Goal: Task Accomplishment & Management: Use online tool/utility

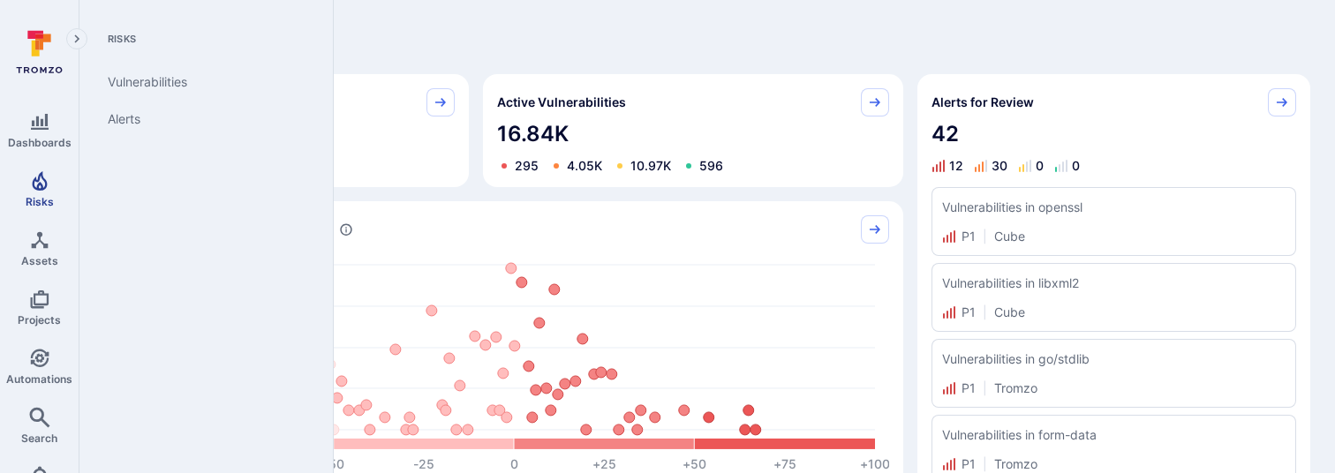
click at [37, 195] on span "Risks" at bounding box center [40, 201] width 28 height 13
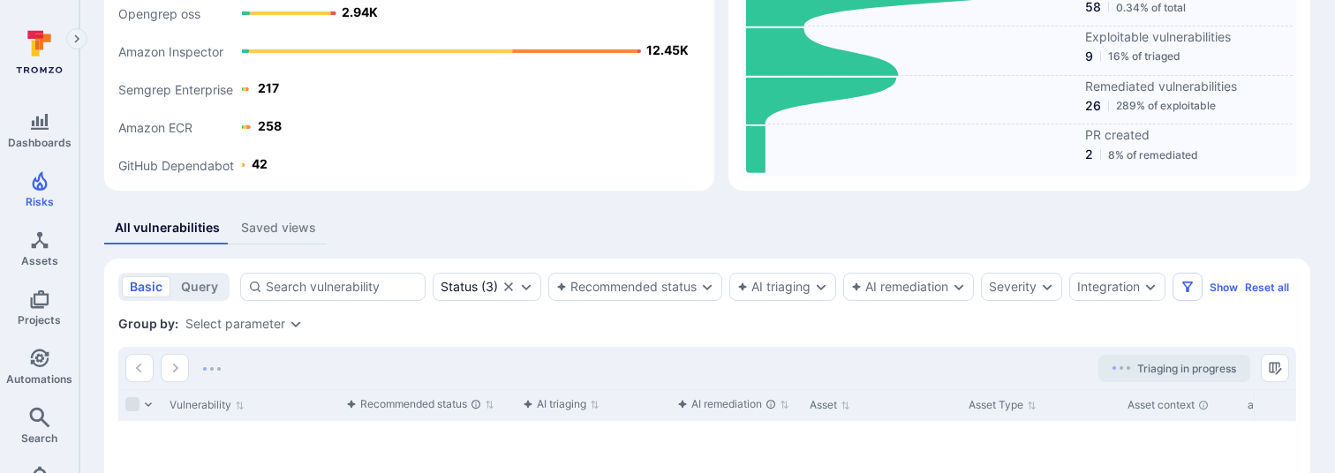
scroll to position [190, 0]
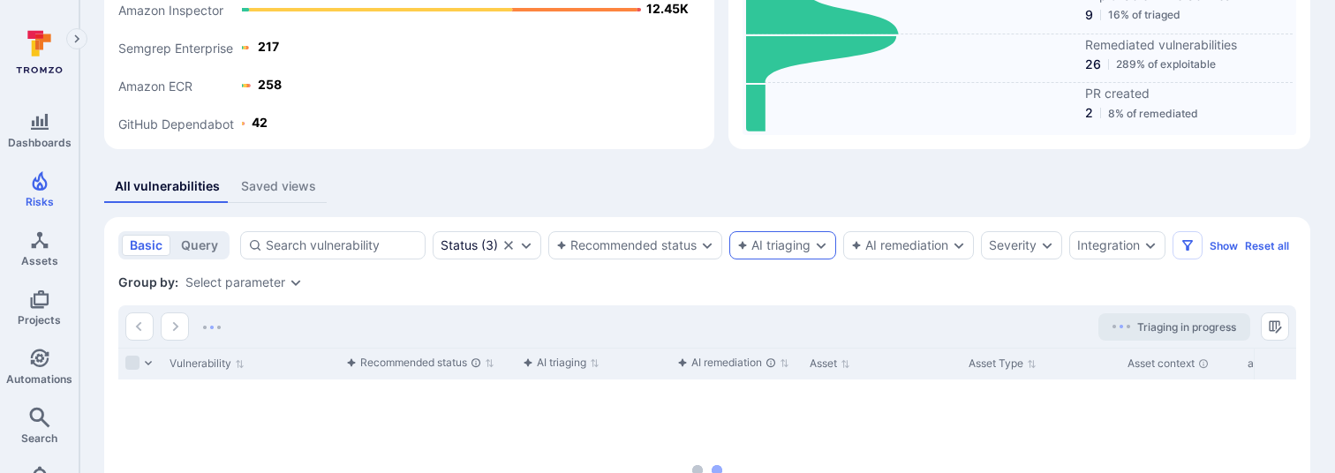
click at [794, 240] on div "AI triaging" at bounding box center [773, 245] width 73 height 14
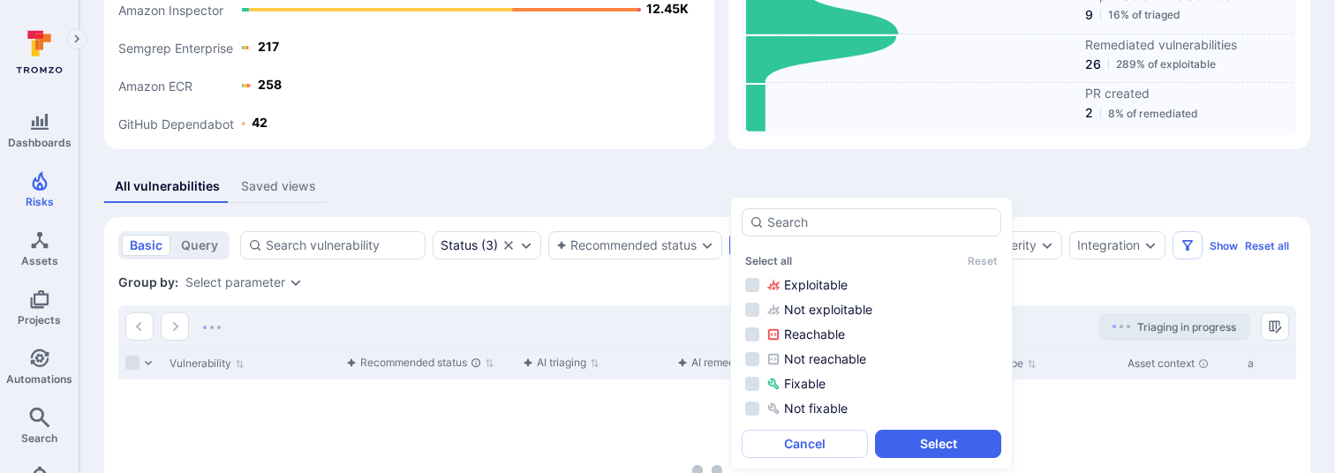
click at [671, 207] on div "All vulnerabilities Saved views basic query Status ( 3 ) Recommended status AI …" at bounding box center [707, 416] width 1206 height 492
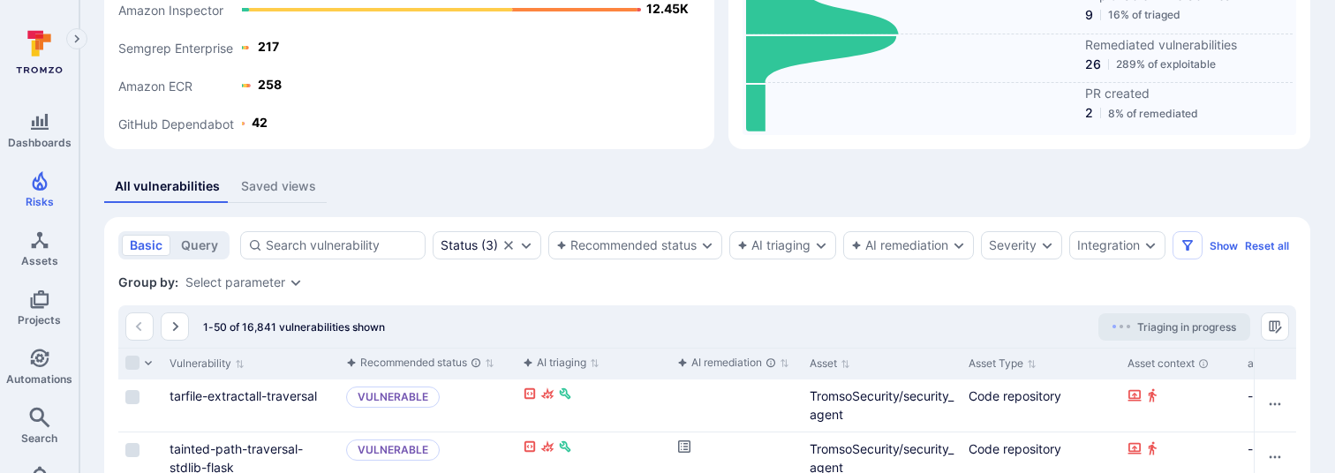
scroll to position [307, 0]
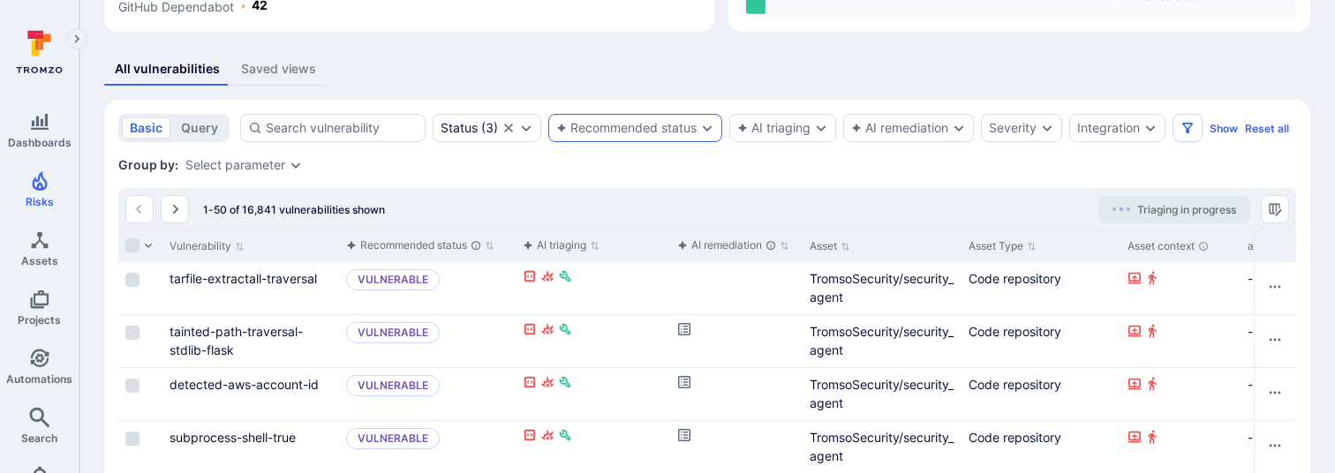
click at [650, 121] on div "Recommended status" at bounding box center [626, 128] width 140 height 14
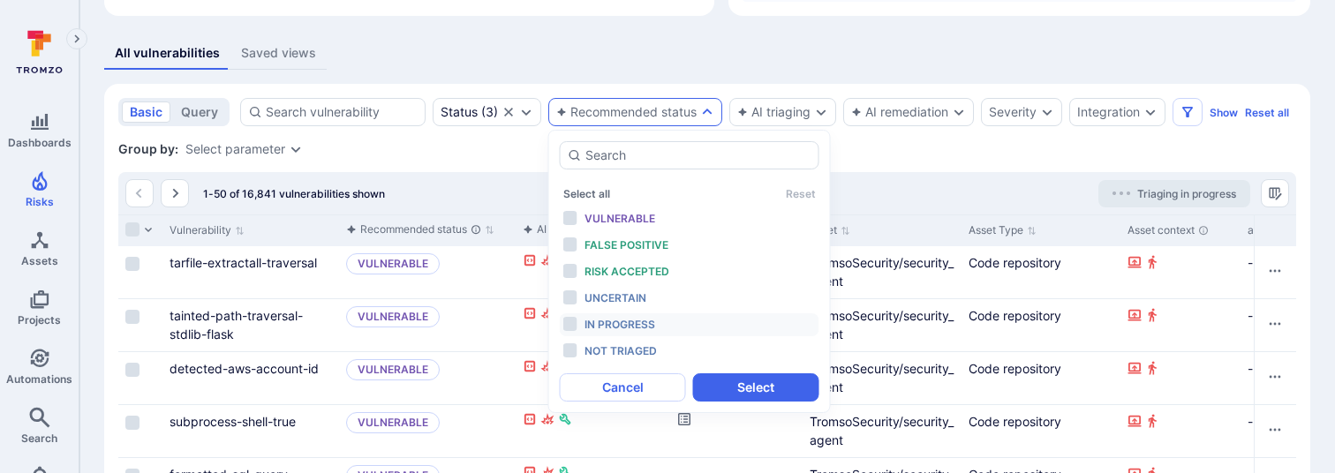
scroll to position [325, 0]
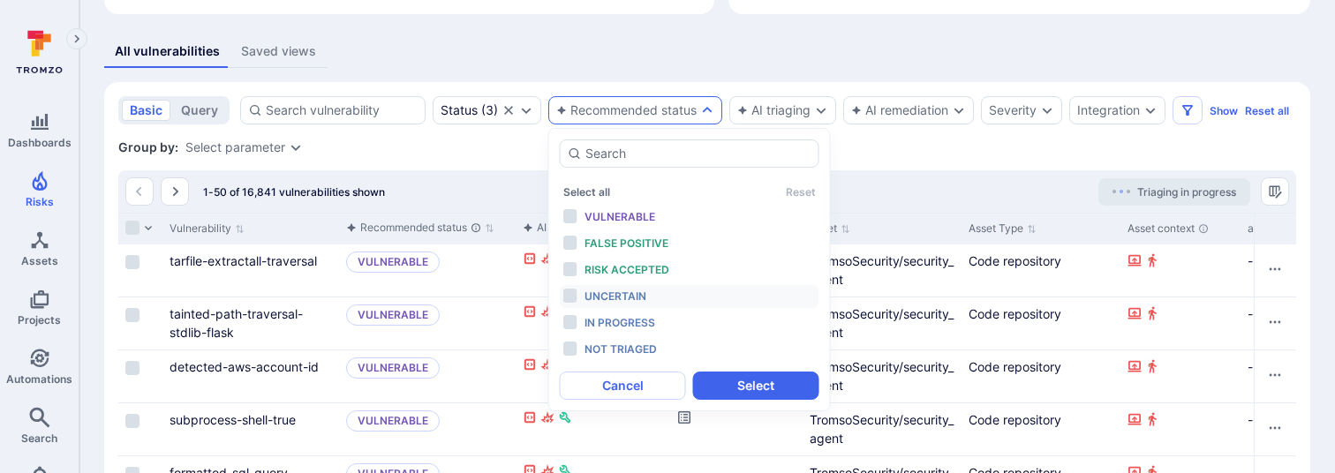
click at [642, 300] on span "Uncertain" at bounding box center [616, 296] width 62 height 13
click at [756, 385] on button "Select" at bounding box center [756, 386] width 126 height 28
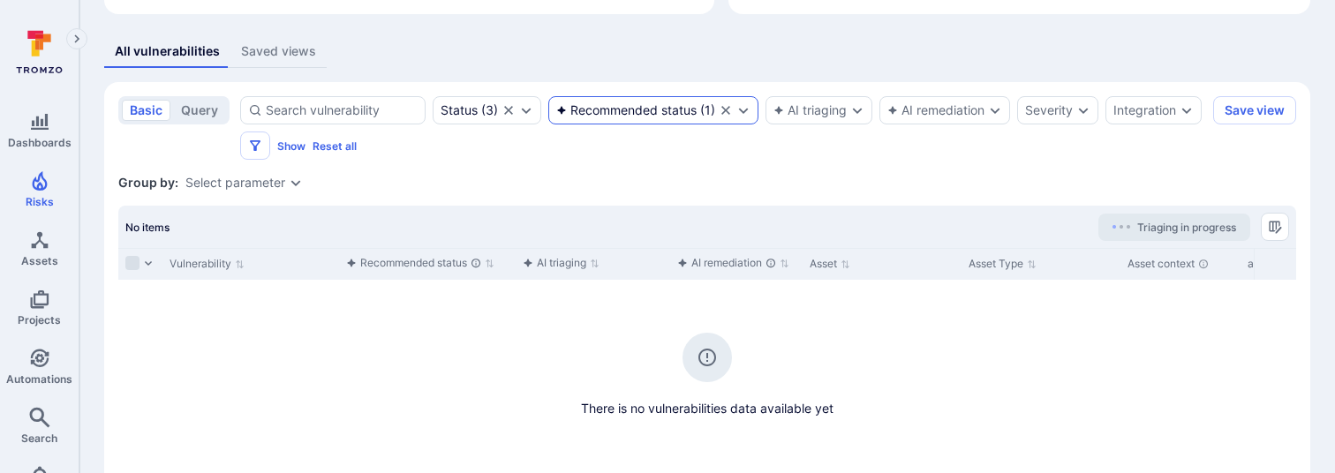
click at [723, 107] on icon "Clear selection" at bounding box center [725, 110] width 9 height 9
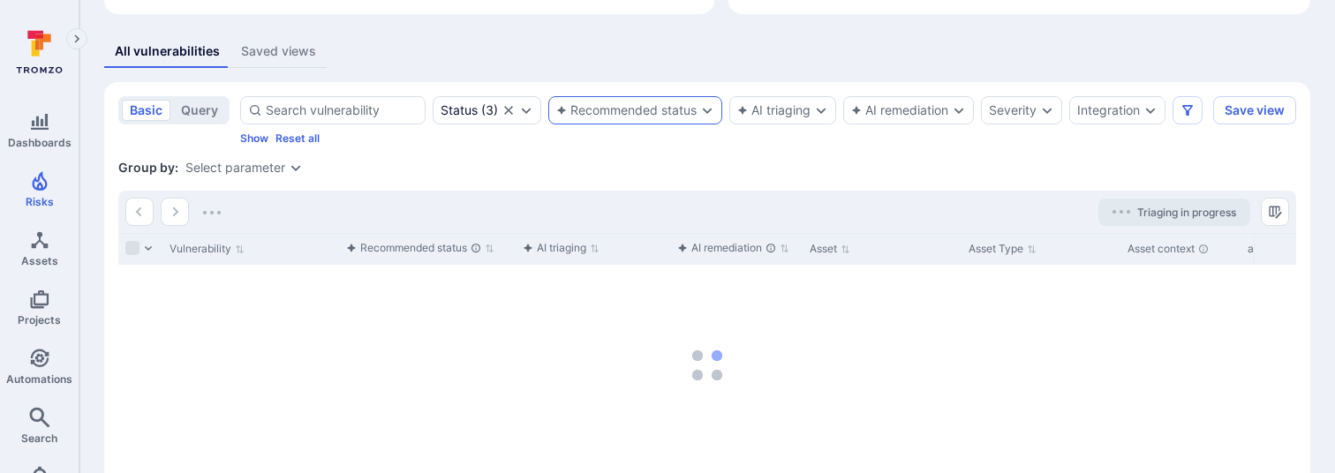
click at [657, 117] on div "Recommended status" at bounding box center [635, 110] width 174 height 28
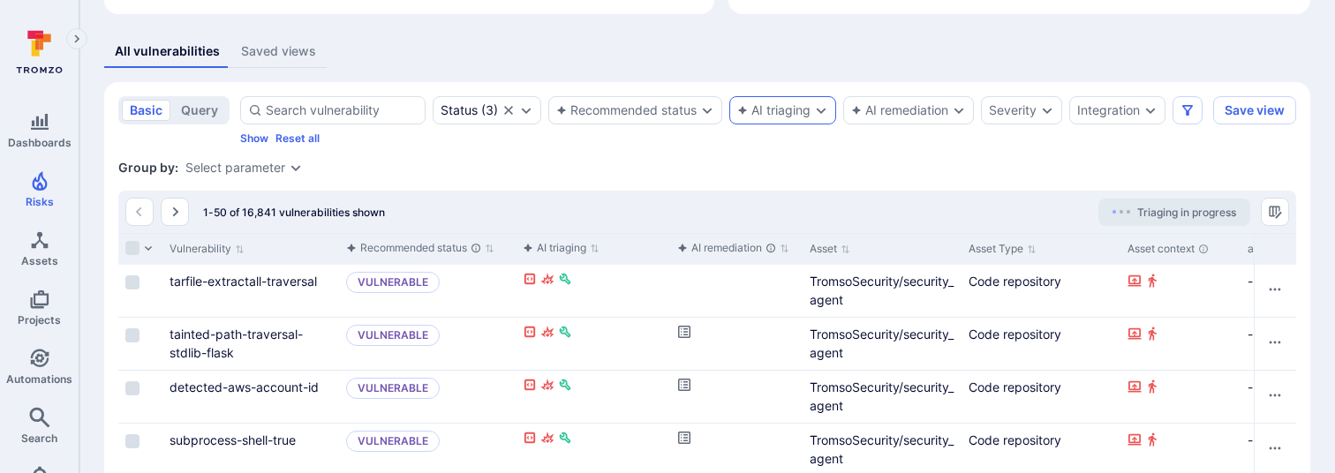
click at [746, 113] on icon "button" at bounding box center [742, 110] width 11 height 11
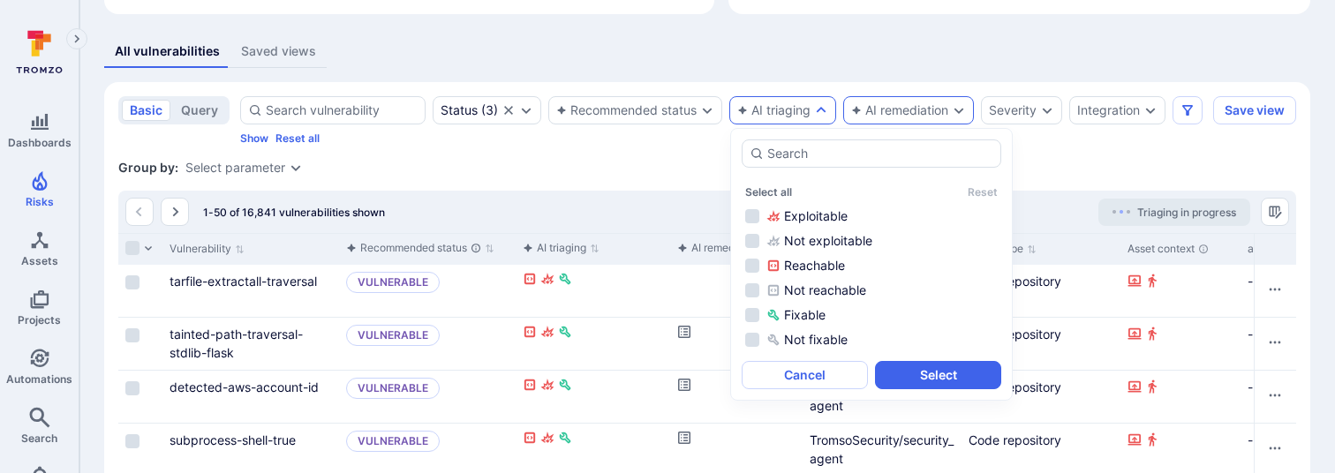
click at [907, 96] on div "AI remediation" at bounding box center [908, 110] width 131 height 28
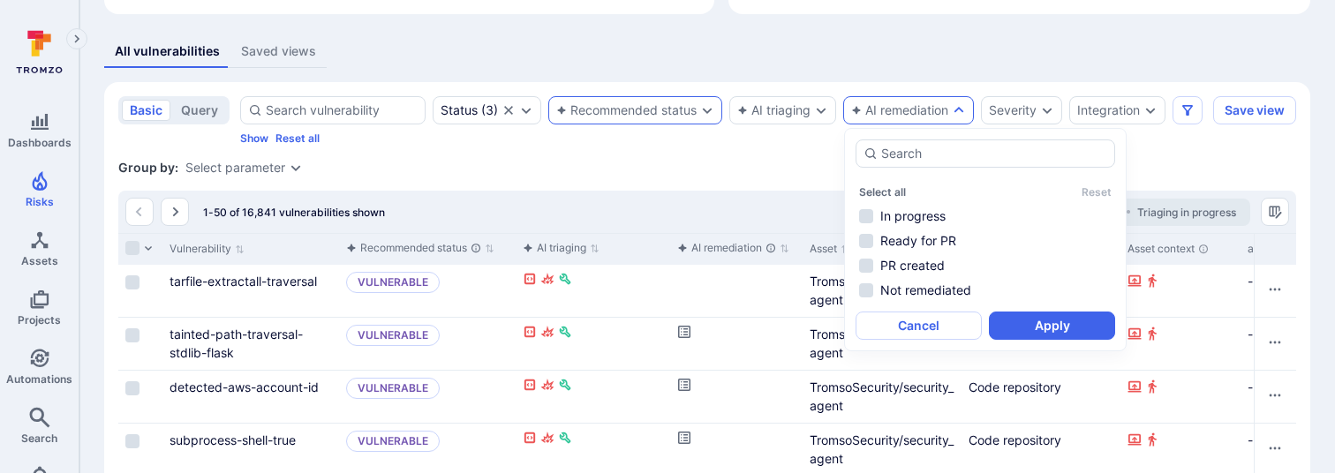
click at [640, 110] on div "Recommended status" at bounding box center [626, 110] width 140 height 14
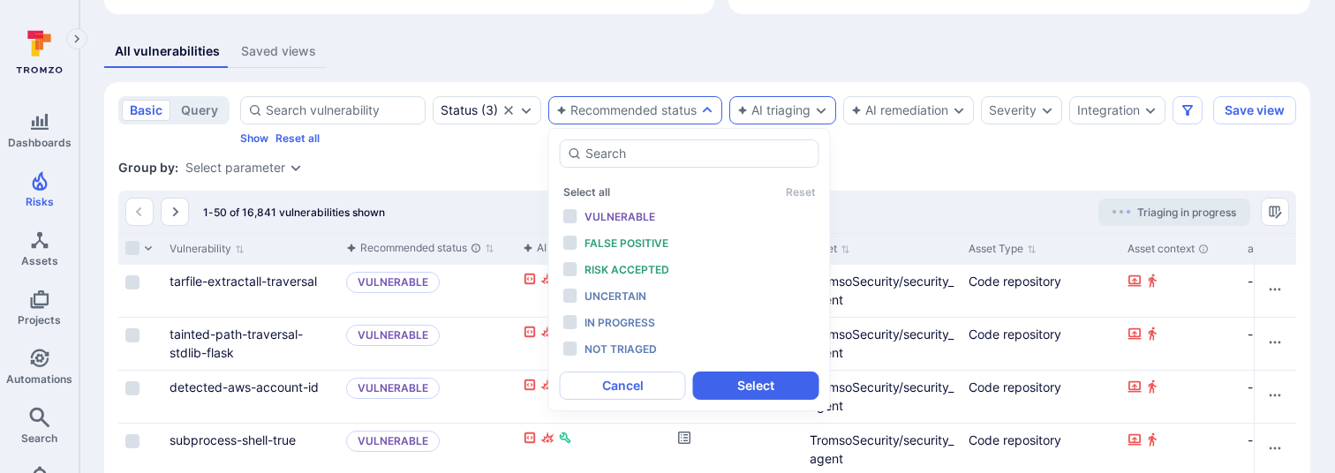
click at [805, 109] on div "AI triaging" at bounding box center [773, 110] width 73 height 14
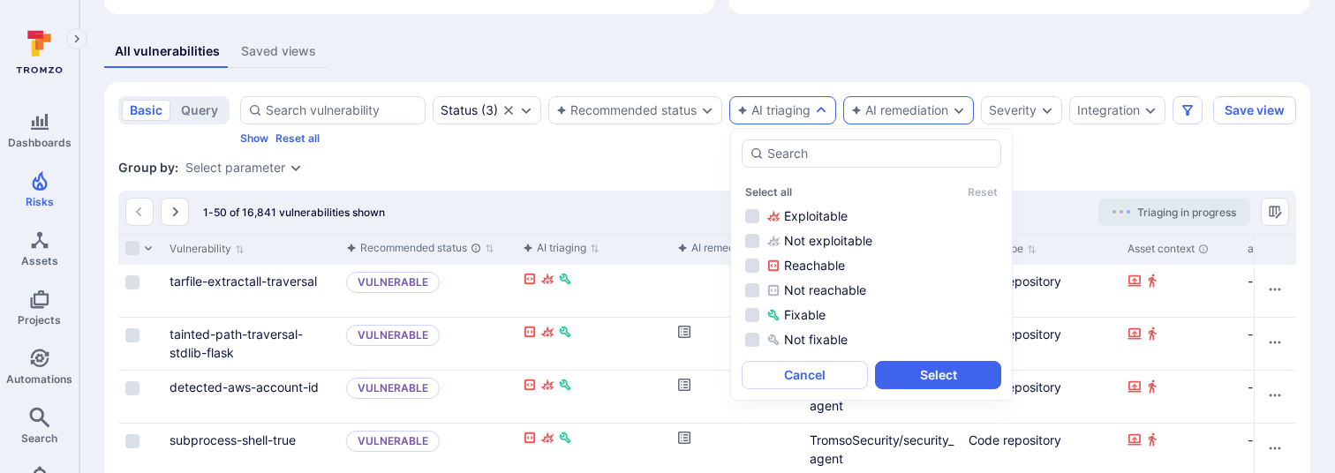
click at [902, 106] on div "AI remediation" at bounding box center [899, 110] width 97 height 14
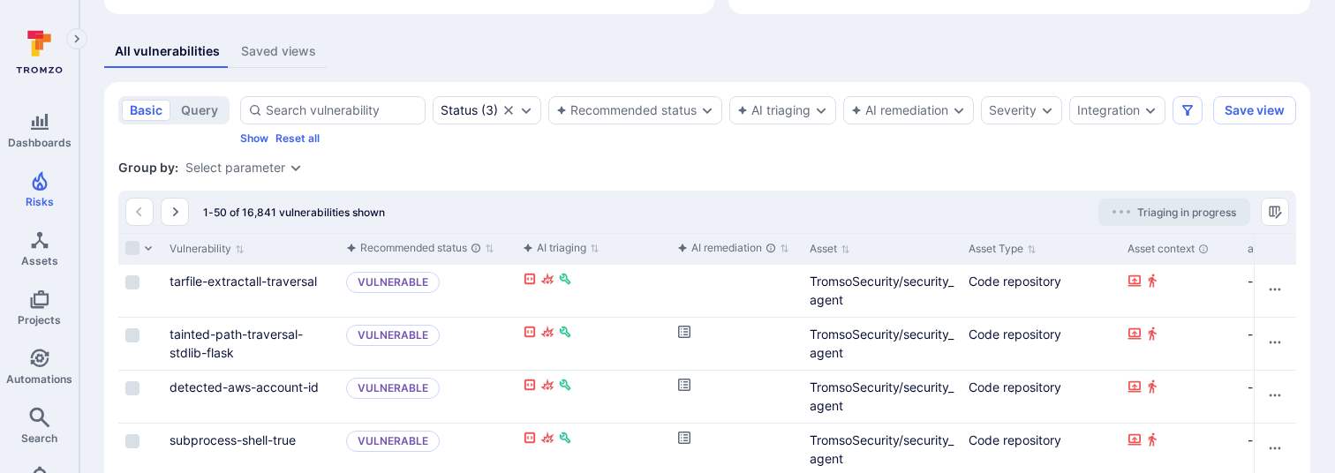
click at [784, 132] on div "Status ( 3 ) Recommended status AI triaging AI remediation Severity Integration…" at bounding box center [723, 120] width 966 height 49
click at [783, 120] on div "AI triaging" at bounding box center [782, 110] width 107 height 28
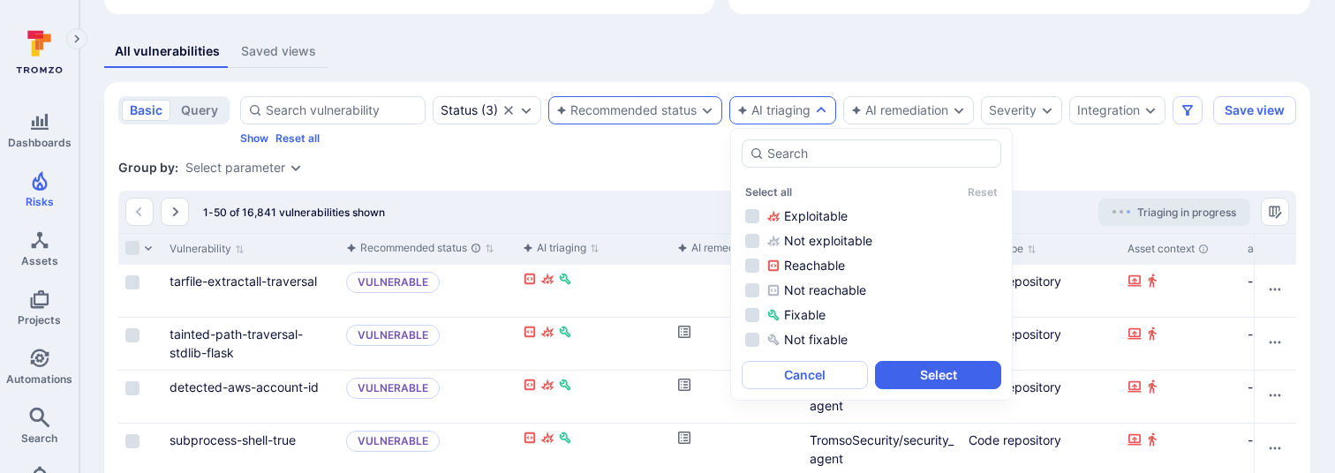
click at [665, 116] on div "Recommended status" at bounding box center [626, 110] width 140 height 14
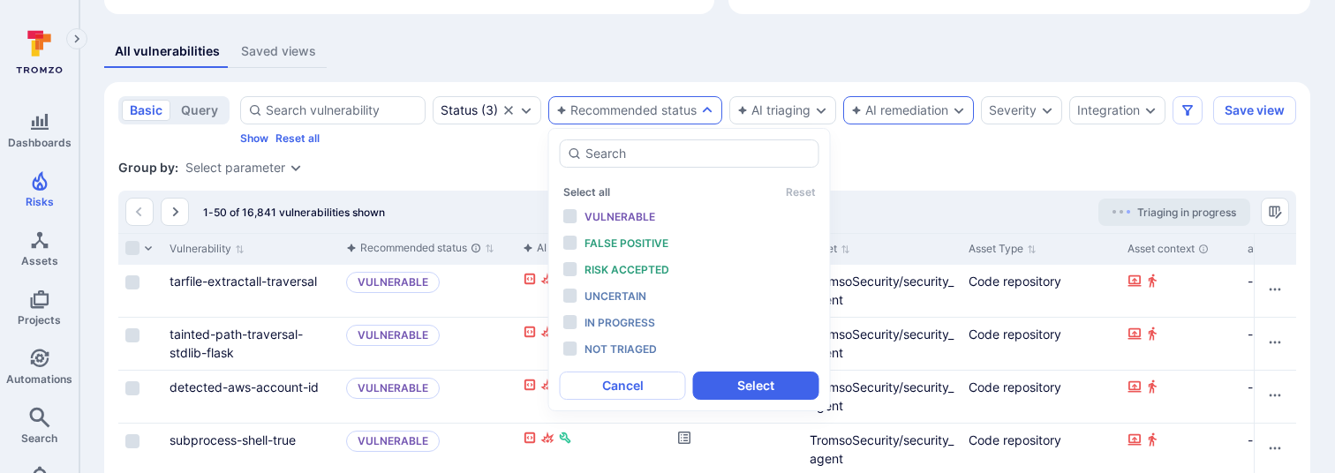
click at [926, 110] on div "AI remediation" at bounding box center [899, 110] width 97 height 14
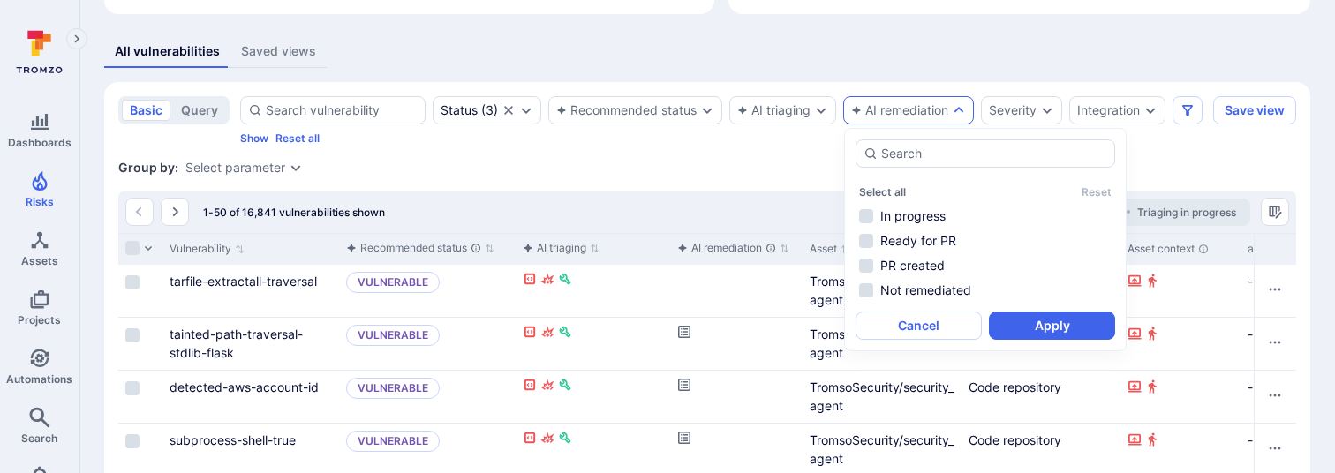
click at [638, 64] on div "All vulnerabilities Saved views" at bounding box center [707, 51] width 1206 height 33
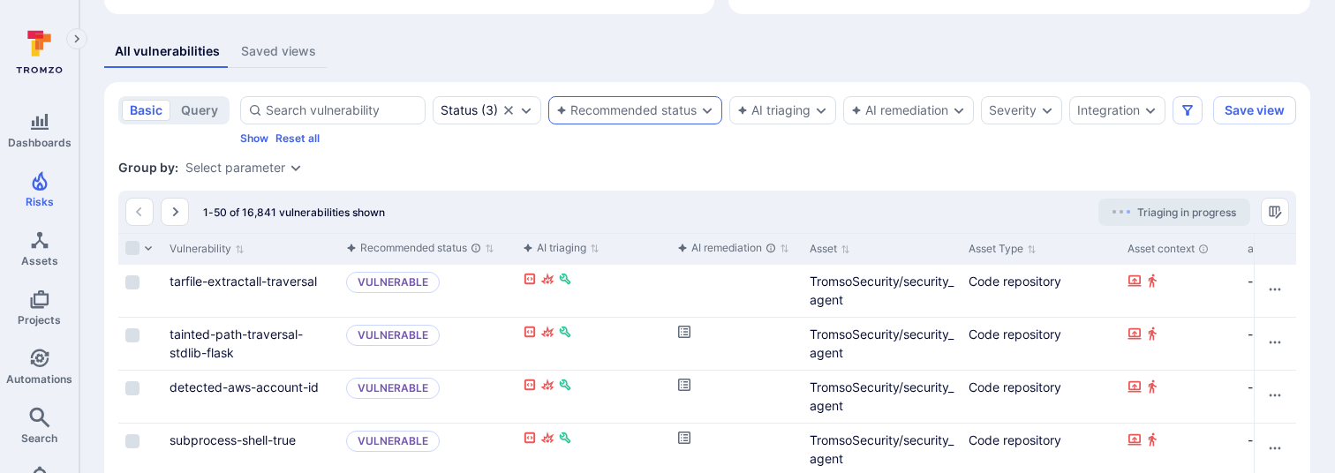
click at [624, 105] on div "Recommended status" at bounding box center [626, 110] width 140 height 14
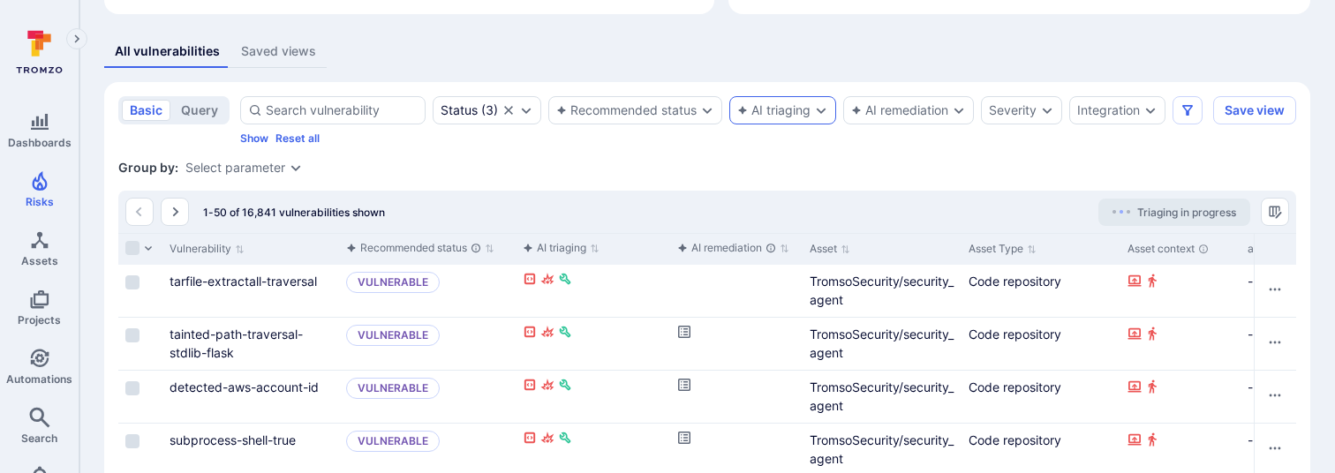
click at [792, 113] on div "AI triaging" at bounding box center [773, 110] width 73 height 14
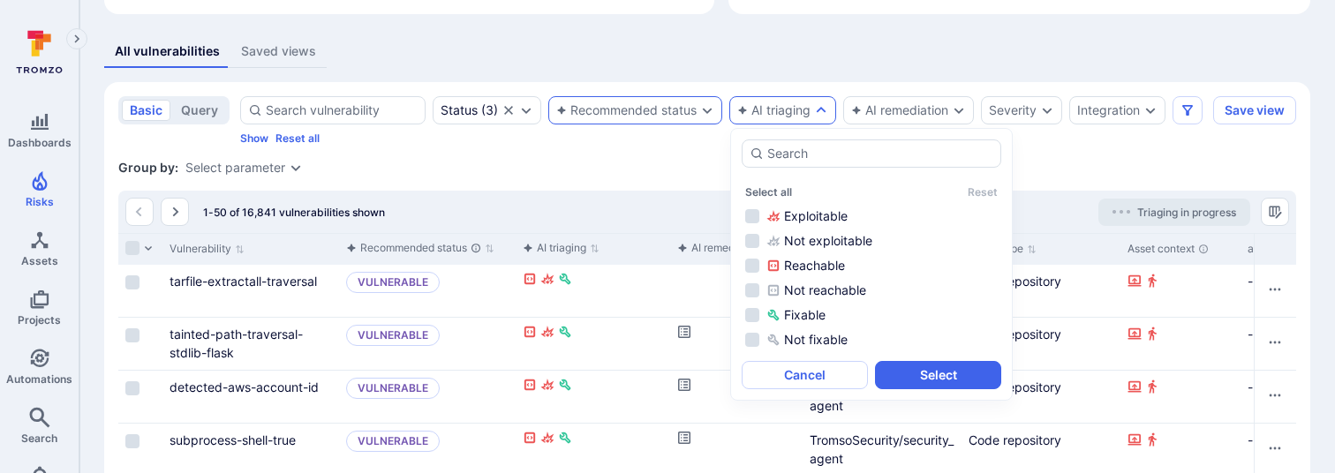
click at [671, 110] on div "Recommended status" at bounding box center [626, 110] width 140 height 14
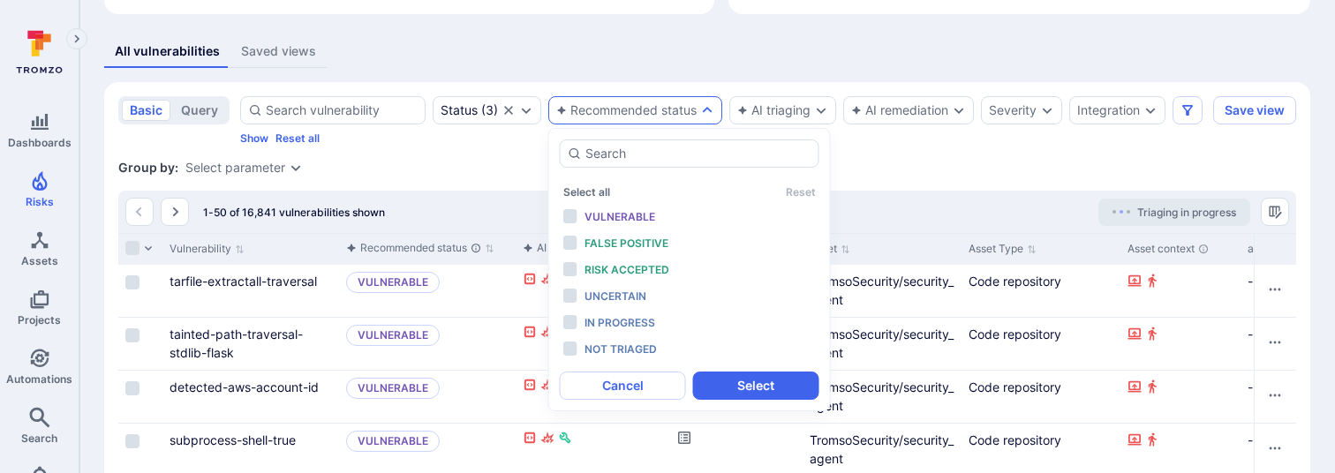
click at [789, 47] on div "All vulnerabilities Saved views" at bounding box center [707, 51] width 1206 height 33
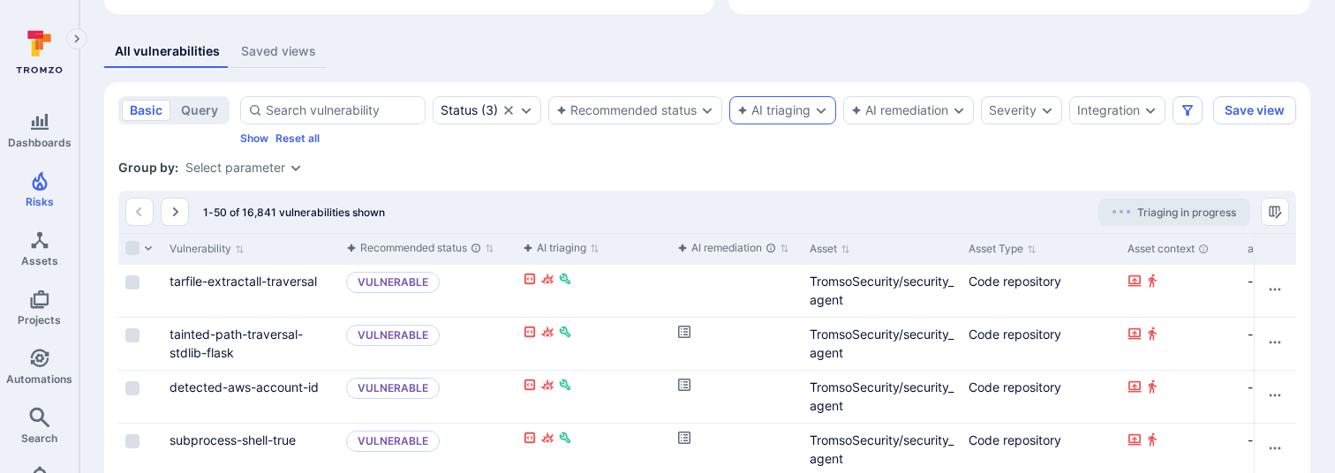
click at [781, 102] on div "AI triaging" at bounding box center [782, 110] width 107 height 28
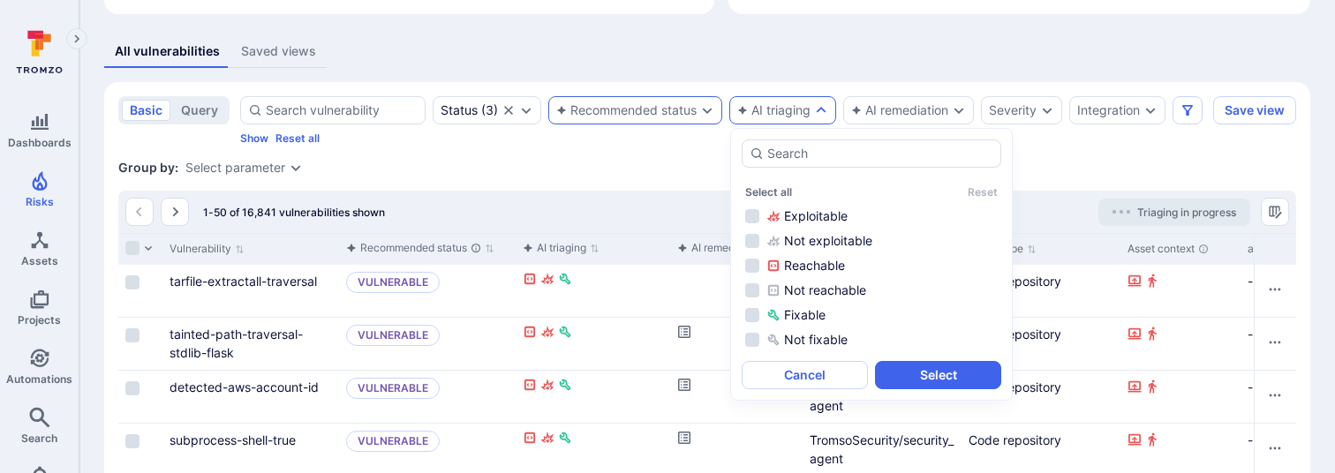
click at [679, 100] on div "Recommended status" at bounding box center [635, 110] width 174 height 28
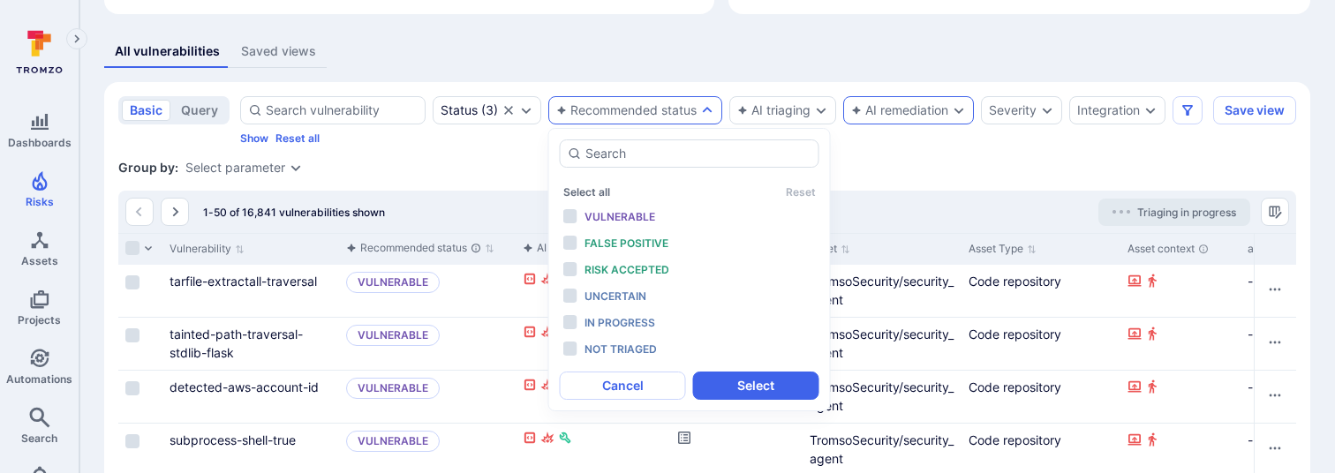
click at [874, 106] on div "AI remediation" at bounding box center [899, 110] width 97 height 14
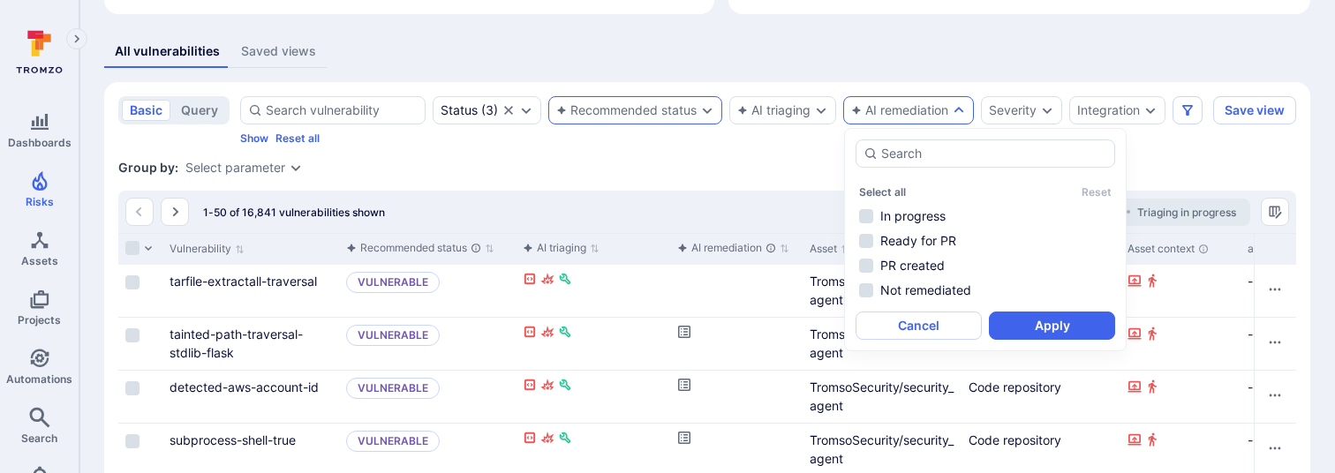
click at [647, 103] on div "Recommended status" at bounding box center [626, 110] width 140 height 14
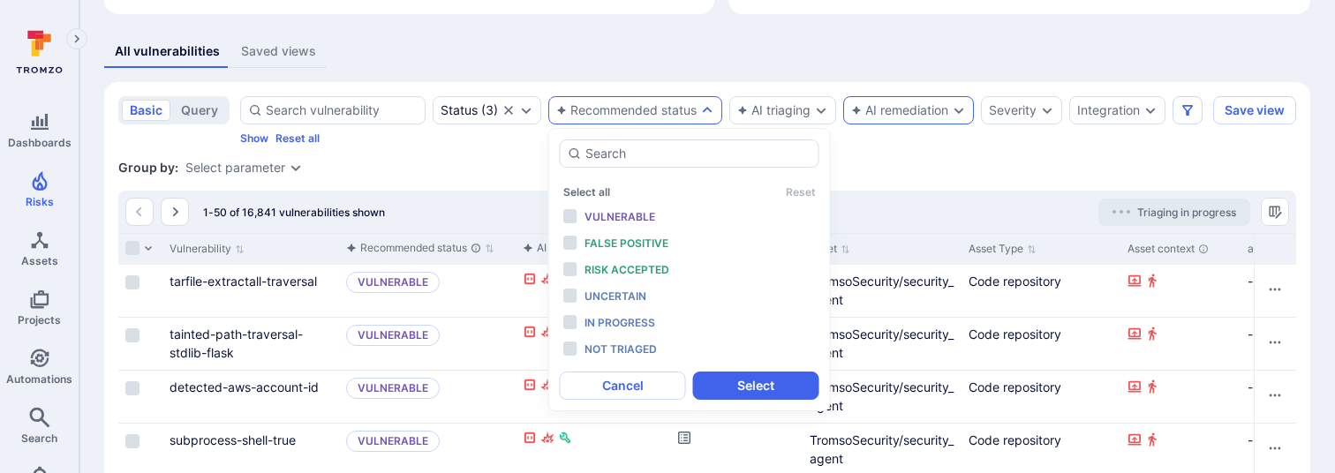
click at [938, 102] on div "AI remediation" at bounding box center [908, 110] width 131 height 28
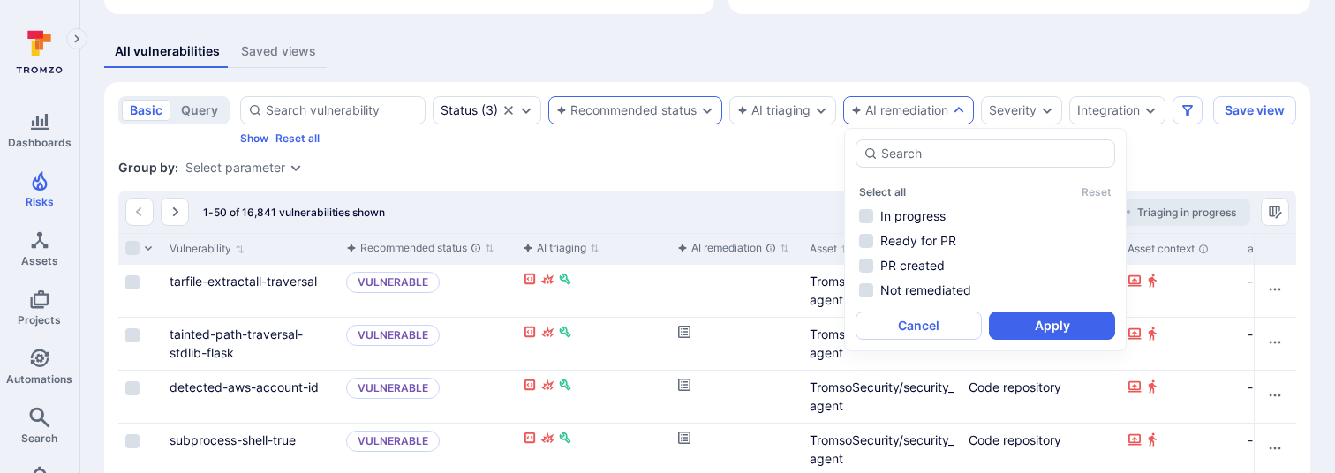
click at [680, 108] on div "Recommended status" at bounding box center [626, 110] width 140 height 14
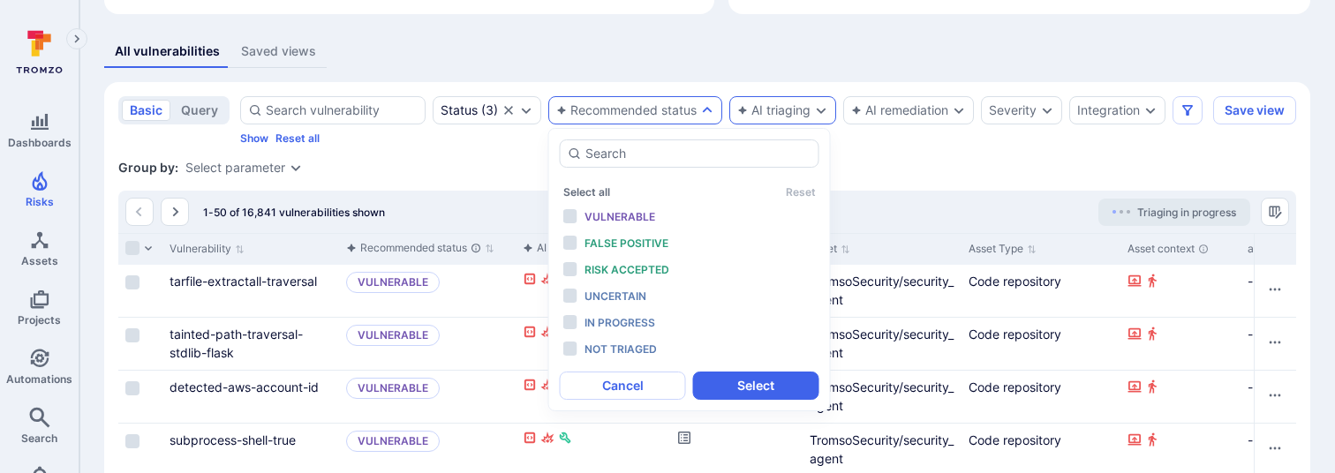
click at [795, 112] on div "AI triaging" at bounding box center [773, 110] width 73 height 14
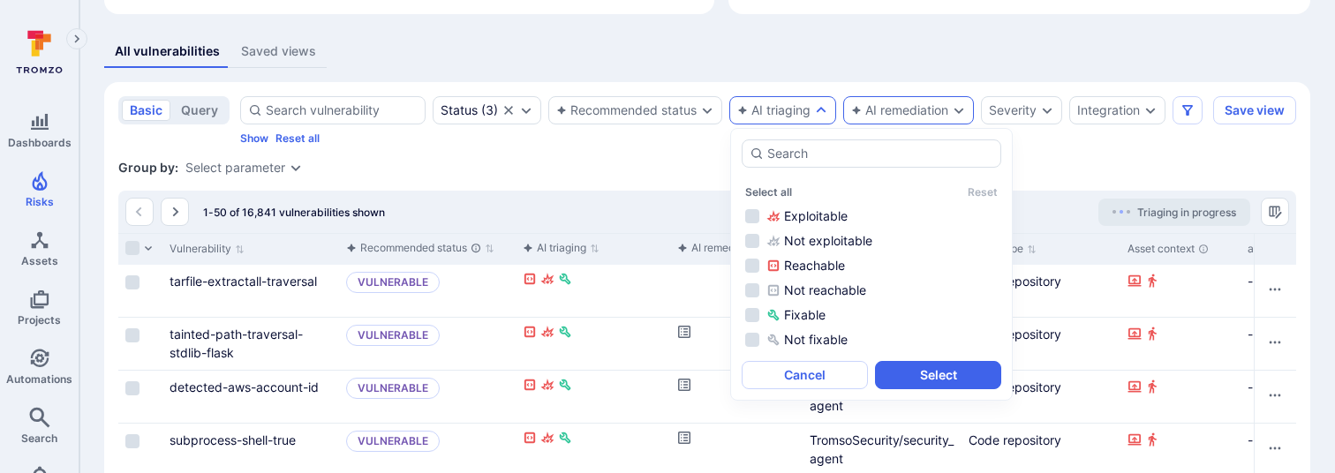
click at [934, 108] on div "AI remediation" at bounding box center [899, 110] width 97 height 14
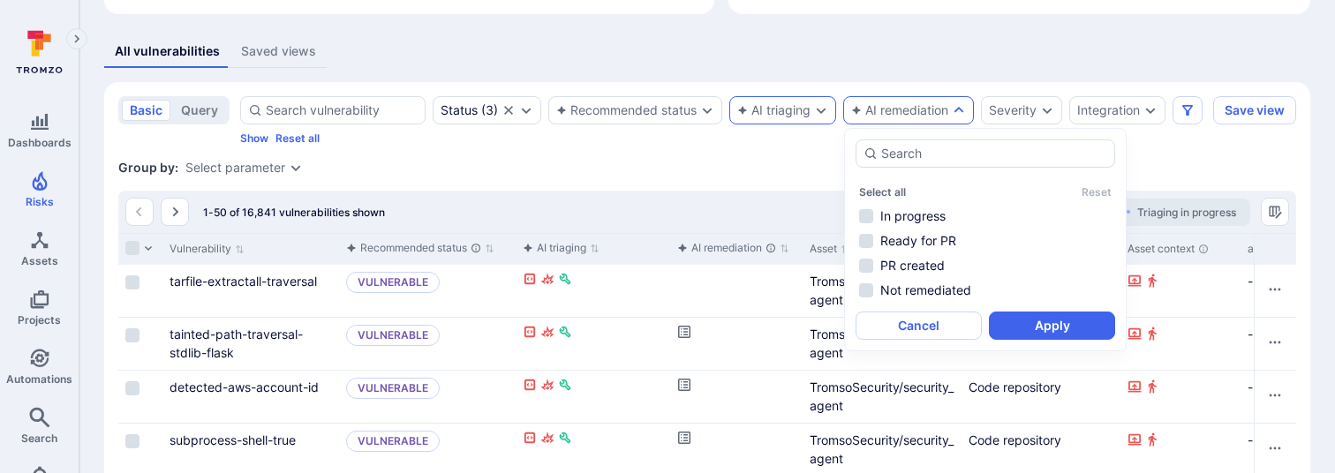
click at [759, 108] on div "AI triaging" at bounding box center [773, 110] width 73 height 14
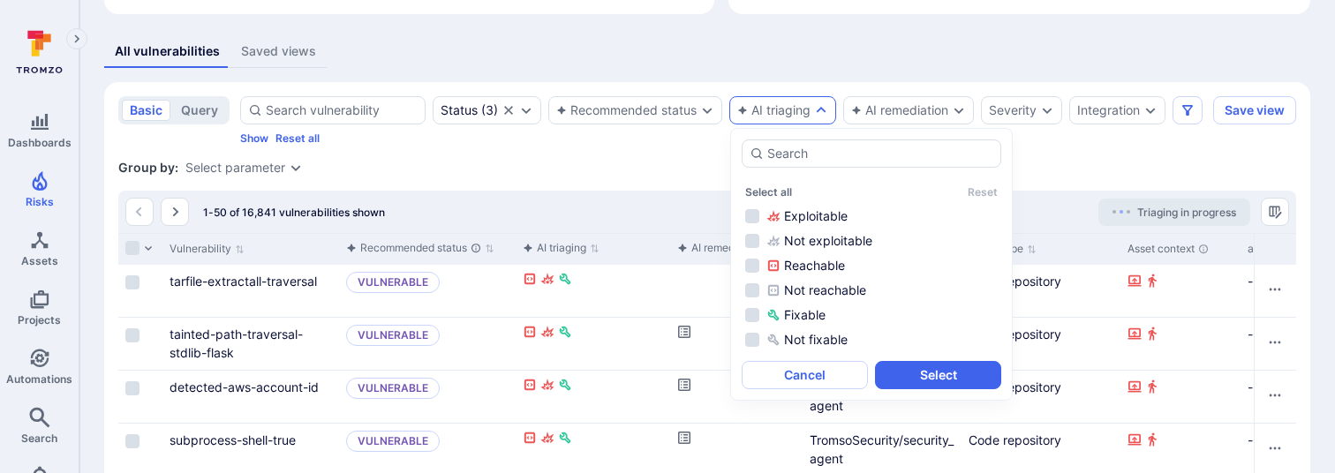
click at [775, 57] on div "All vulnerabilities Saved views" at bounding box center [707, 51] width 1206 height 33
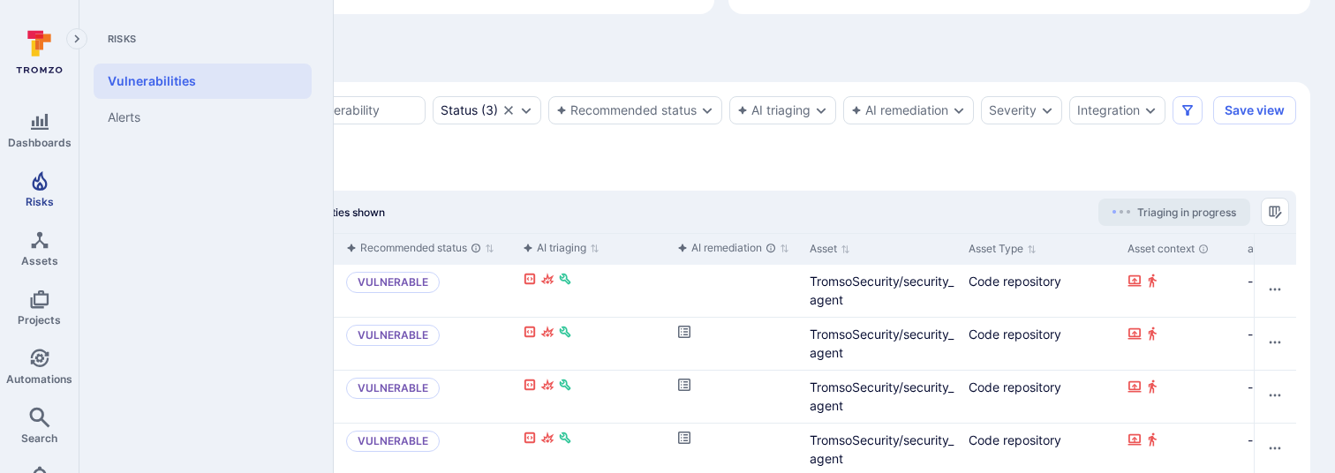
click at [47, 195] on span "Risks" at bounding box center [40, 201] width 28 height 13
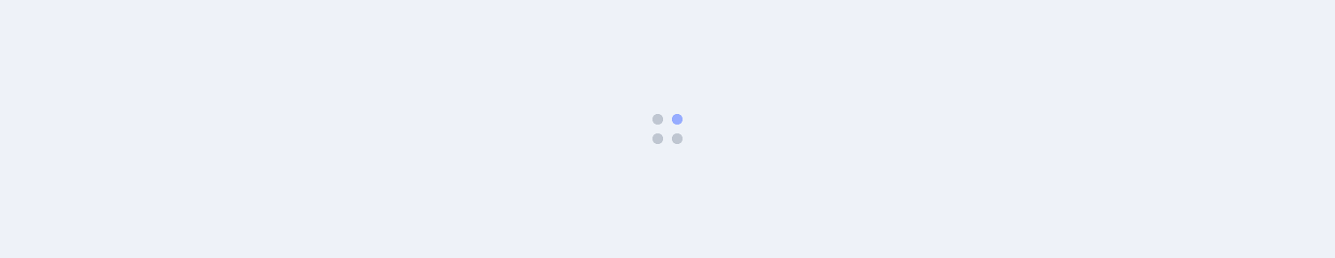
click at [351, 205] on body at bounding box center [667, 129] width 1335 height 258
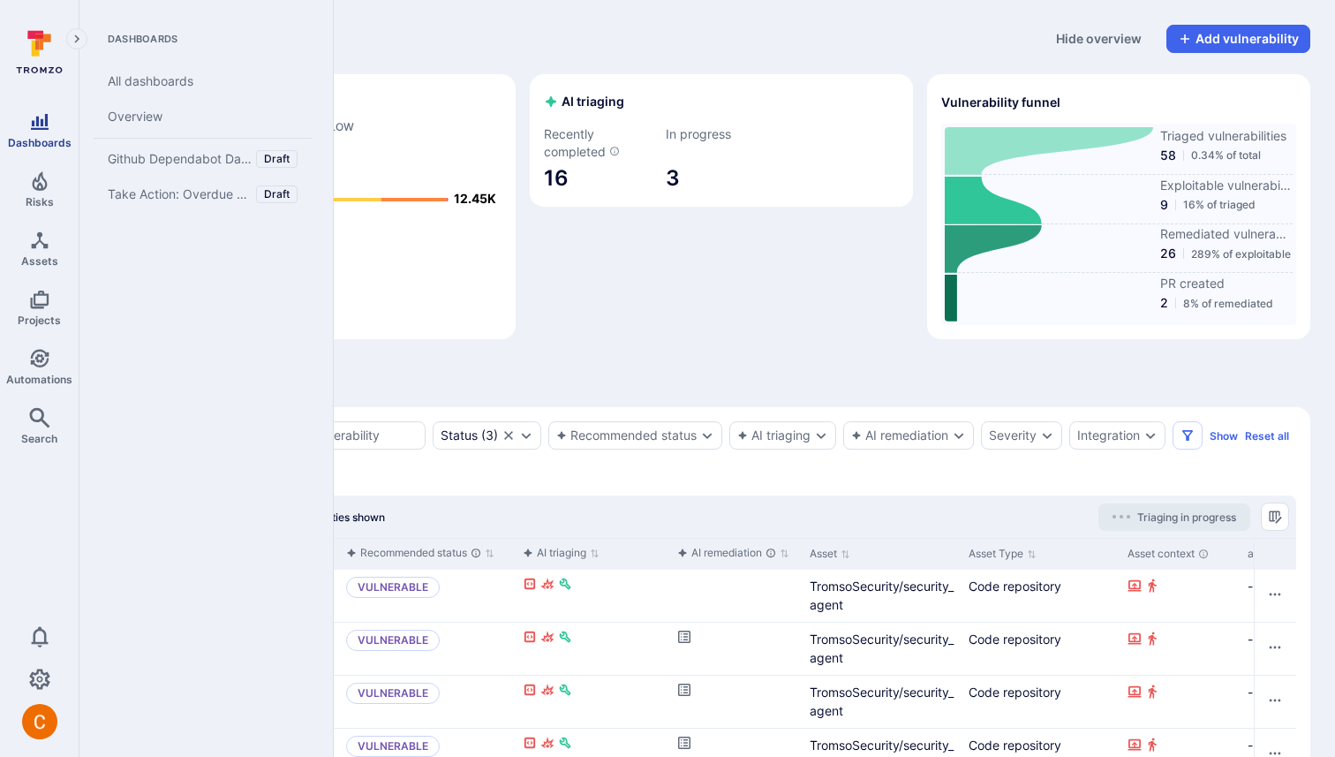
click at [43, 129] on icon "Dashboards" at bounding box center [40, 122] width 18 height 16
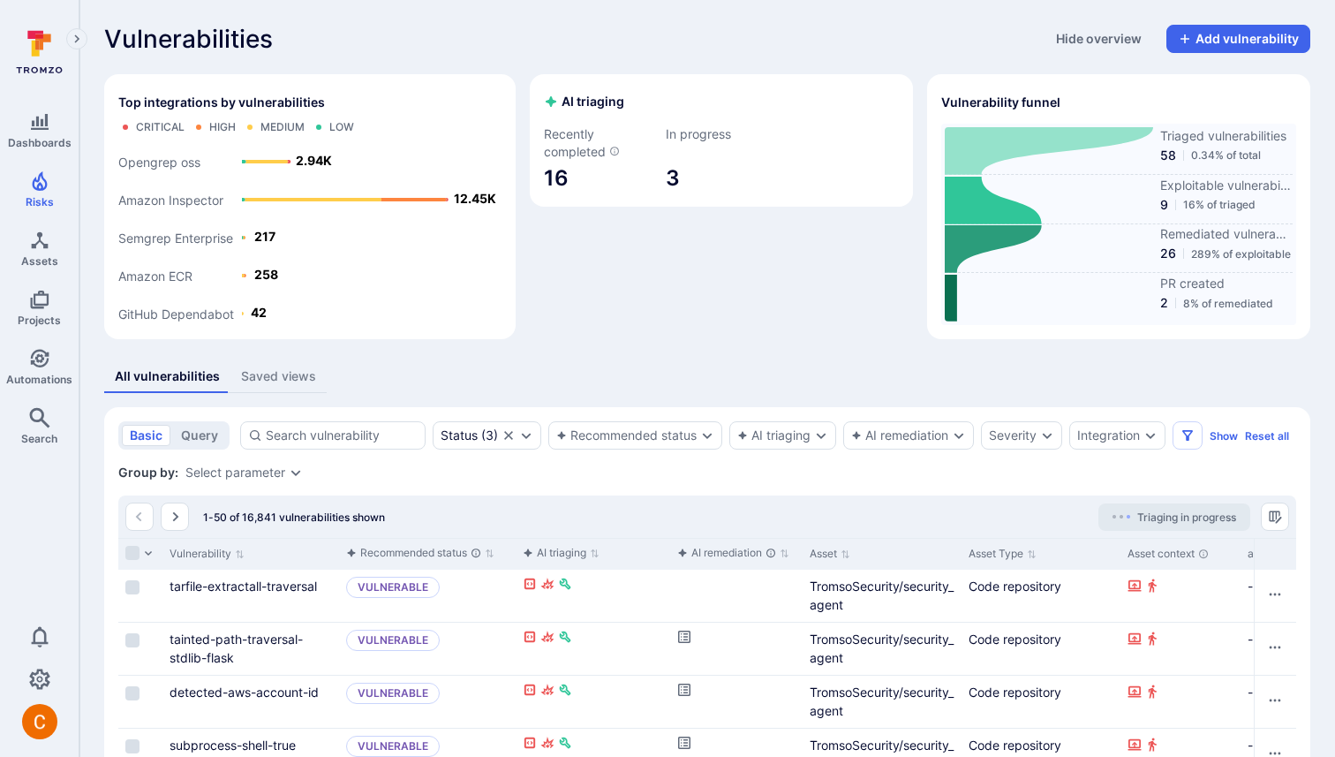
click at [585, 162] on div "Recently completed 16" at bounding box center [599, 158] width 111 height 67
click at [264, 593] on link "tarfile-extractall-traversal" at bounding box center [243, 585] width 147 height 15
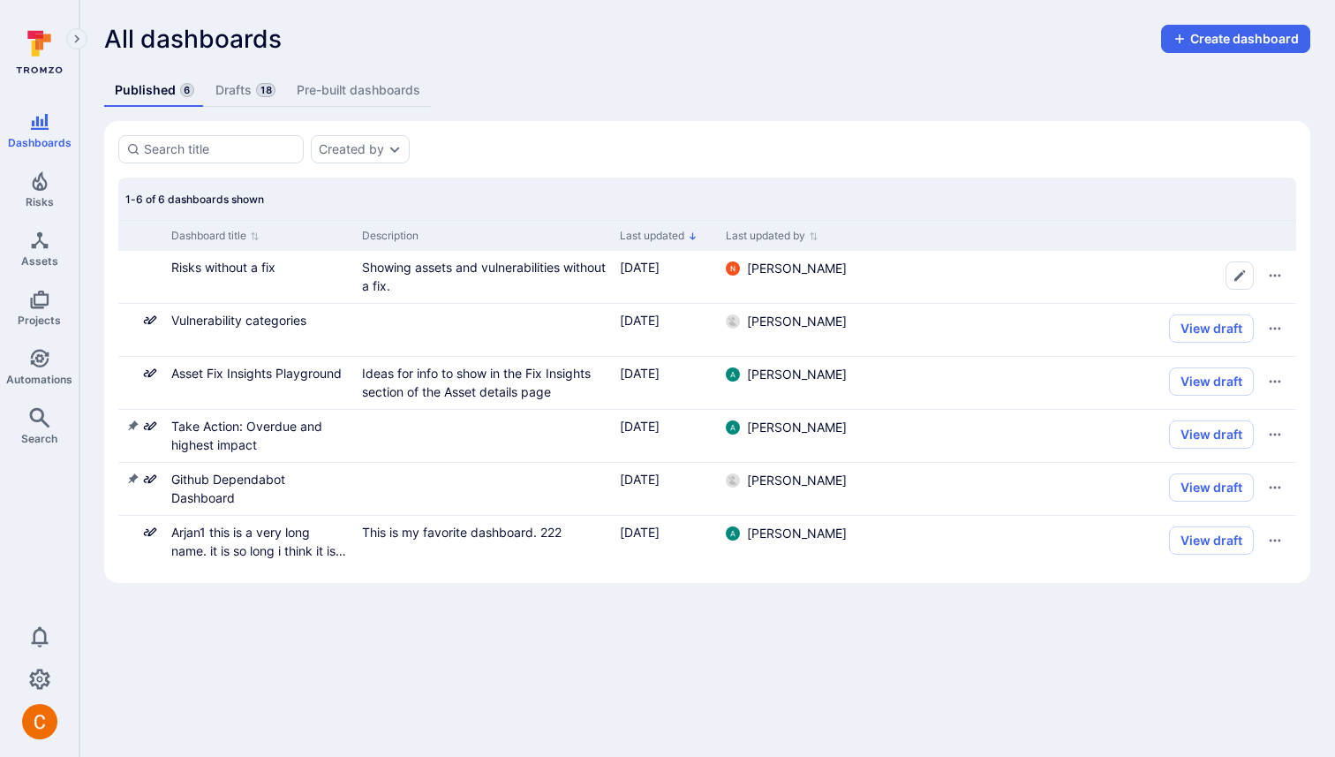
click at [252, 86] on link "Drafts 18" at bounding box center [245, 90] width 81 height 33
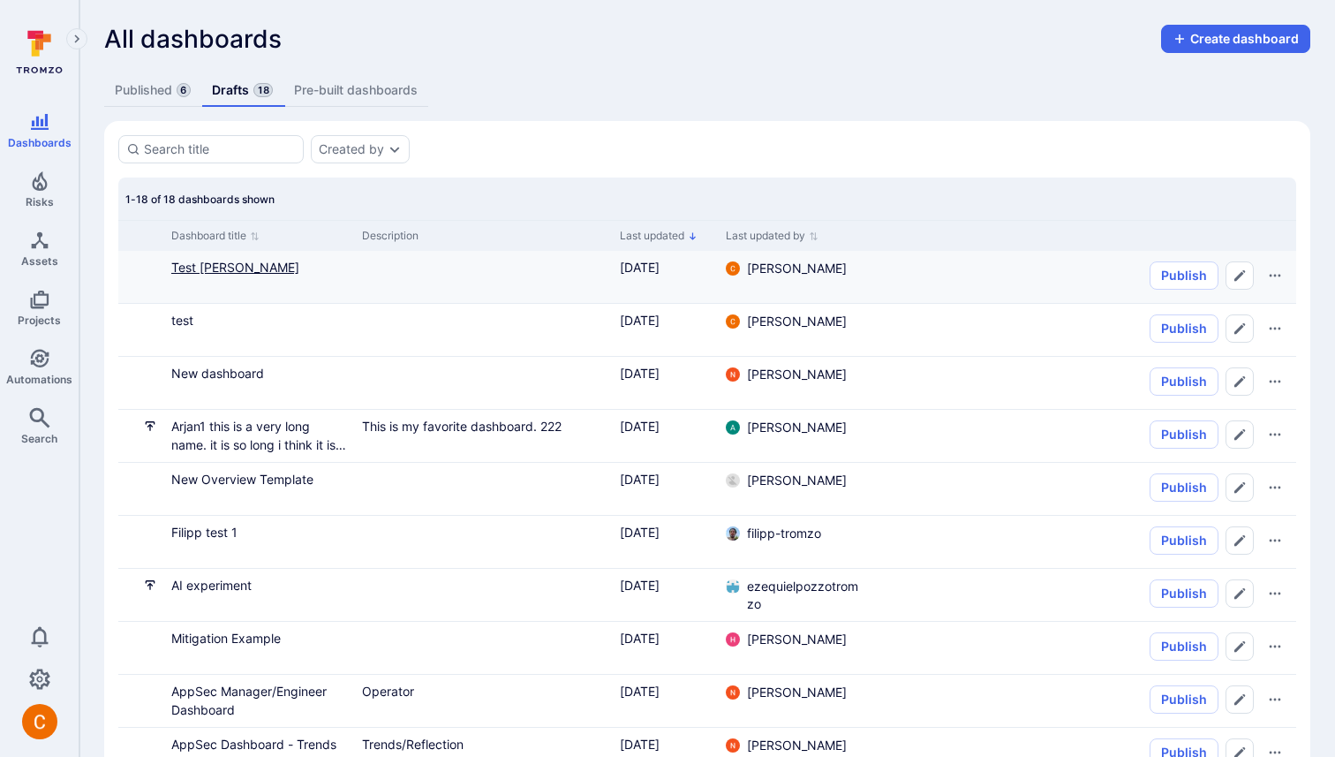
click at [226, 266] on link "Test Camilo" at bounding box center [235, 267] width 128 height 15
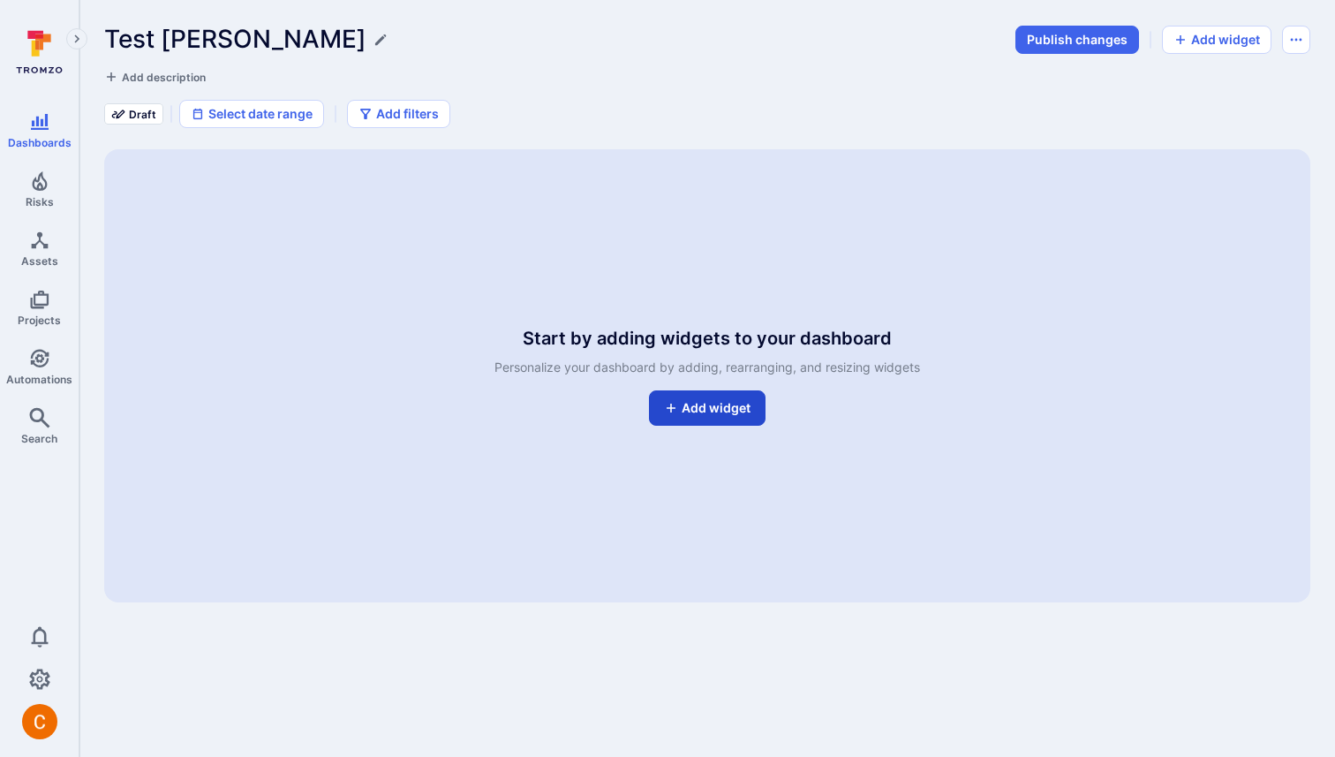
click at [746, 408] on link "Add widget" at bounding box center [707, 407] width 117 height 35
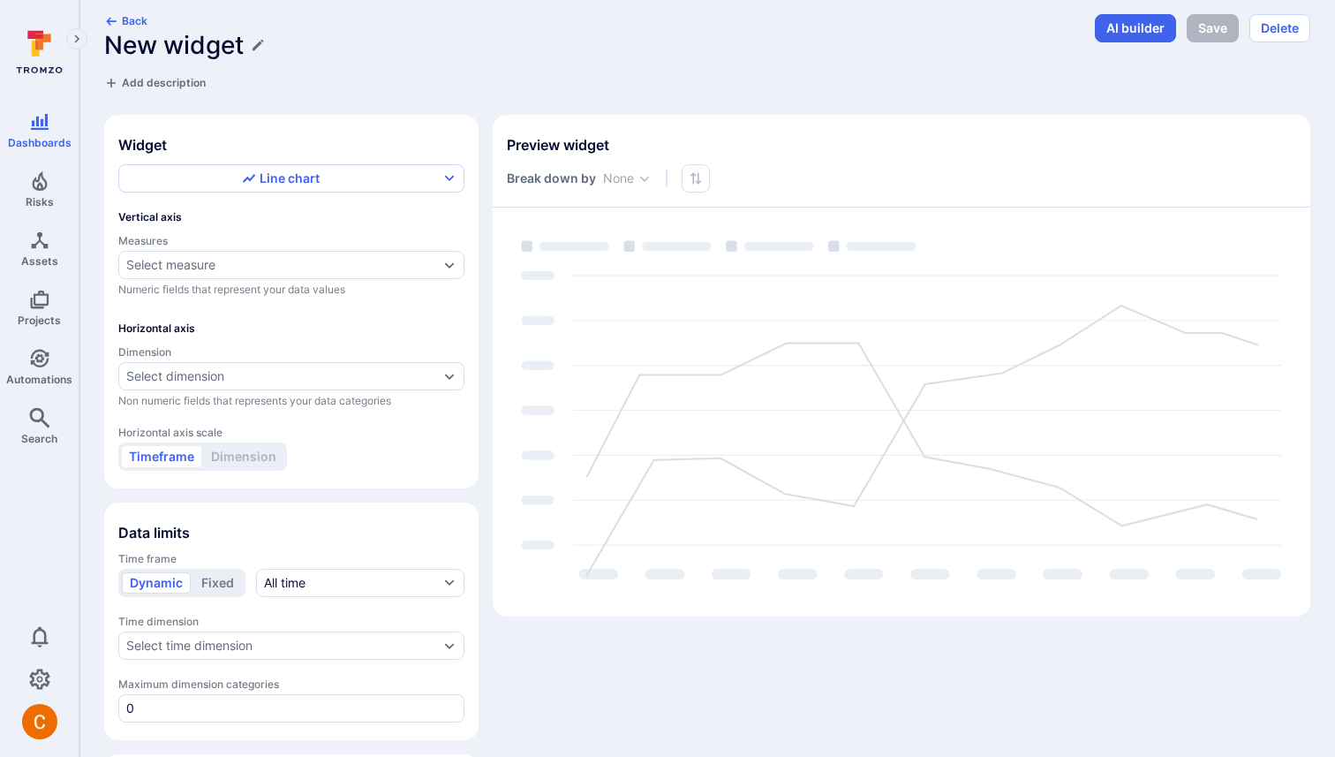
scroll to position [14, 0]
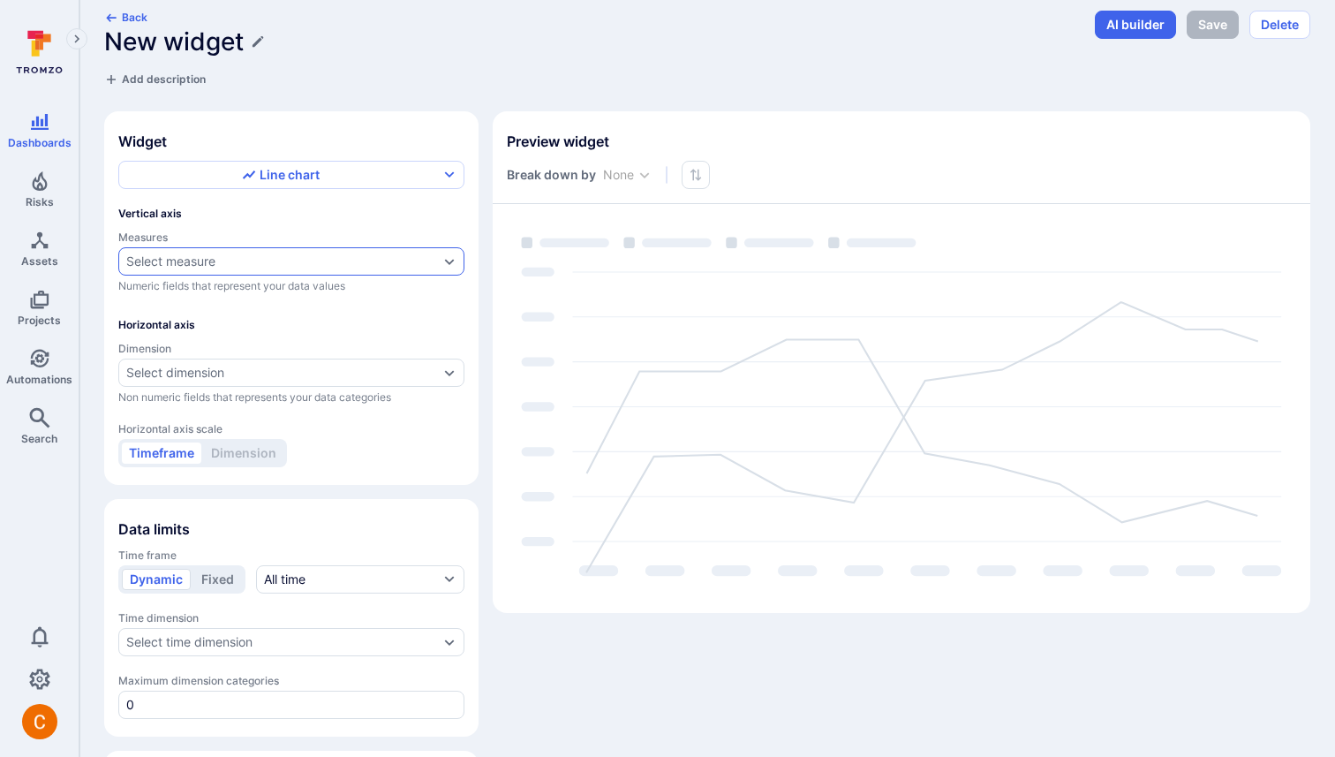
click at [308, 255] on div "Select measure" at bounding box center [282, 261] width 313 height 14
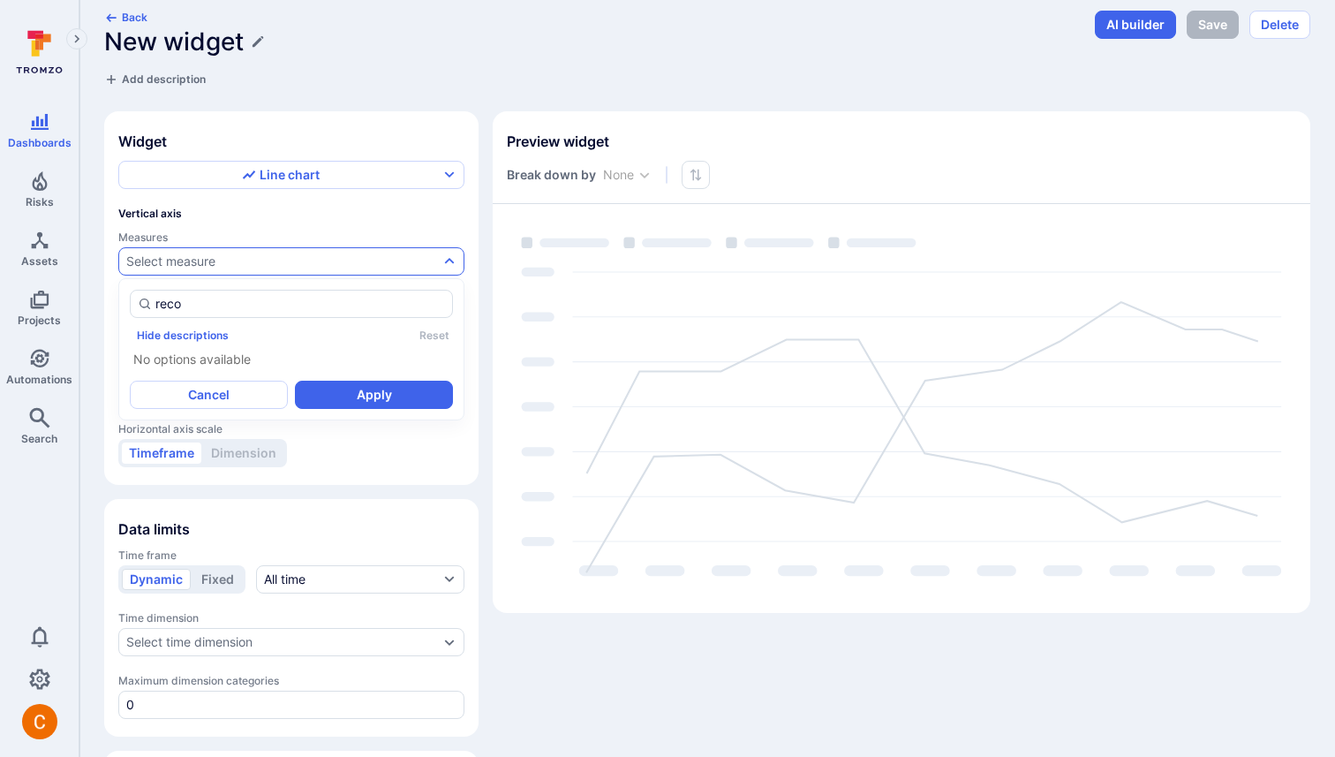
type input "recom"
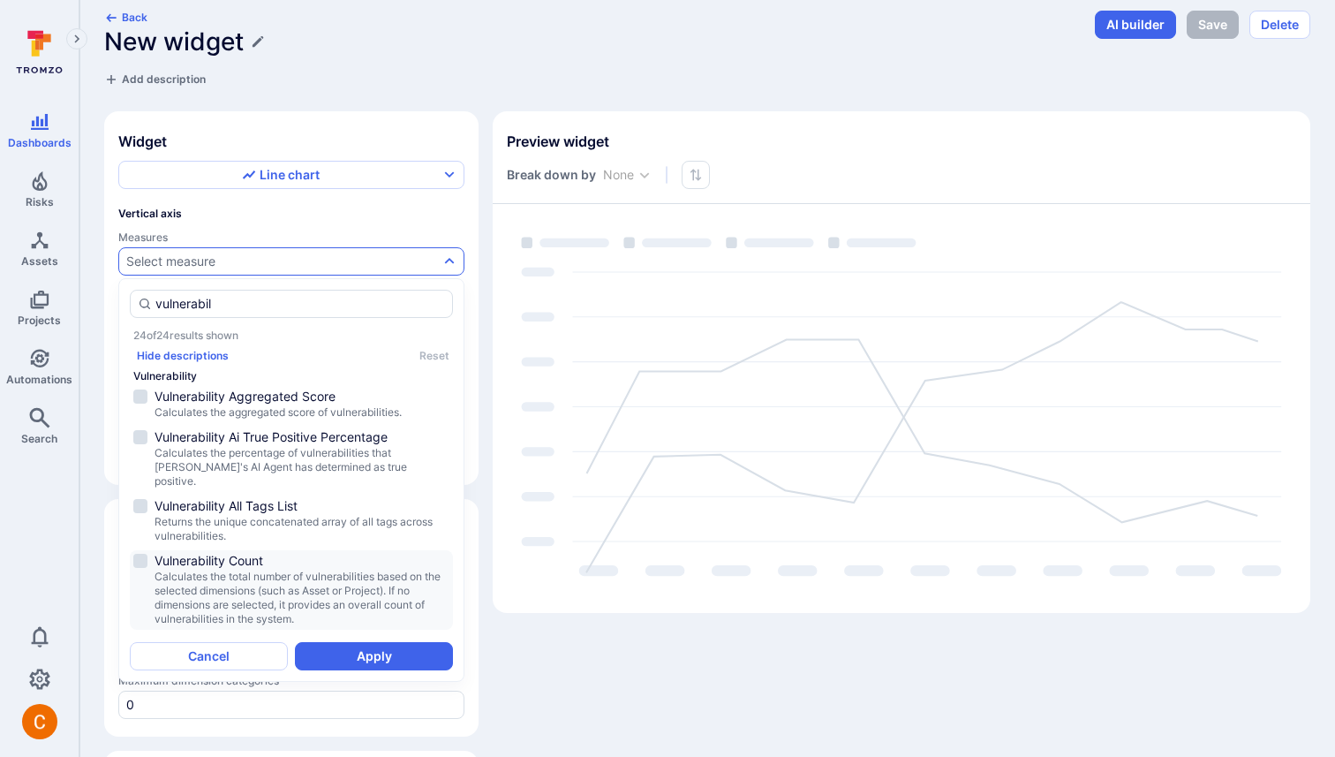
click at [294, 572] on span "Calculates the total number of vulnerabilities based on the selected dimensions…" at bounding box center [302, 598] width 295 height 57
type input "vulnerabil"
click at [369, 657] on button "Apply" at bounding box center [374, 656] width 158 height 28
type input "quarter"
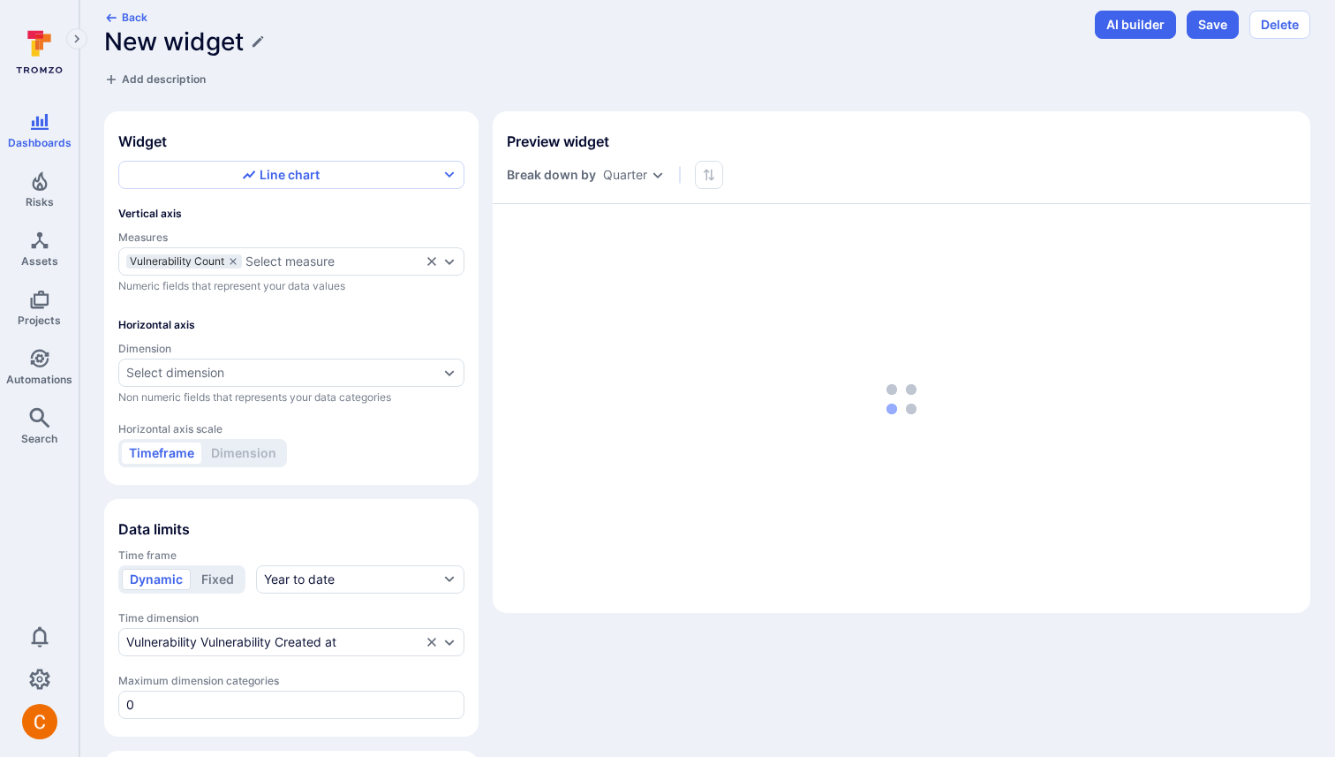
scroll to position [125, 0]
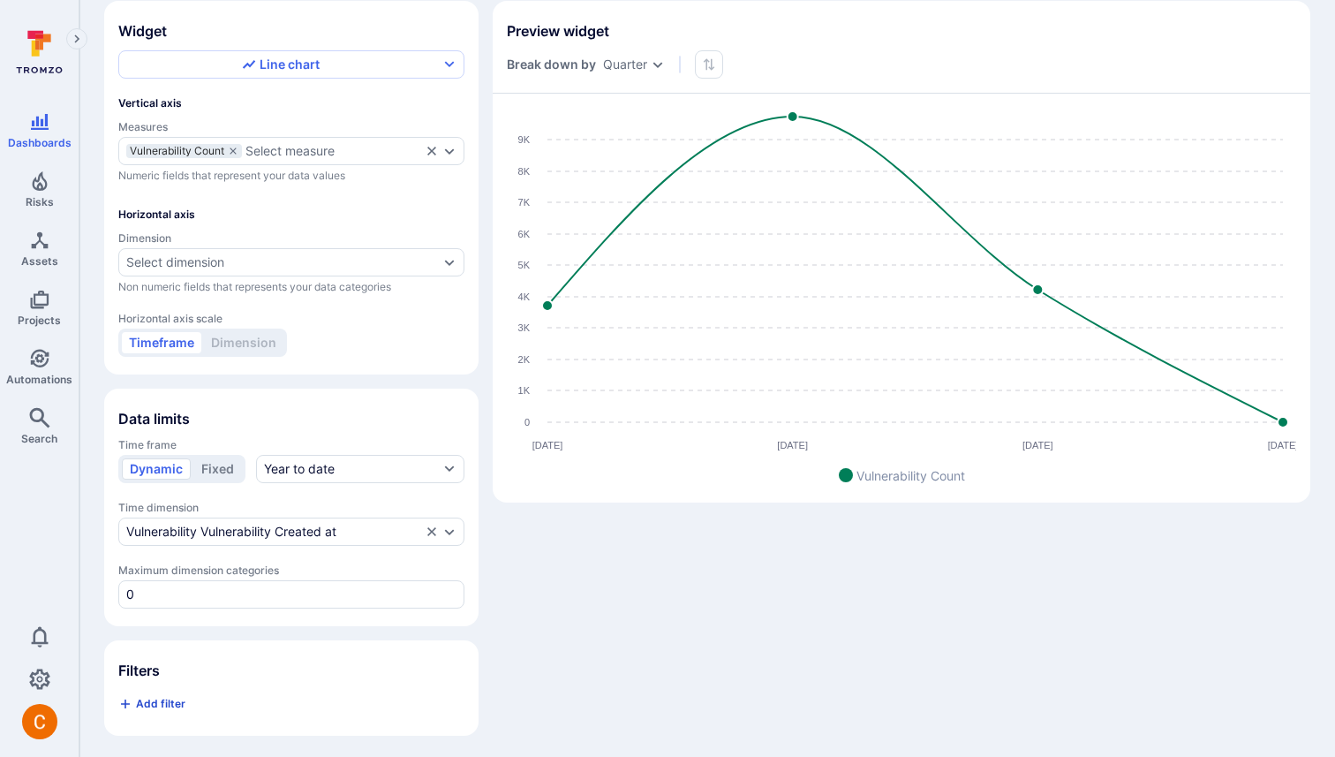
click at [171, 697] on span "Add filter" at bounding box center [160, 703] width 49 height 13
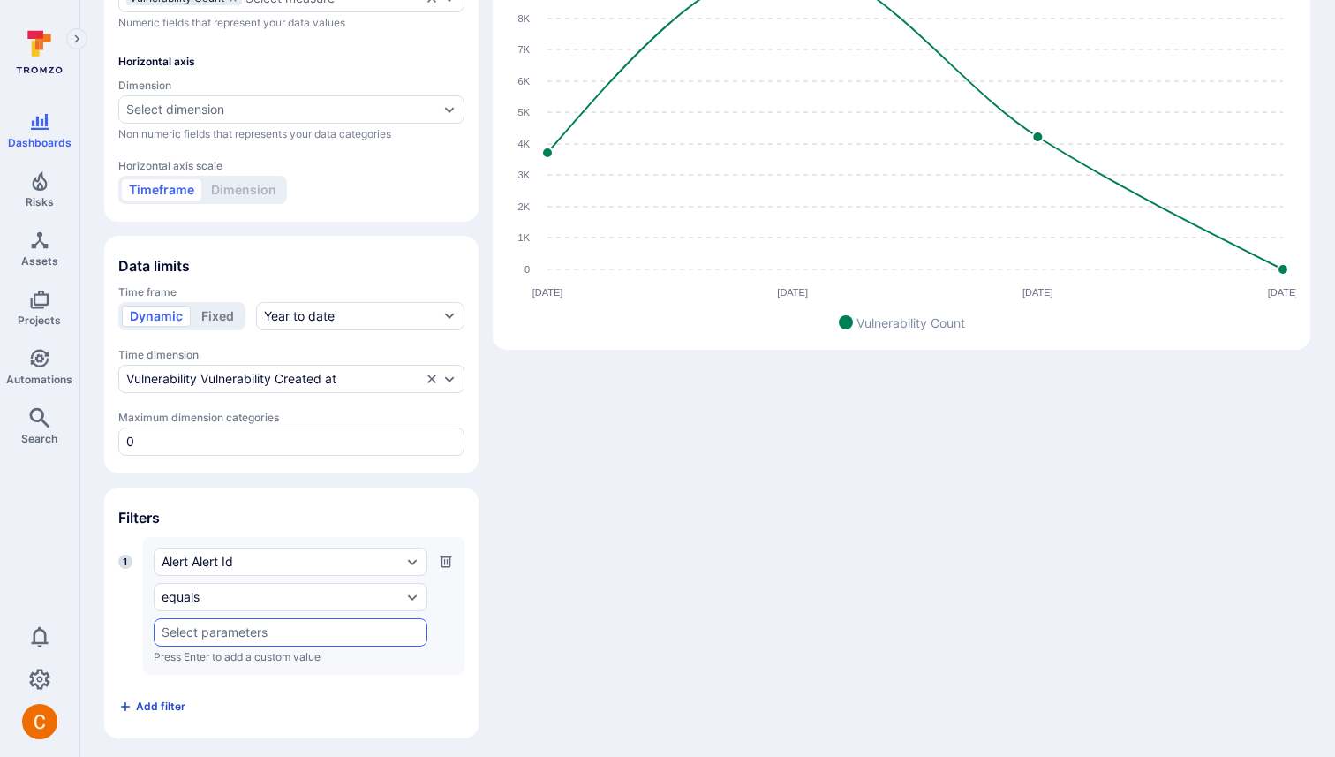
scroll to position [280, 0]
click at [215, 563] on div "Alert Alert Id" at bounding box center [291, 559] width 274 height 28
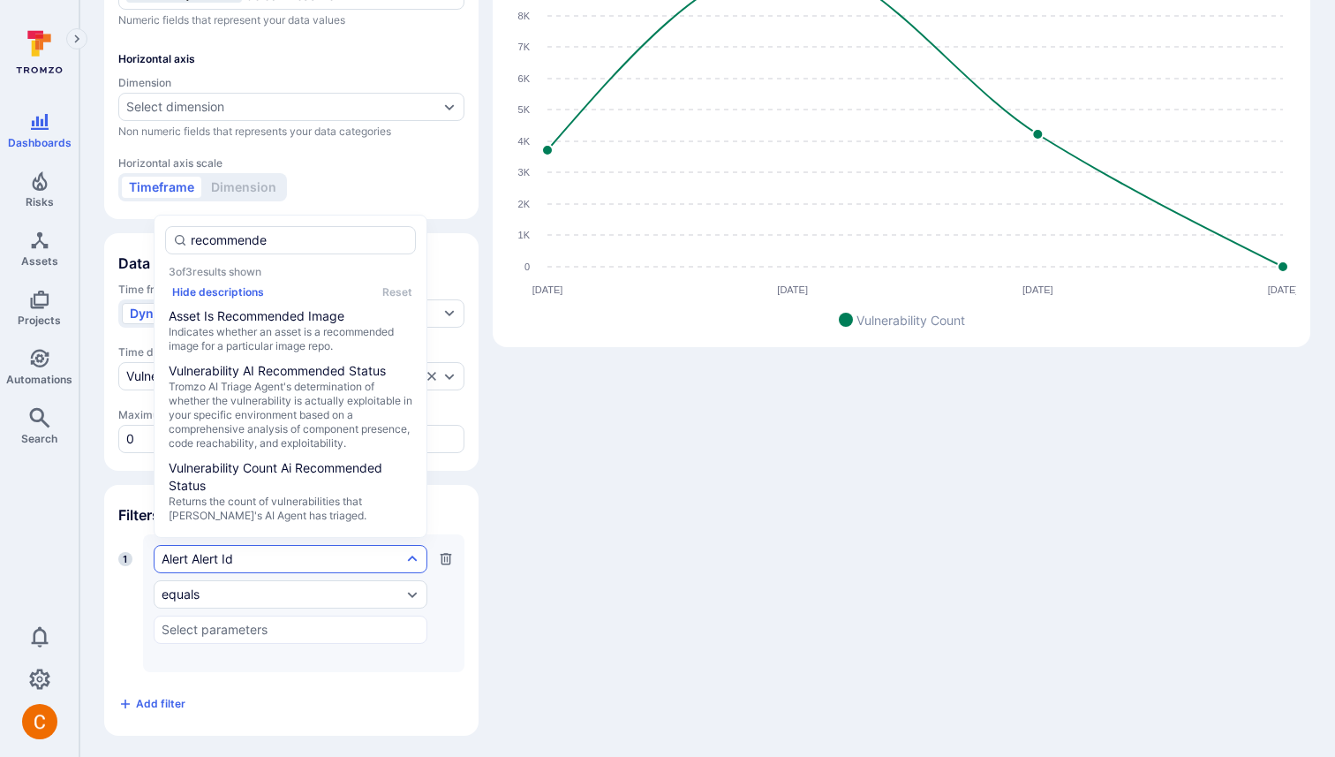
type input "recommended"
click at [326, 412] on span "Tromzo AI Triage Agent's determination of whether the vulnerability is actually…" at bounding box center [291, 415] width 244 height 71
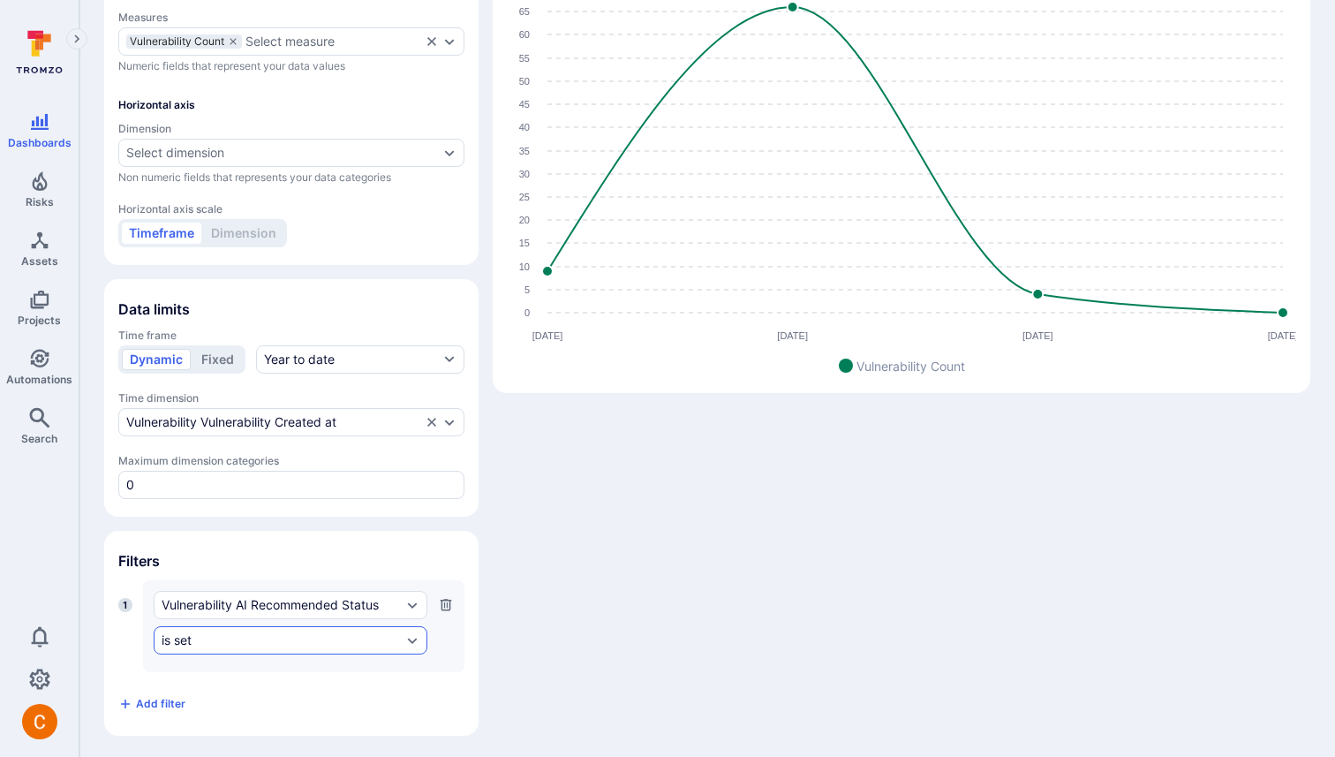
click at [236, 643] on div "is set" at bounding box center [282, 640] width 240 height 14
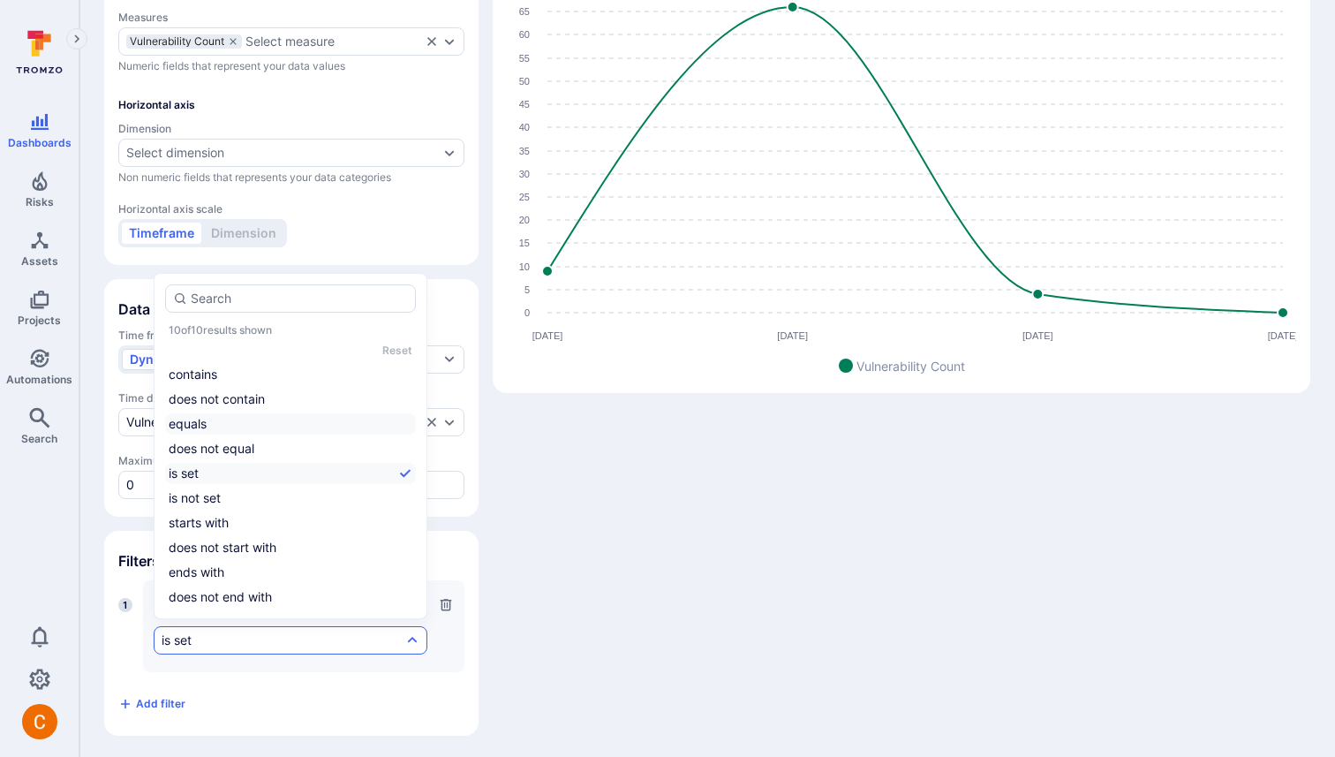
click at [237, 420] on li "equals" at bounding box center [290, 423] width 251 height 21
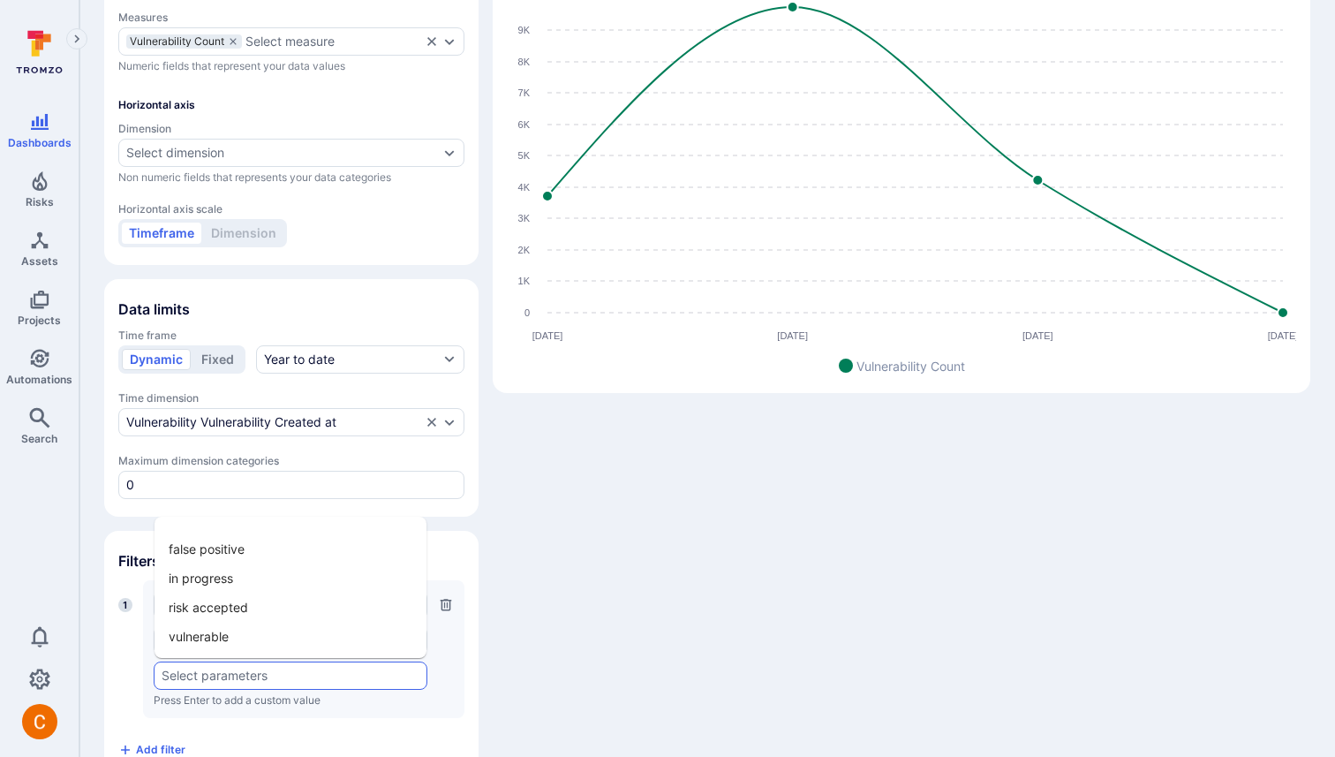
click at [193, 671] on input "text" at bounding box center [291, 675] width 258 height 14
click at [234, 663] on div "​" at bounding box center [291, 675] width 274 height 28
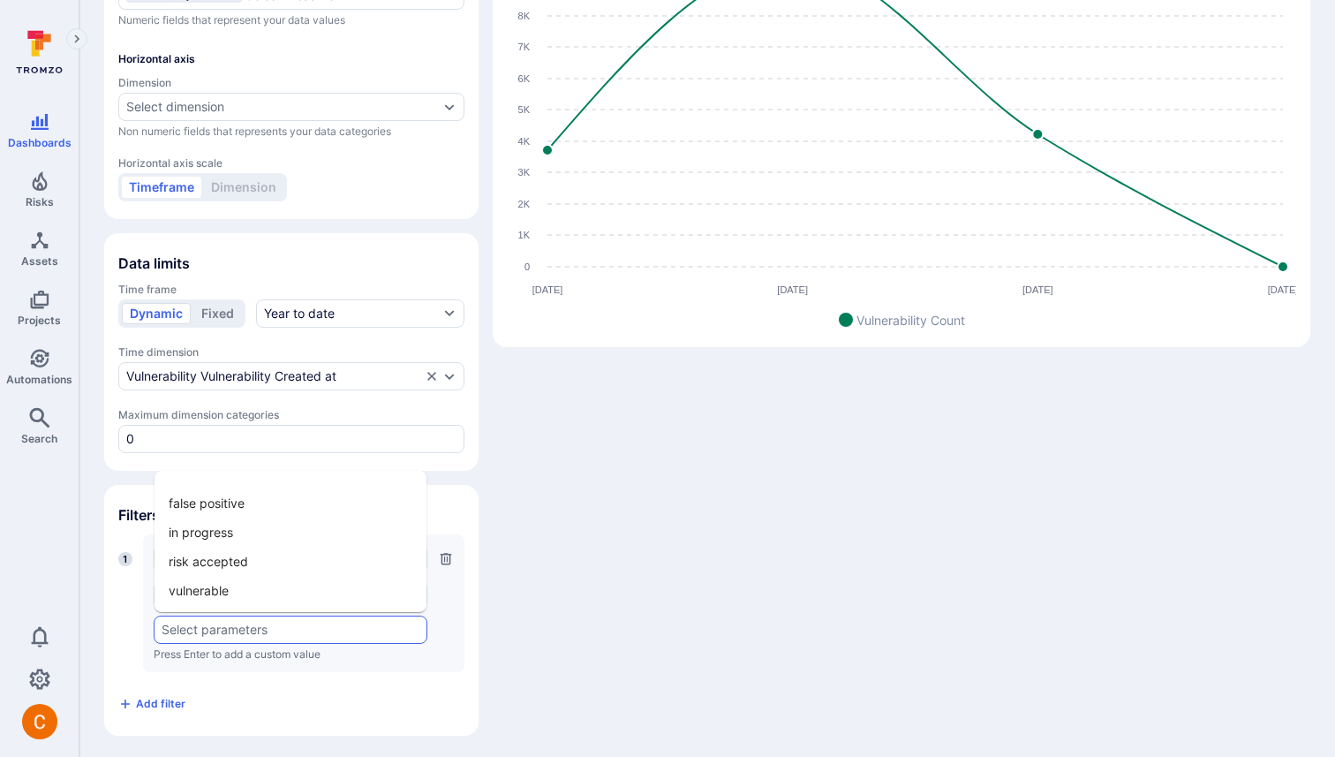
scroll to position [273, 0]
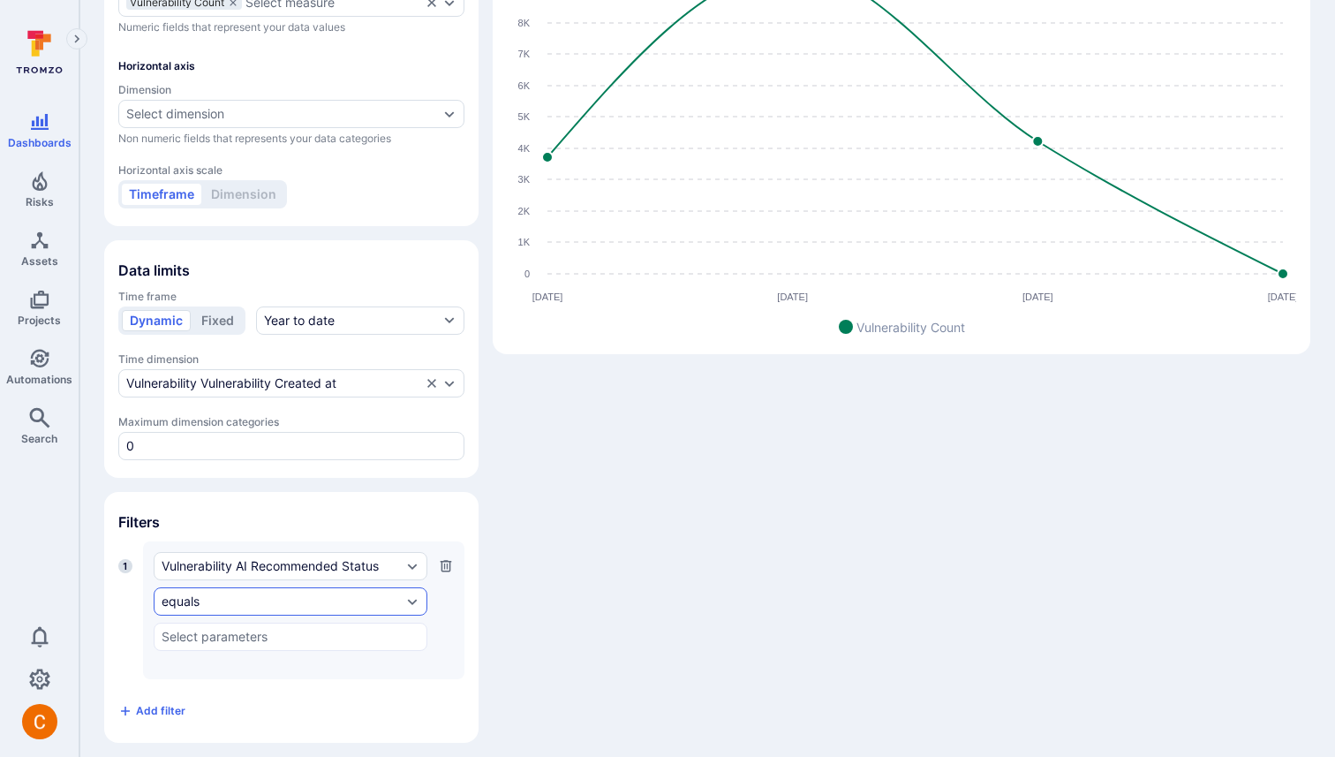
click at [261, 598] on div "equals" at bounding box center [282, 601] width 240 height 14
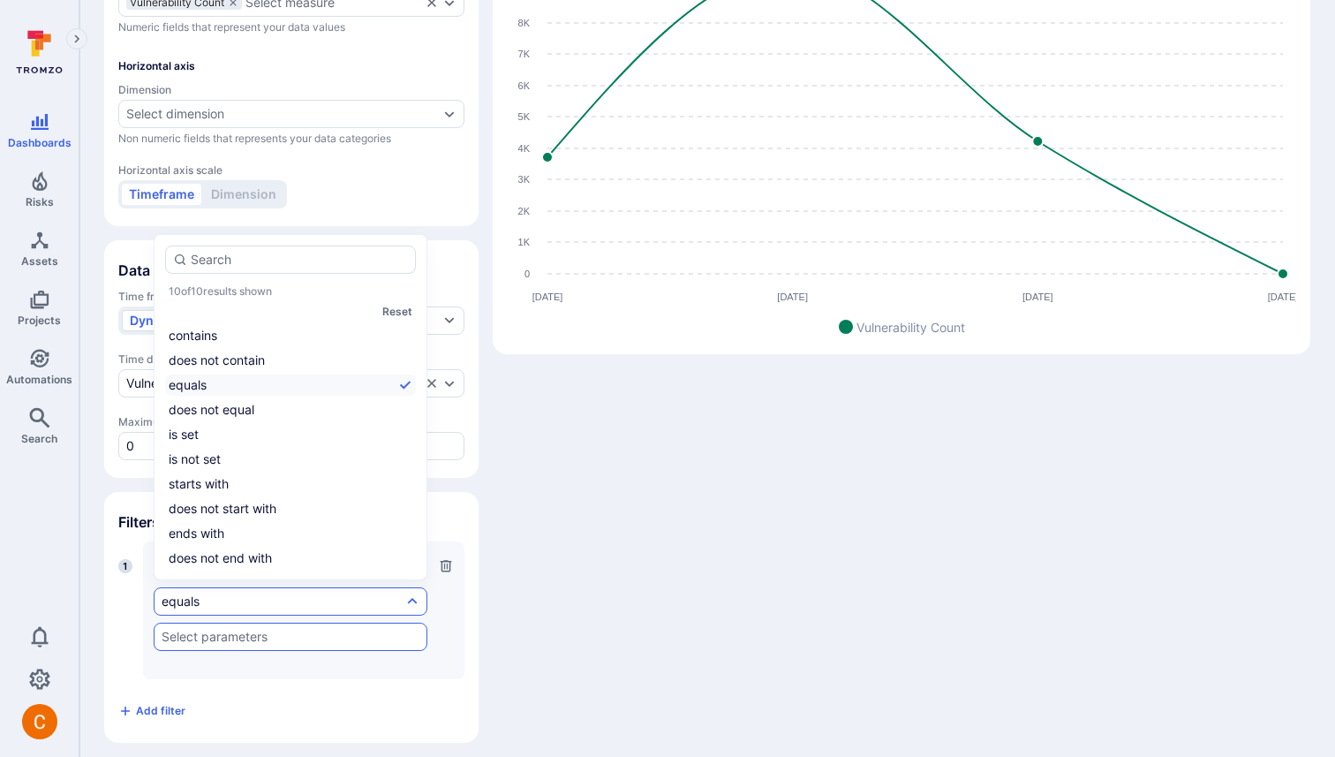
click at [244, 618] on div "Vulnerability AI Recommended Status equals ​ Press Enter to add a custom value" at bounding box center [291, 610] width 274 height 117
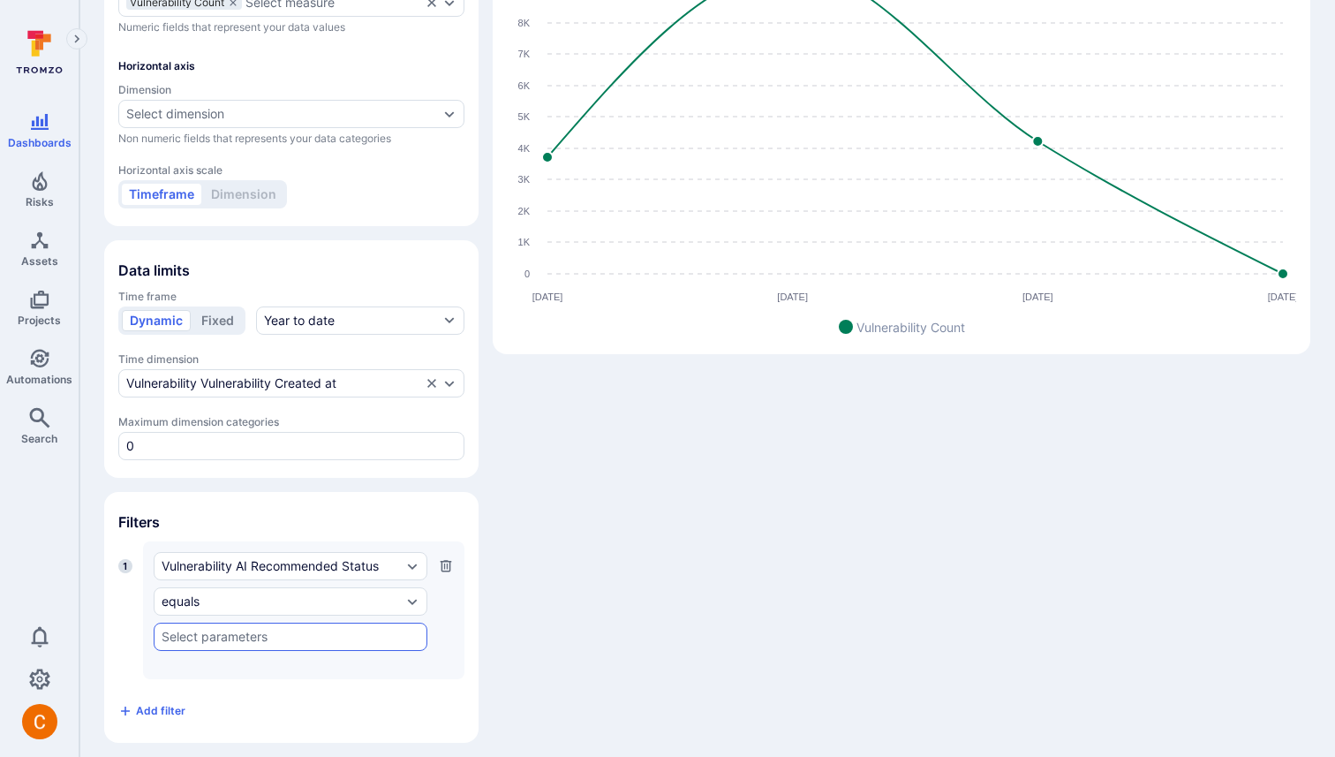
click at [237, 640] on div "​" at bounding box center [291, 637] width 274 height 28
click at [607, 482] on div "Widget Line chart Vertical axis Measures Vulnerability Count Select measure Num…" at bounding box center [707, 298] width 1206 height 890
click at [287, 623] on div "​" at bounding box center [291, 637] width 274 height 28
click at [295, 599] on div "equals" at bounding box center [282, 601] width 240 height 14
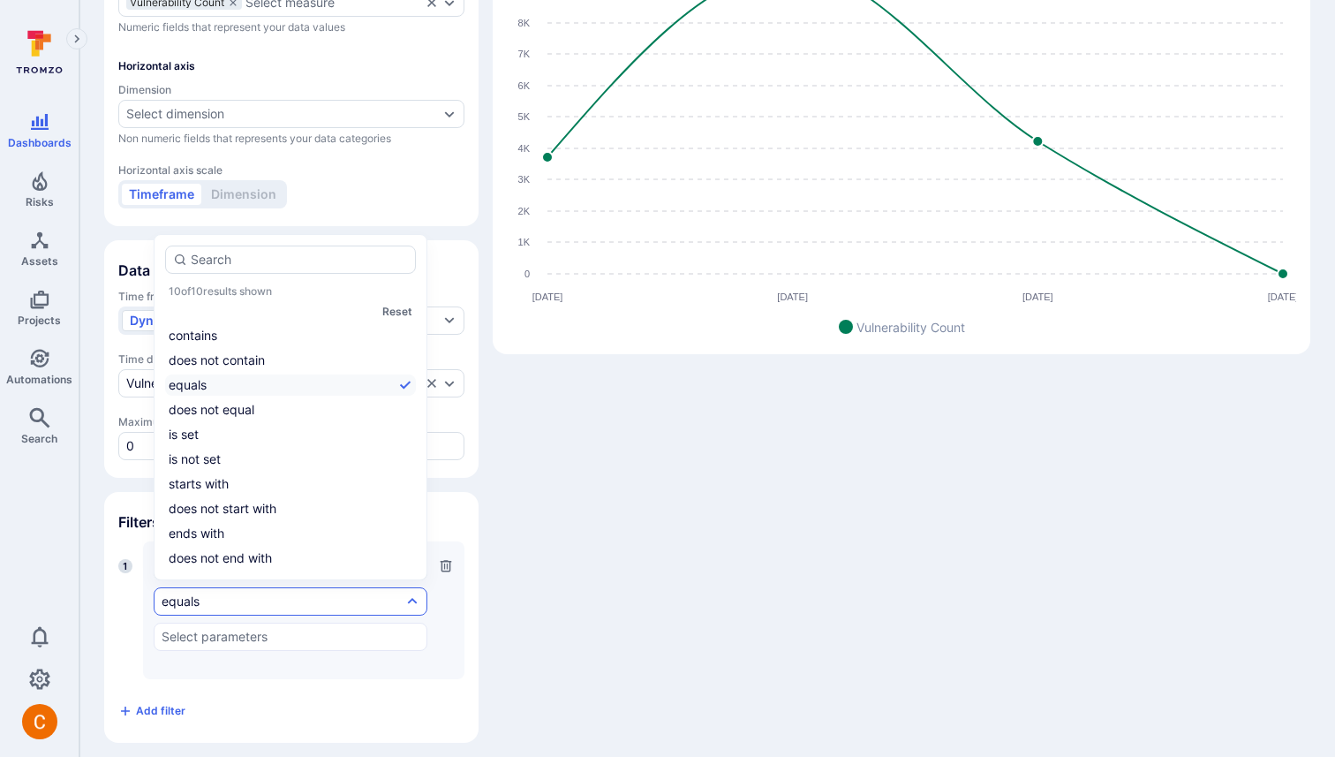
click at [546, 428] on div "Widget Line chart Vertical axis Measures Vulnerability Count Select measure Num…" at bounding box center [707, 298] width 1206 height 890
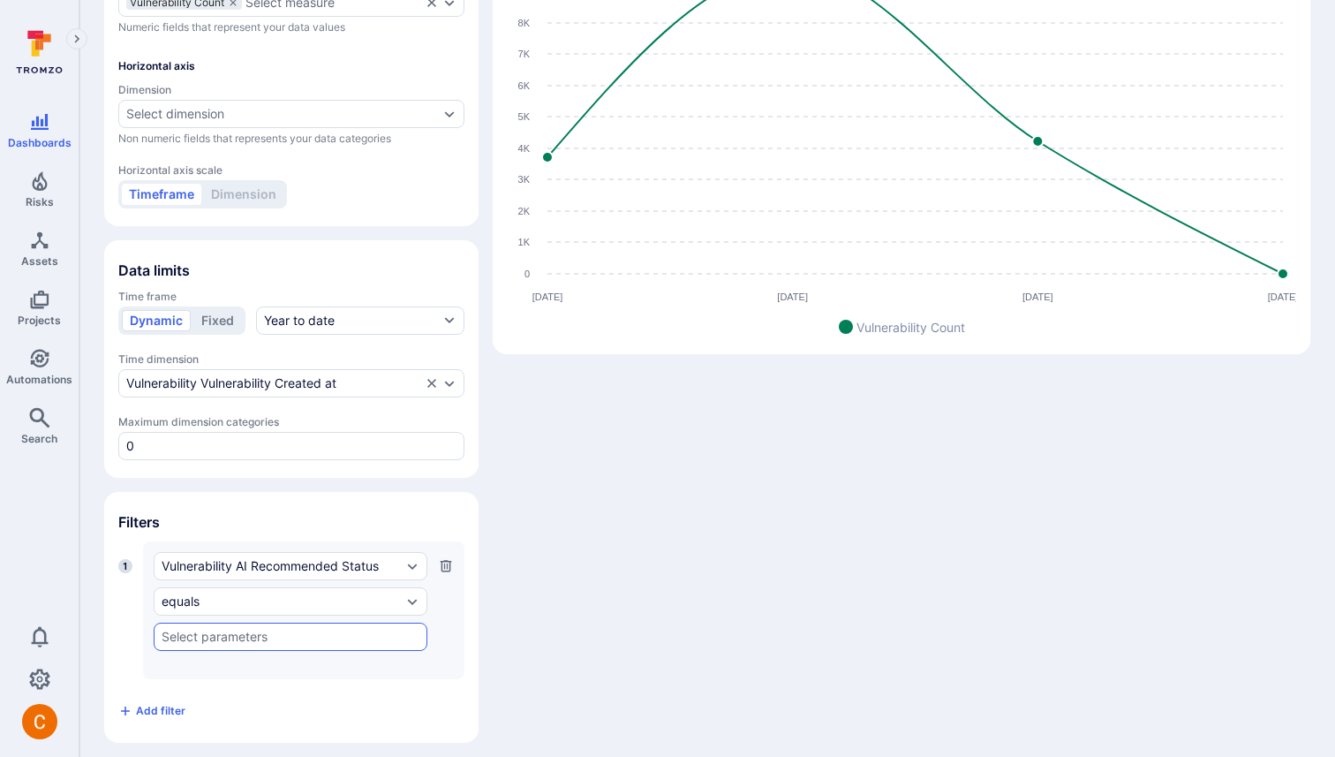
click at [185, 631] on input "text" at bounding box center [291, 637] width 258 height 14
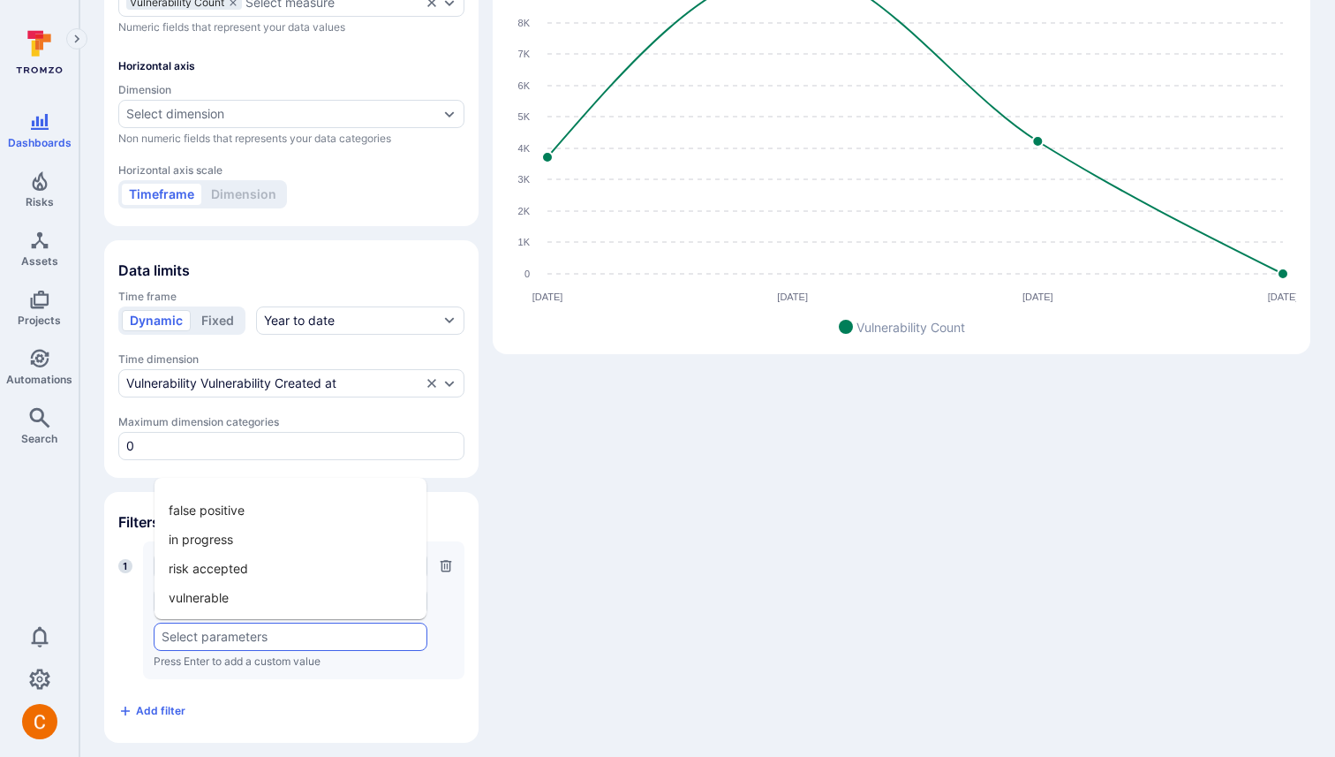
click at [258, 508] on li "false positive" at bounding box center [291, 509] width 272 height 29
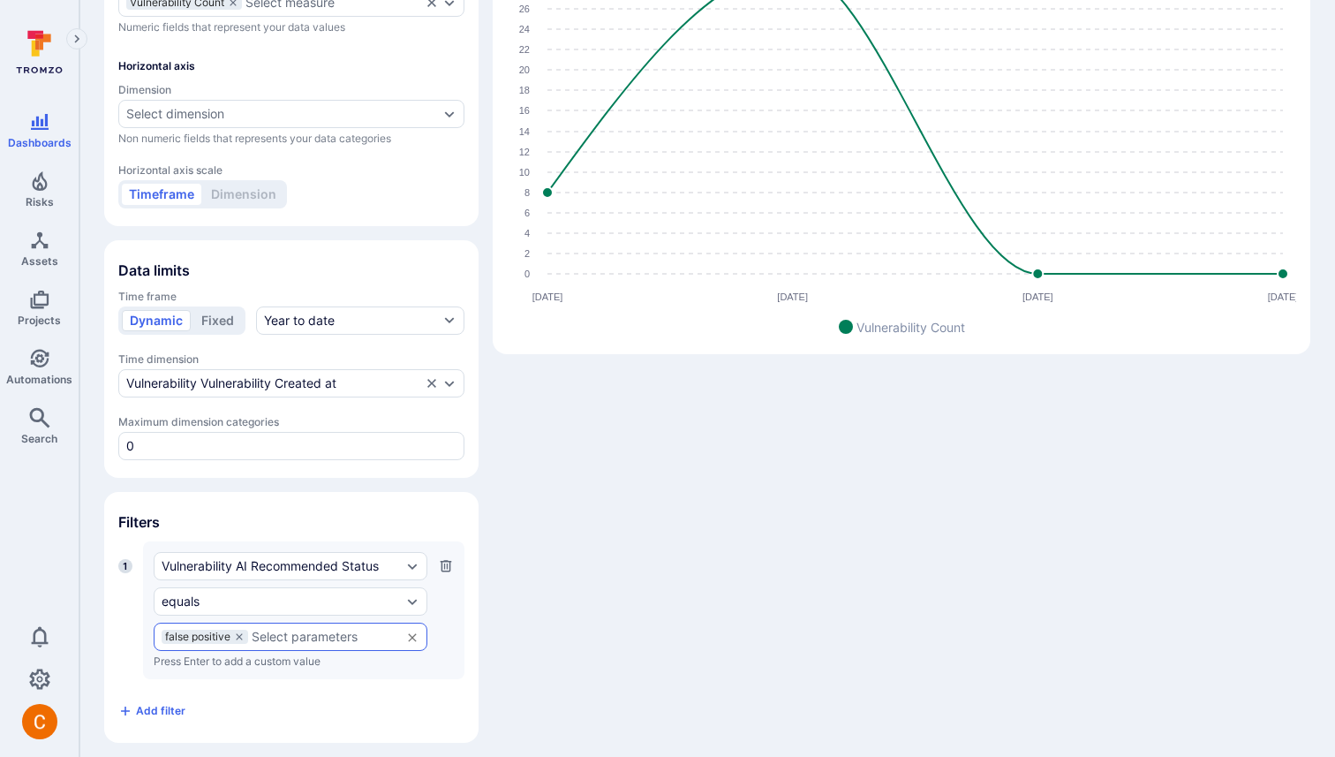
click at [445, 564] on icon "button" at bounding box center [446, 566] width 14 height 14
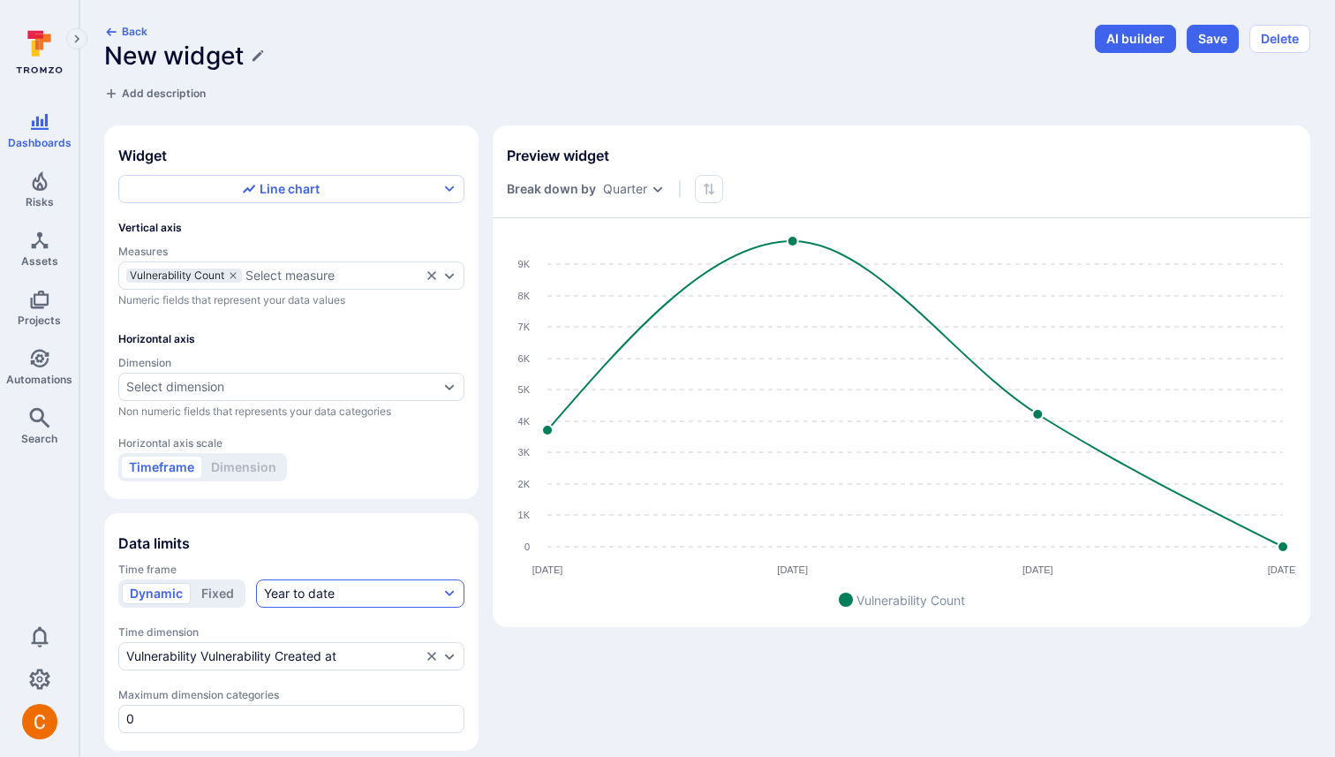
scroll to position [6, 0]
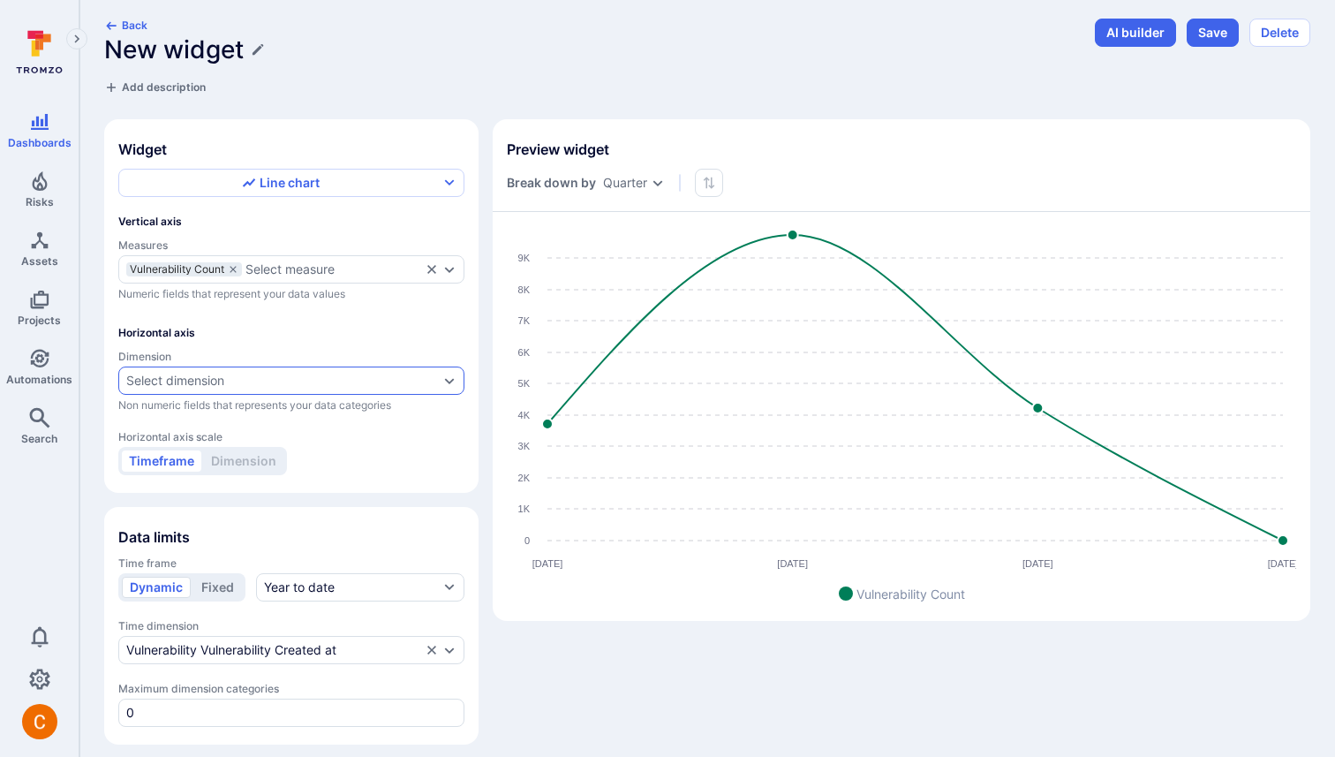
click at [374, 378] on div "Select dimension" at bounding box center [282, 381] width 313 height 14
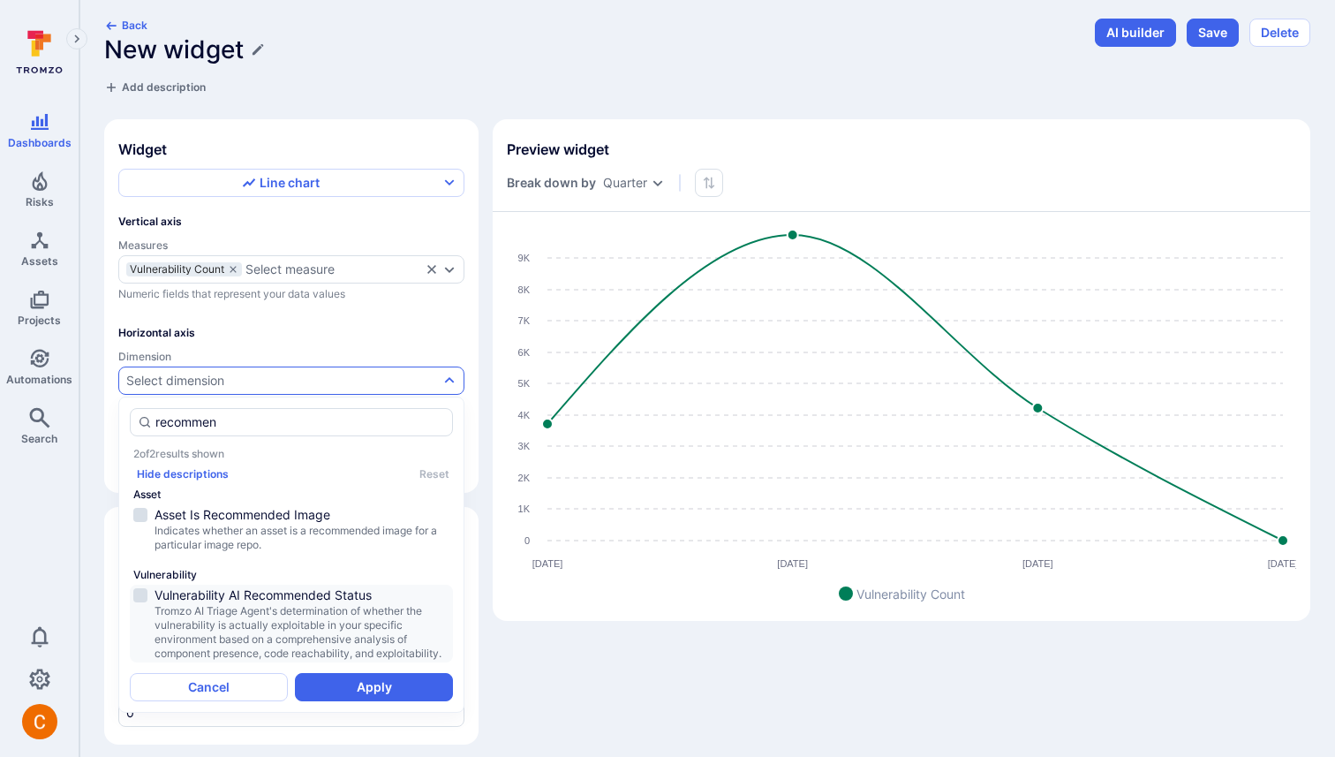
click at [380, 620] on span "Tromzo AI Triage Agent's determination of whether the vulnerability is actually…" at bounding box center [302, 632] width 295 height 57
type input "recommen"
click at [362, 684] on button "Apply" at bounding box center [374, 687] width 158 height 28
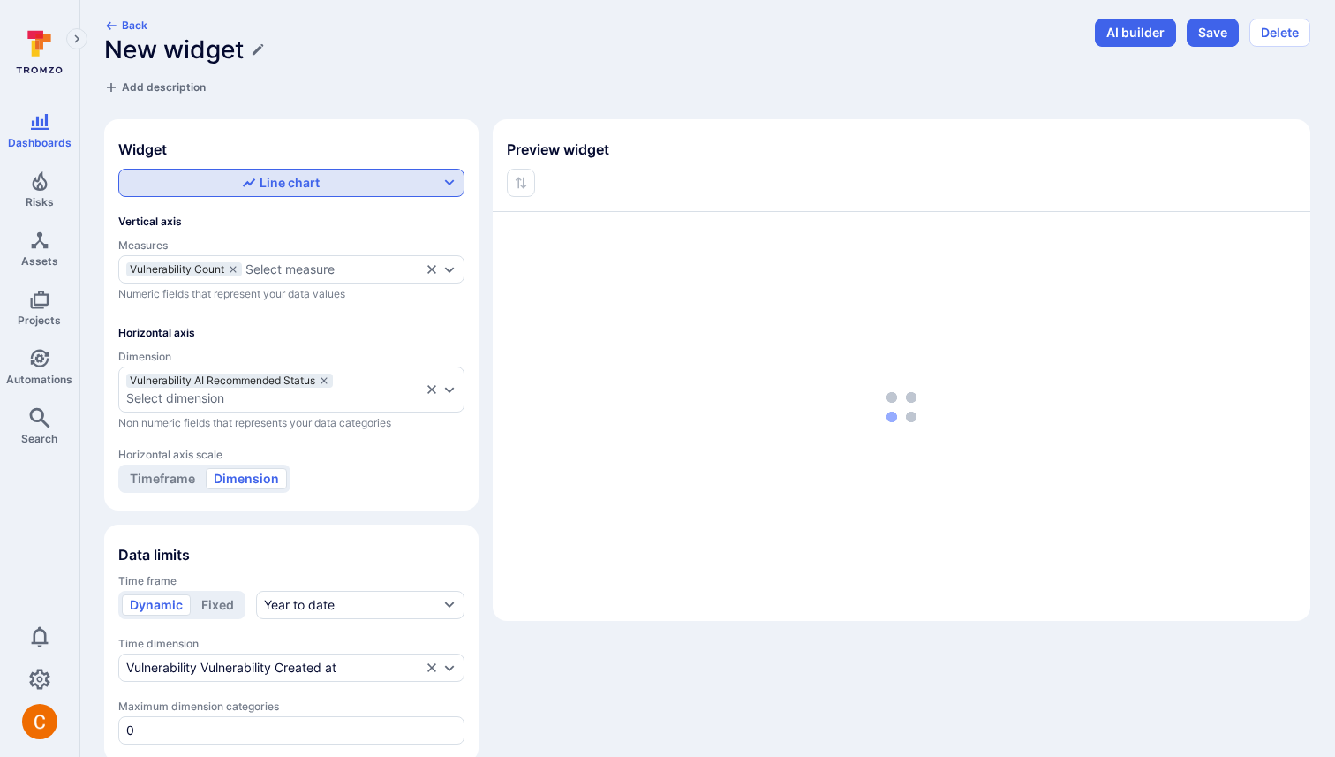
click at [359, 191] on button "Line chart" at bounding box center [291, 183] width 346 height 28
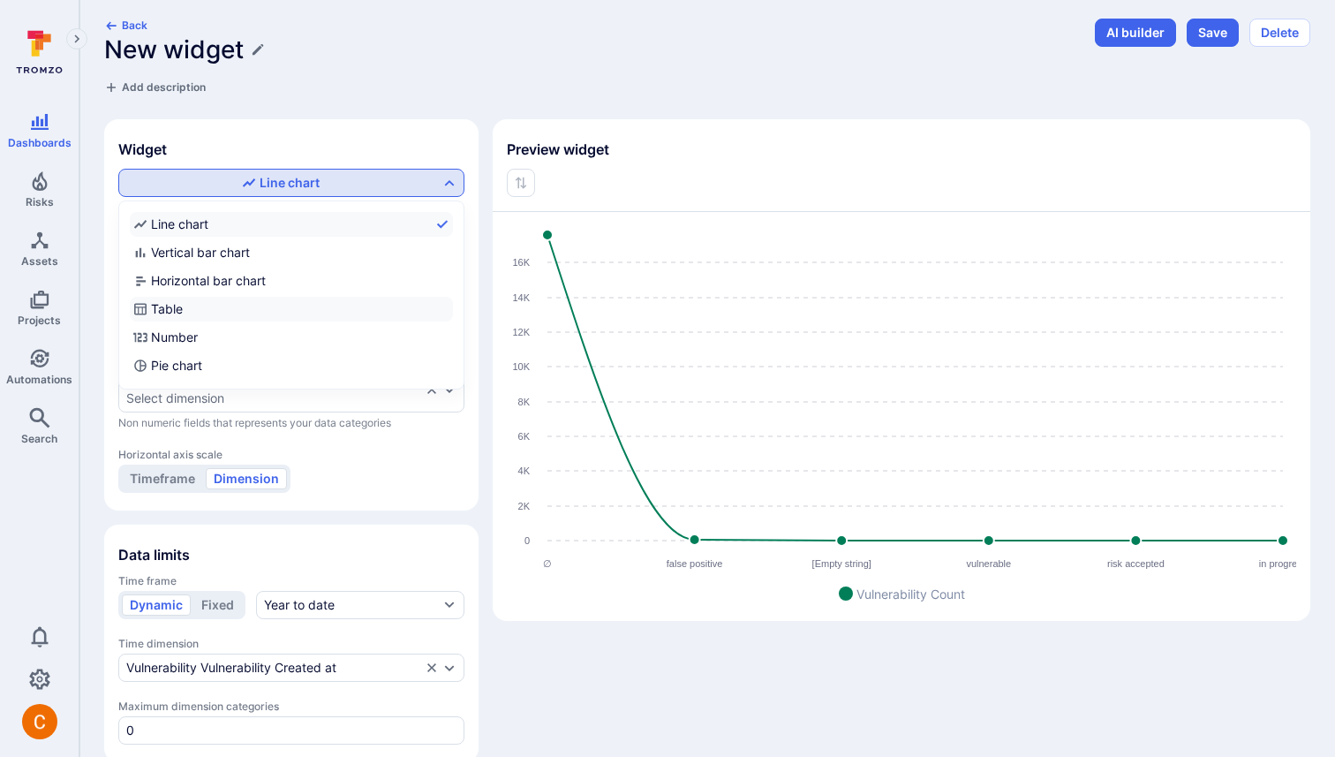
click at [264, 306] on label "Table" at bounding box center [291, 309] width 323 height 25
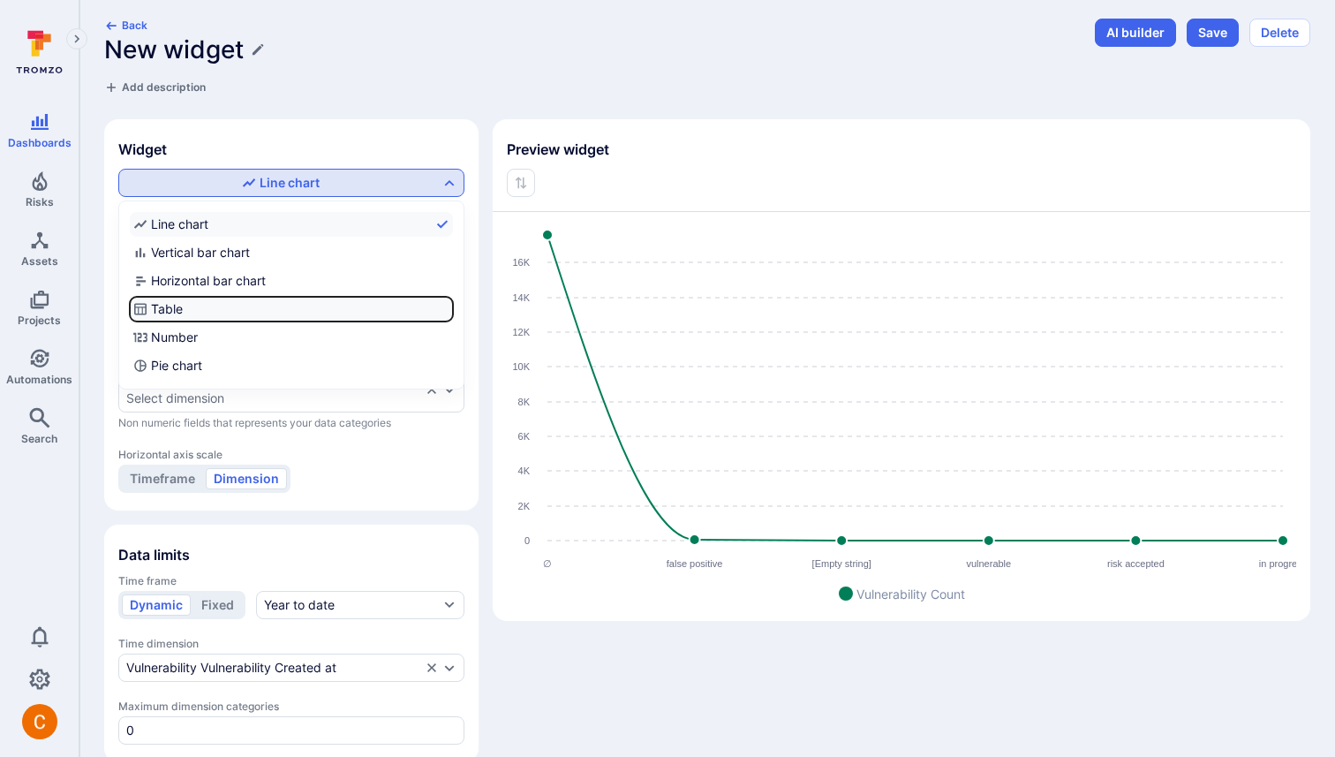
click at [449, 309] on input "Table" at bounding box center [449, 309] width 0 height 0
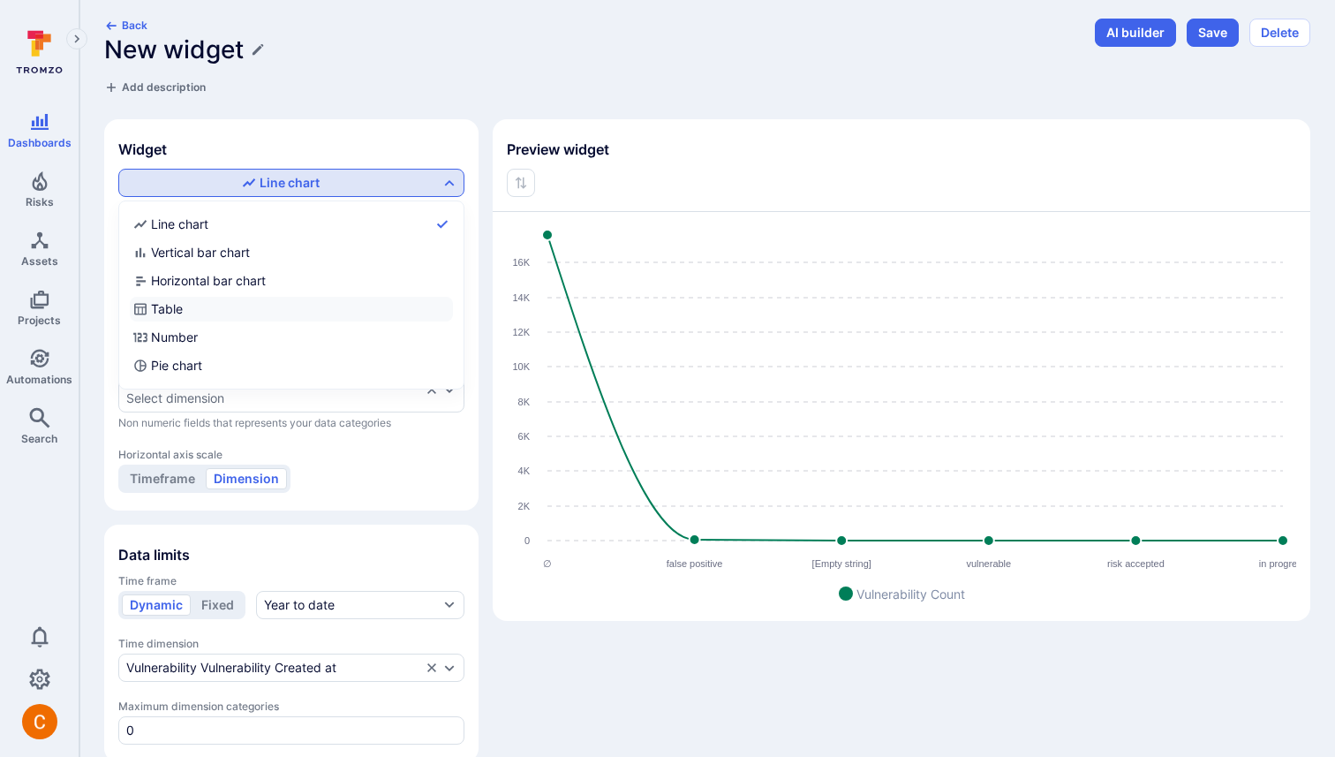
checkbox input "true"
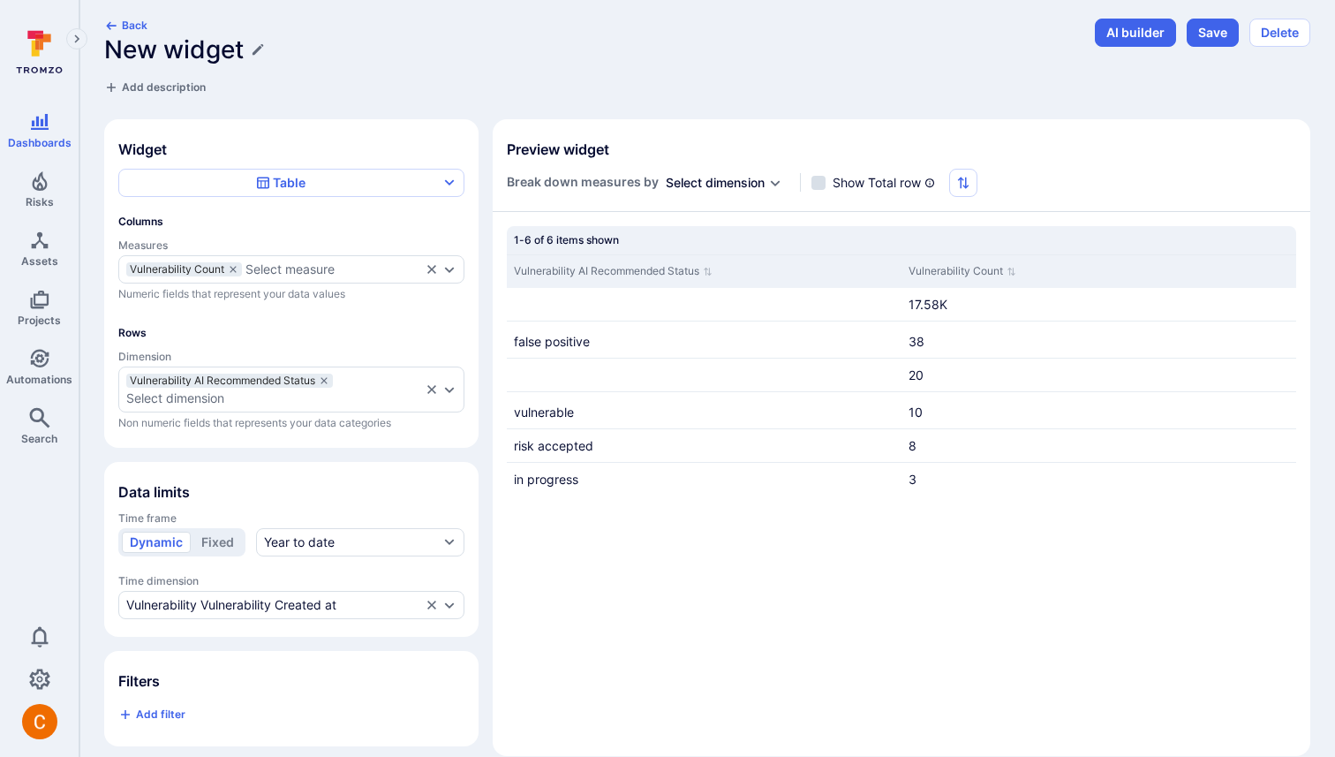
scroll to position [30, 0]
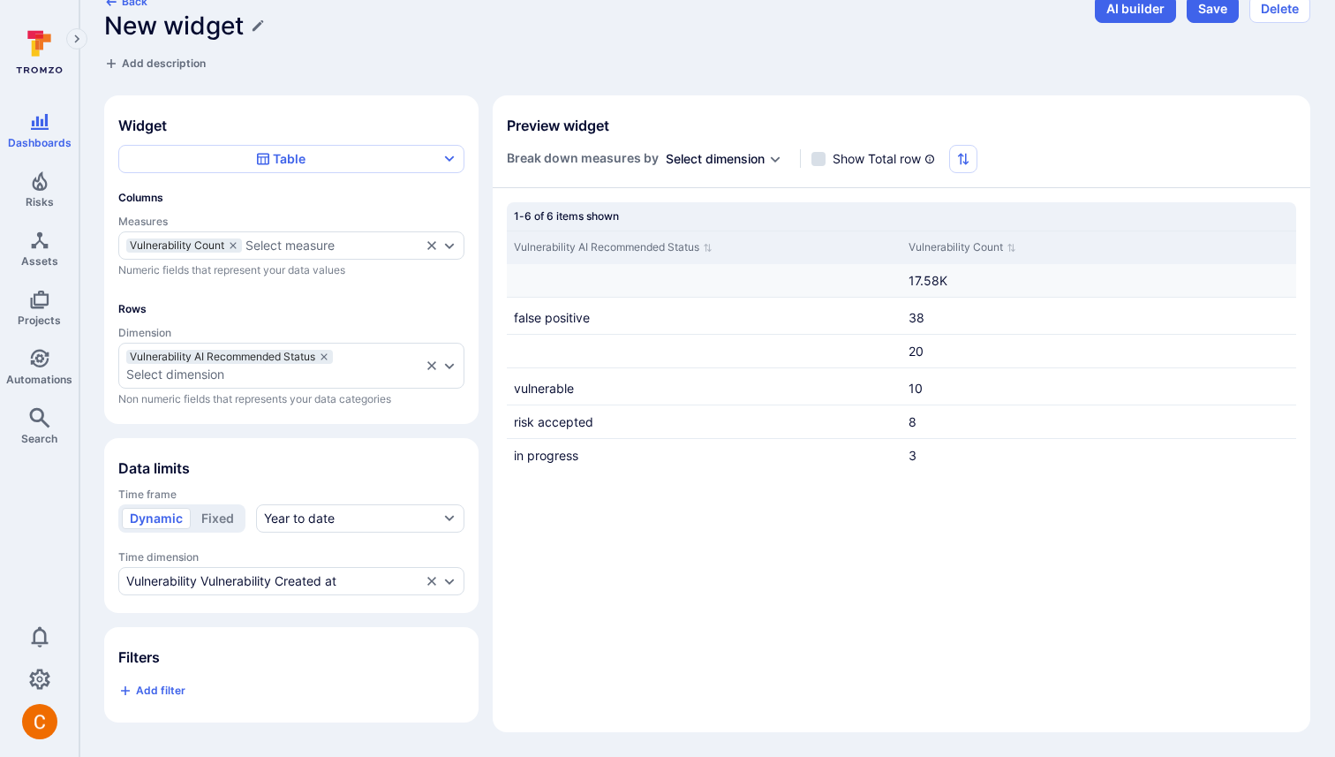
drag, startPoint x: 517, startPoint y: 275, endPoint x: 576, endPoint y: 275, distance: 59.2
click at [576, 275] on div "Cell for Vulnerability AI Recommended Status" at bounding box center [704, 280] width 395 height 33
click at [819, 155] on input "Show Total row" at bounding box center [819, 159] width 14 height 14
checkbox input "false"
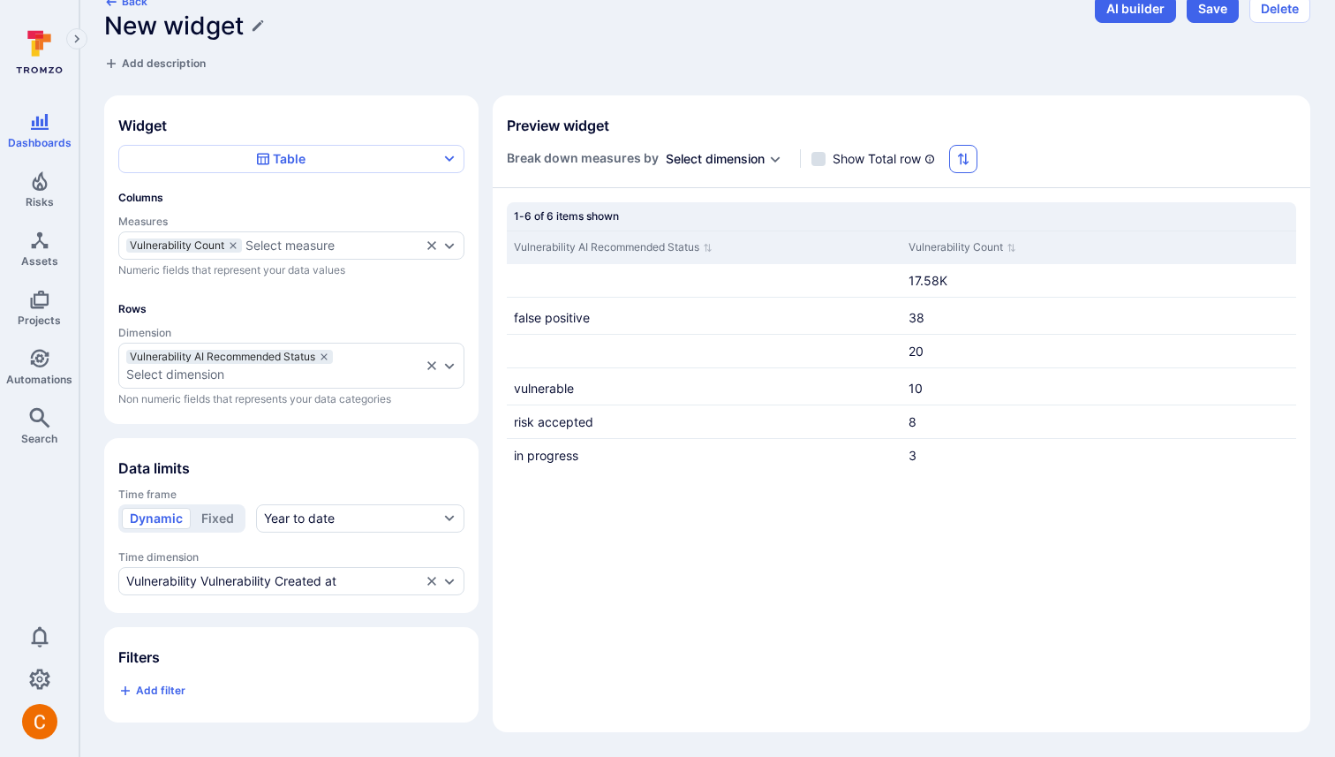
click at [967, 162] on icon "button" at bounding box center [963, 159] width 11 height 12
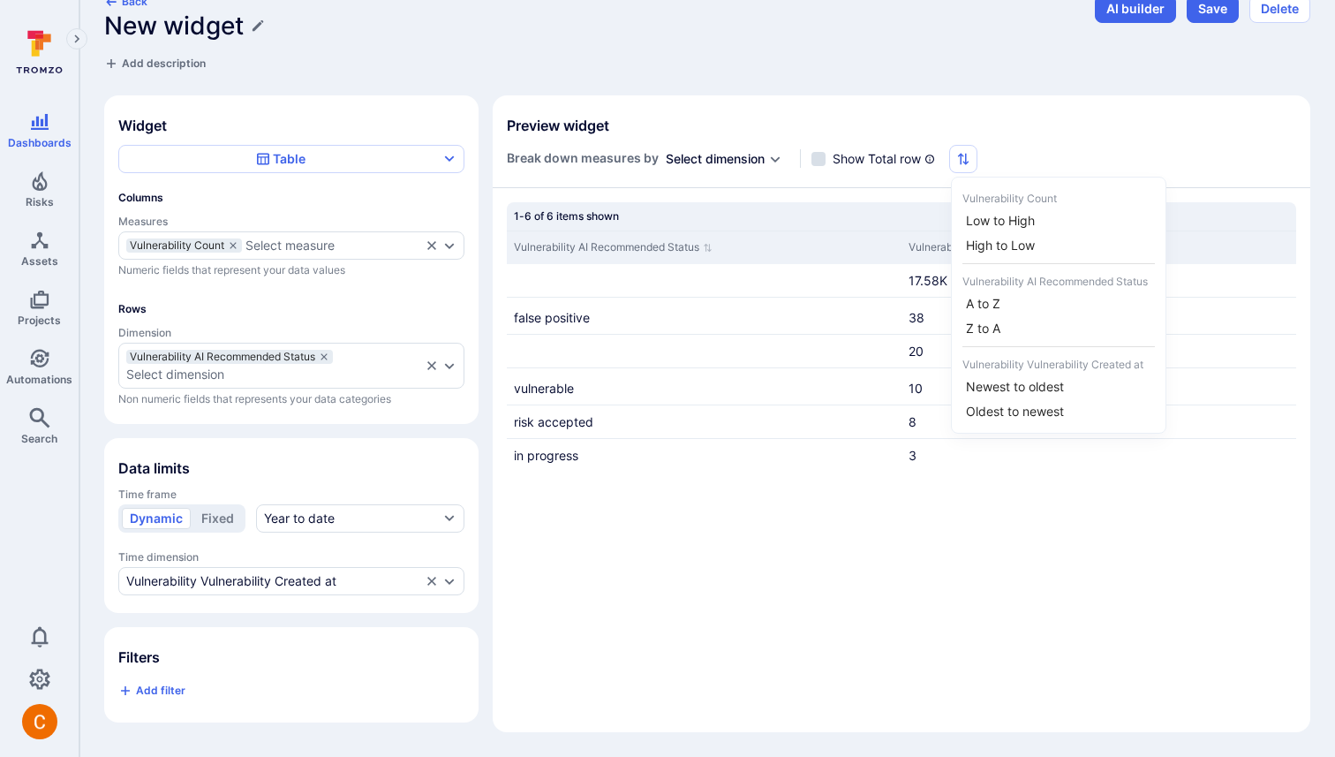
click at [967, 162] on div at bounding box center [667, 378] width 1335 height 757
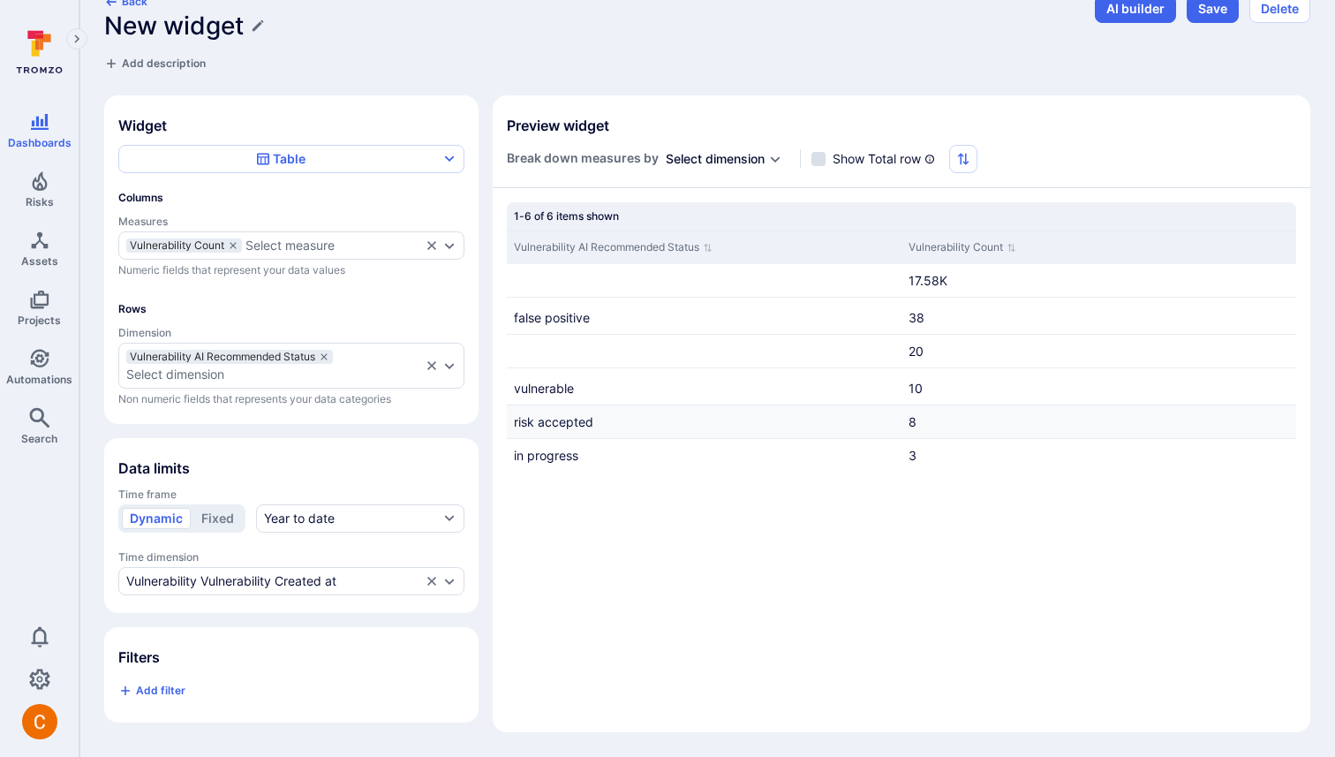
scroll to position [0, 0]
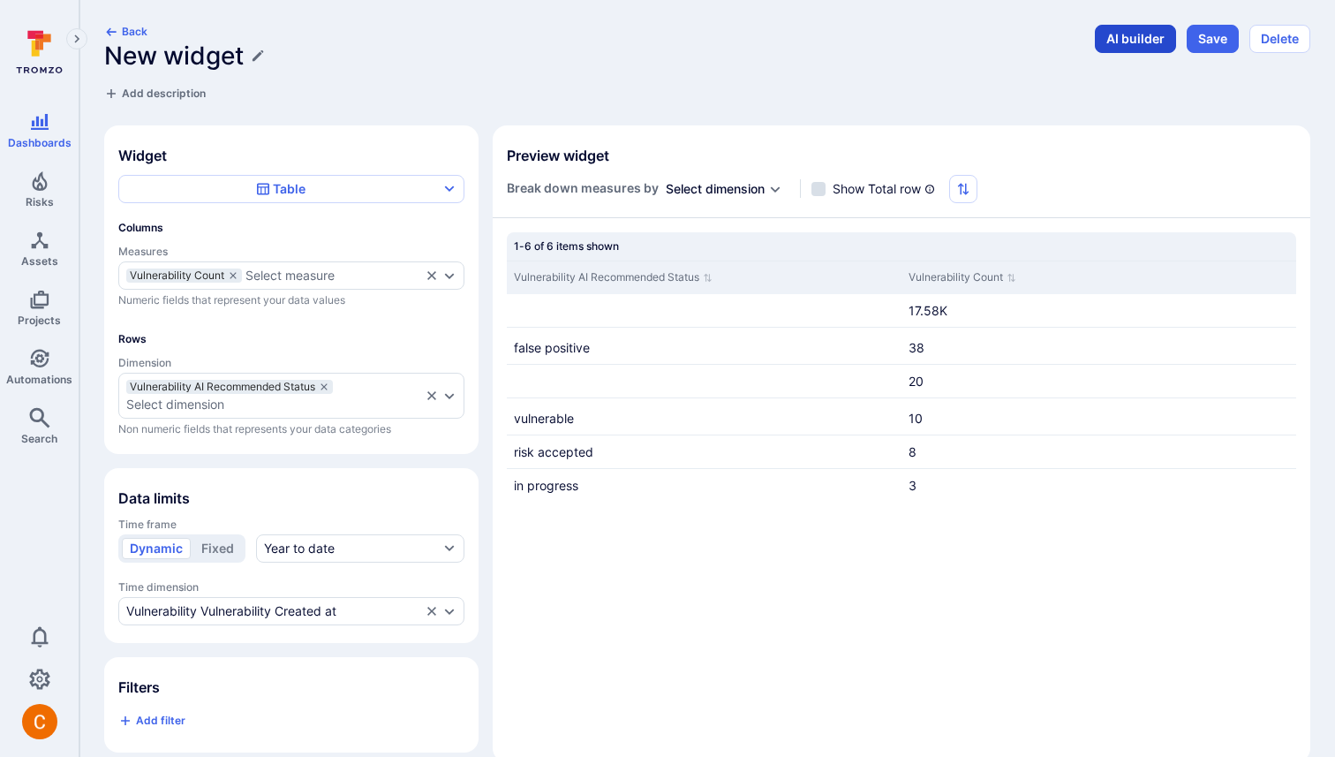
click at [1123, 42] on button "AI builder" at bounding box center [1135, 39] width 81 height 28
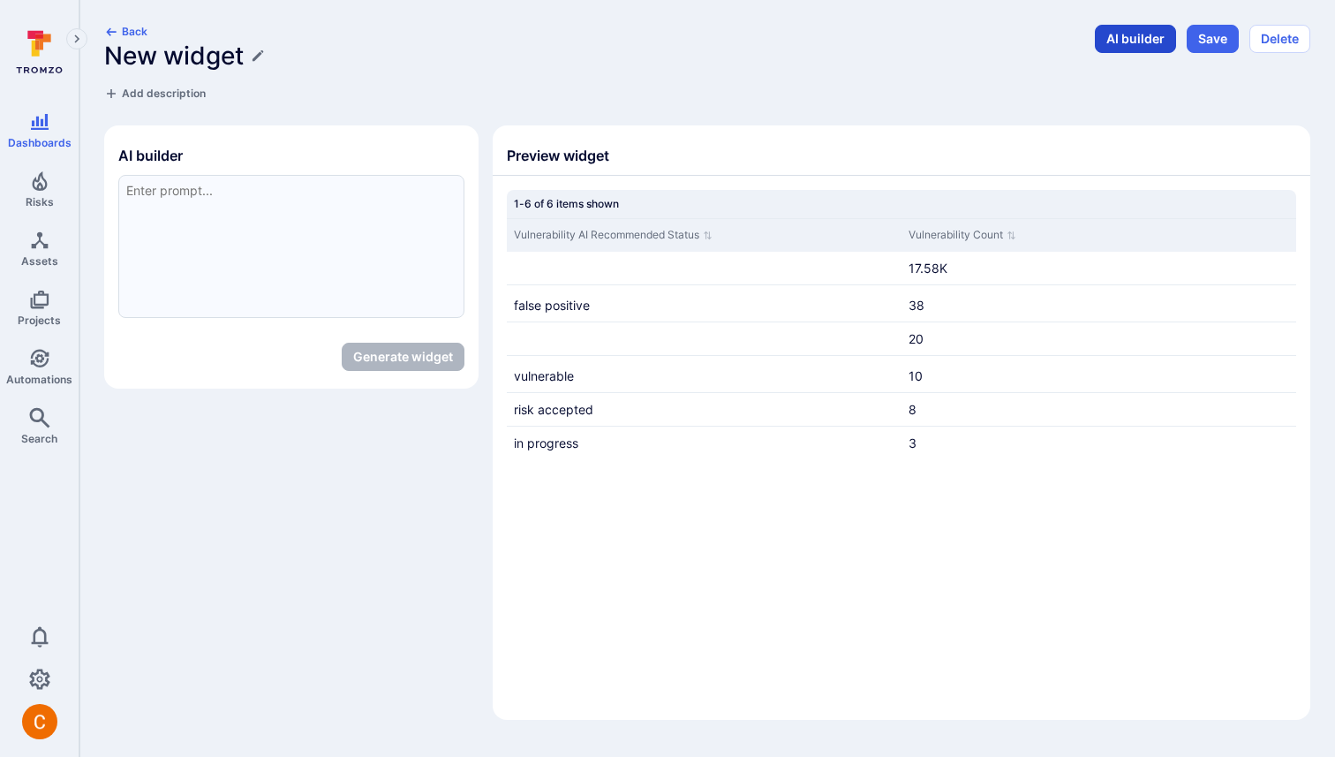
click at [1106, 34] on button "AI builder" at bounding box center [1135, 39] width 81 height 28
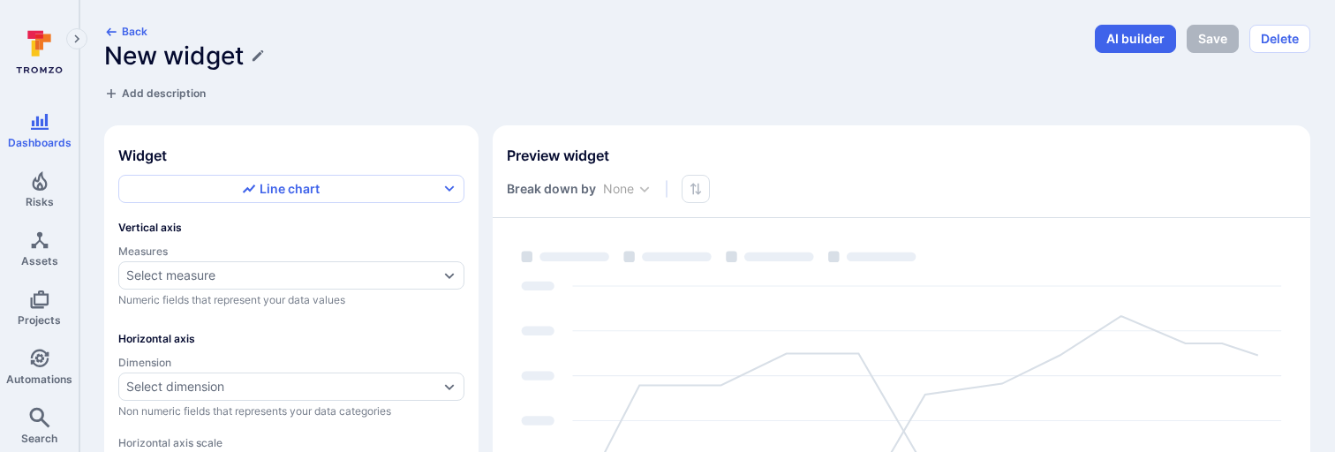
click at [339, 257] on span "Numeric fields that represent your data values" at bounding box center [291, 300] width 346 height 14
click at [350, 257] on div "Select measure" at bounding box center [282, 275] width 313 height 14
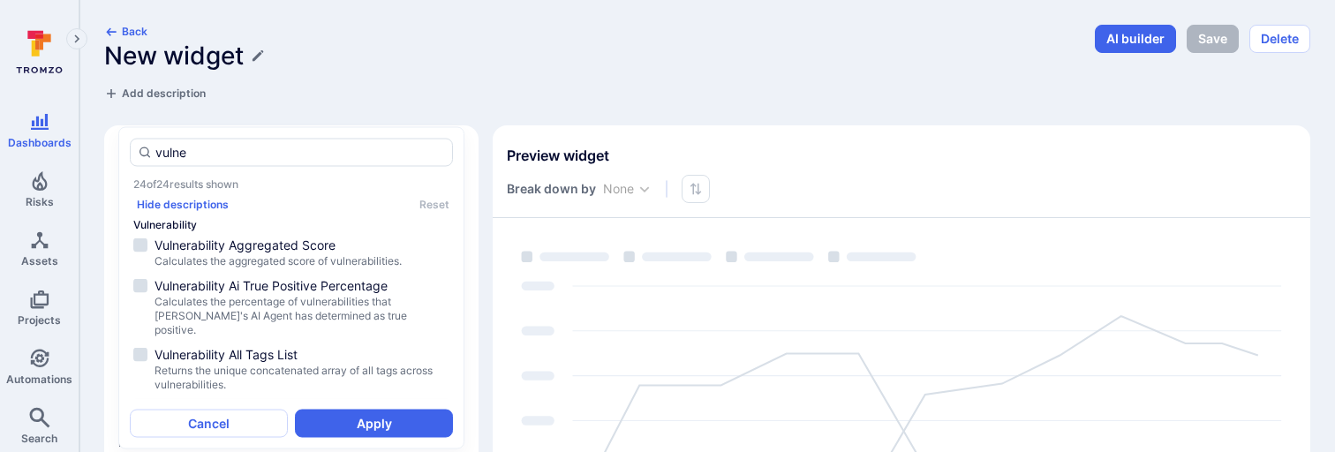
click at [234, 257] on span "Vulnerability Count" at bounding box center [302, 409] width 295 height 18
type input "vulne"
click at [359, 257] on button "Apply" at bounding box center [374, 423] width 158 height 28
type input "quarter"
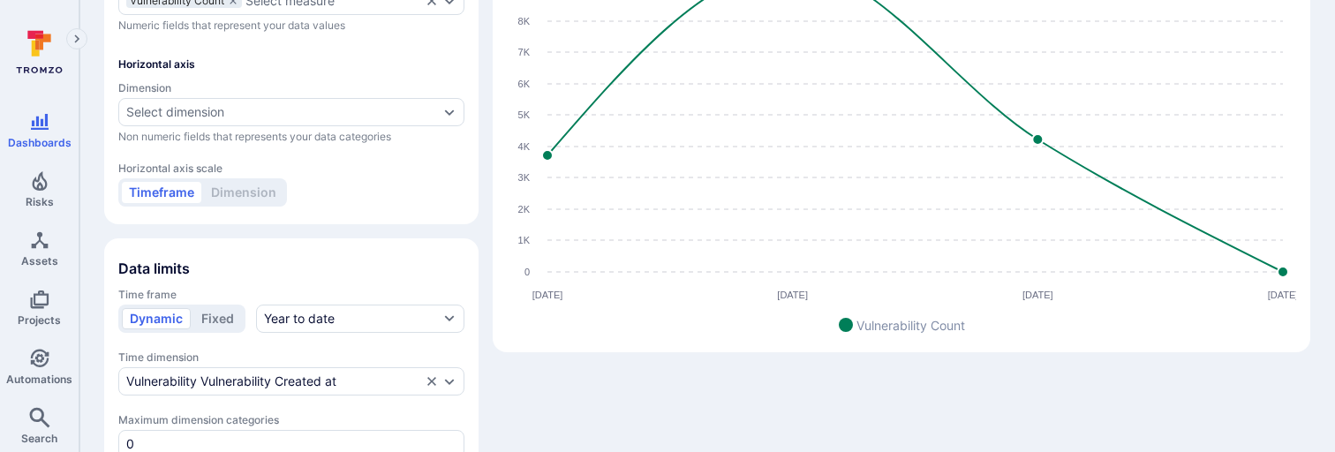
scroll to position [293, 0]
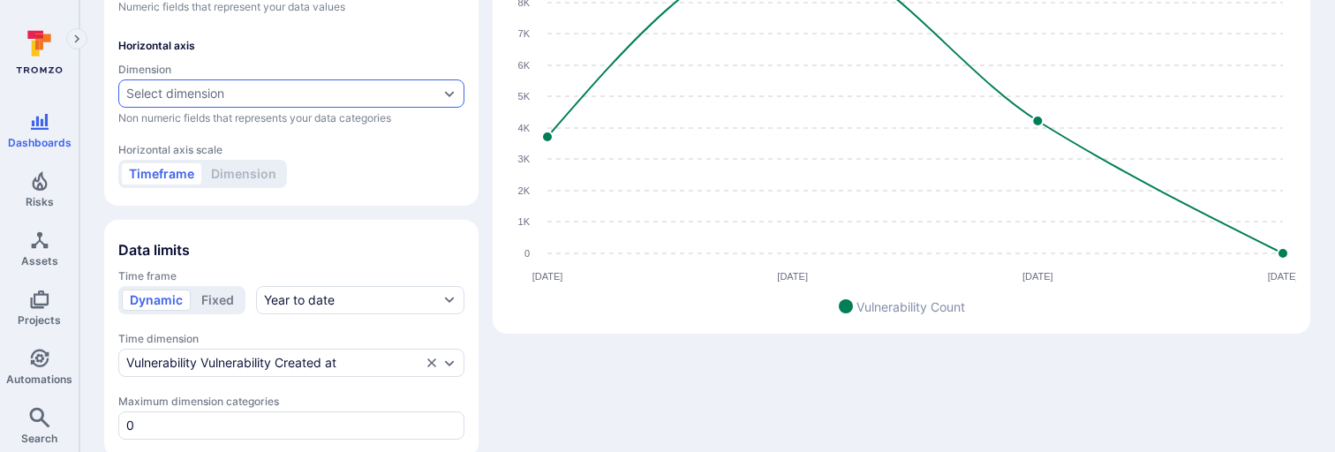
click at [266, 87] on div "Select dimension" at bounding box center [282, 94] width 313 height 14
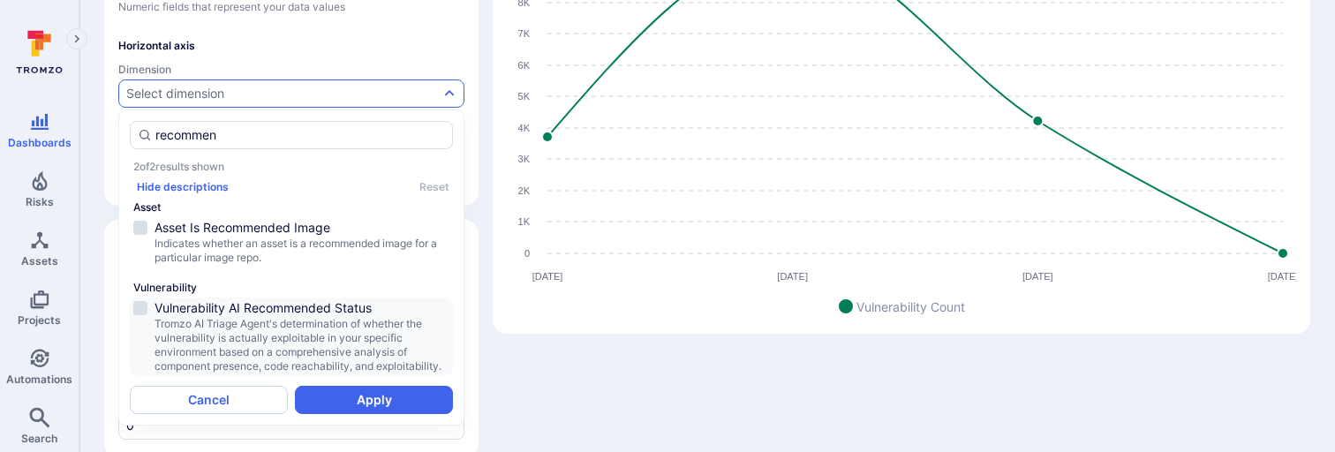
click at [264, 257] on span "Tromzo AI Triage Agent's determination of whether the vulnerability is actually…" at bounding box center [302, 345] width 295 height 57
type input "recommen"
click at [373, 257] on button "Apply" at bounding box center [374, 400] width 158 height 28
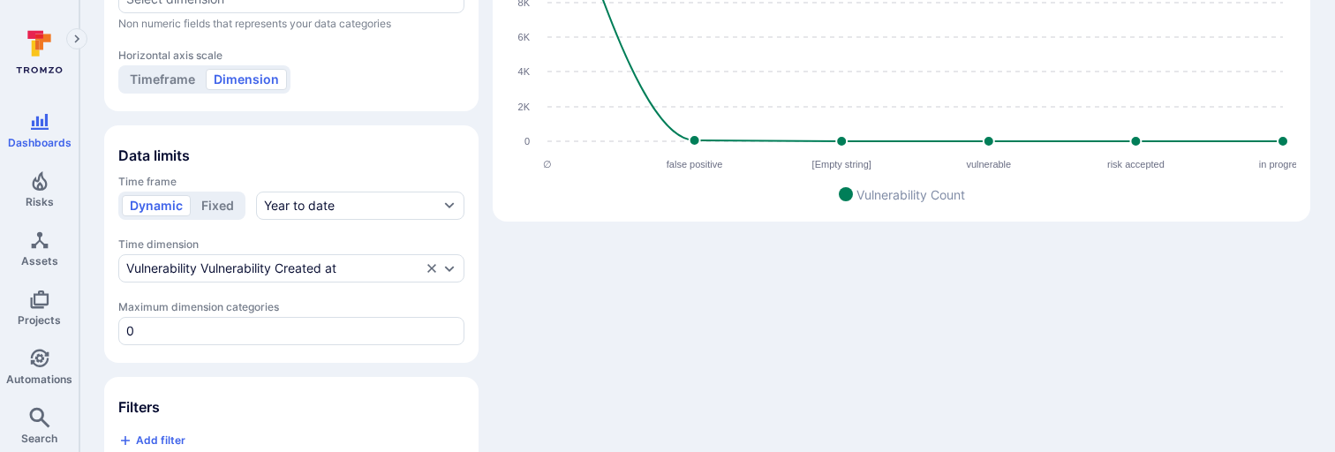
scroll to position [0, 0]
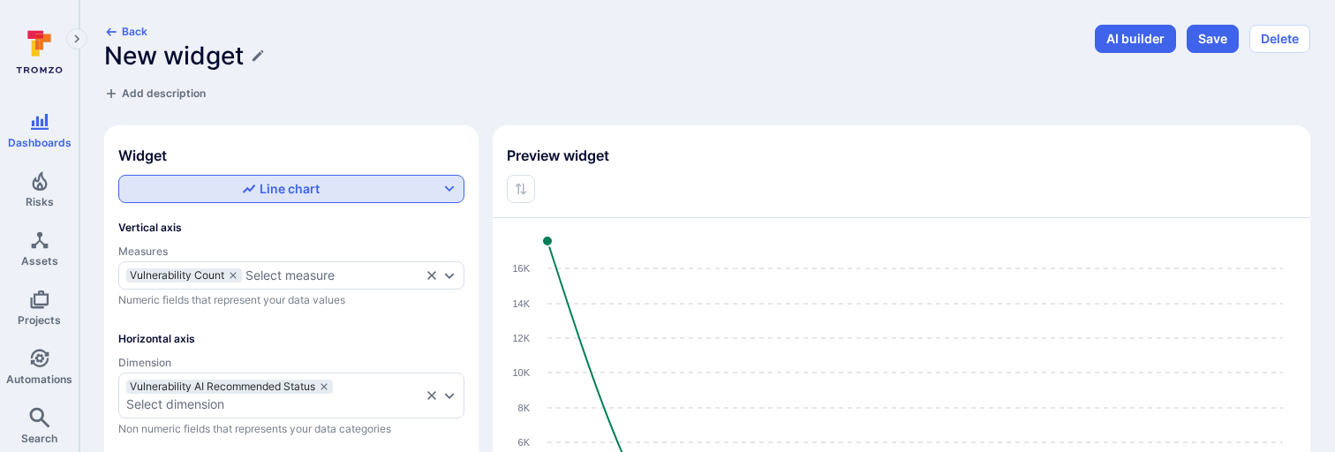
click at [330, 177] on button "Line chart" at bounding box center [291, 189] width 346 height 28
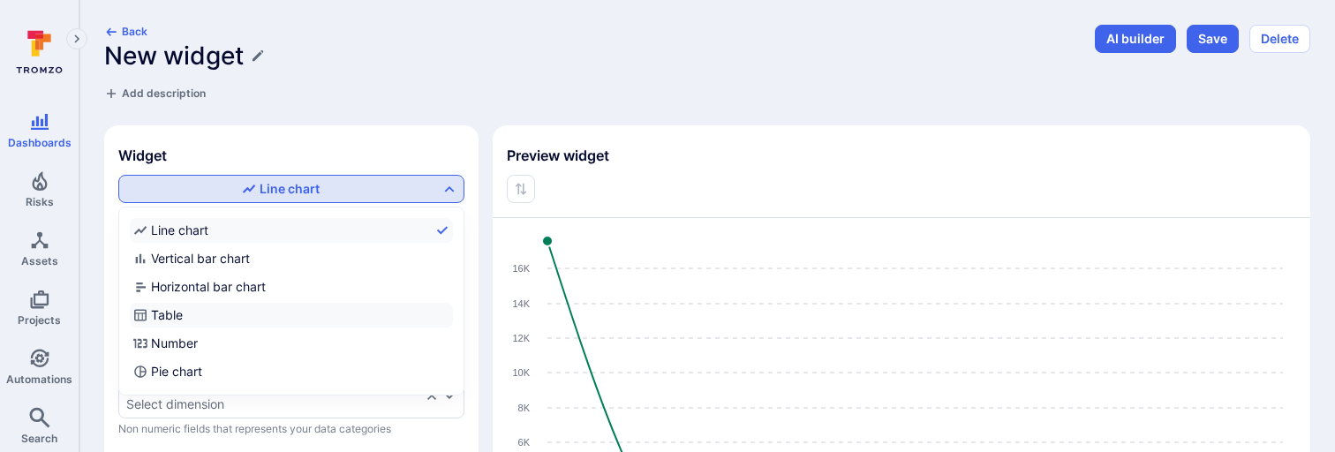
click at [201, 257] on label "Table" at bounding box center [291, 315] width 323 height 25
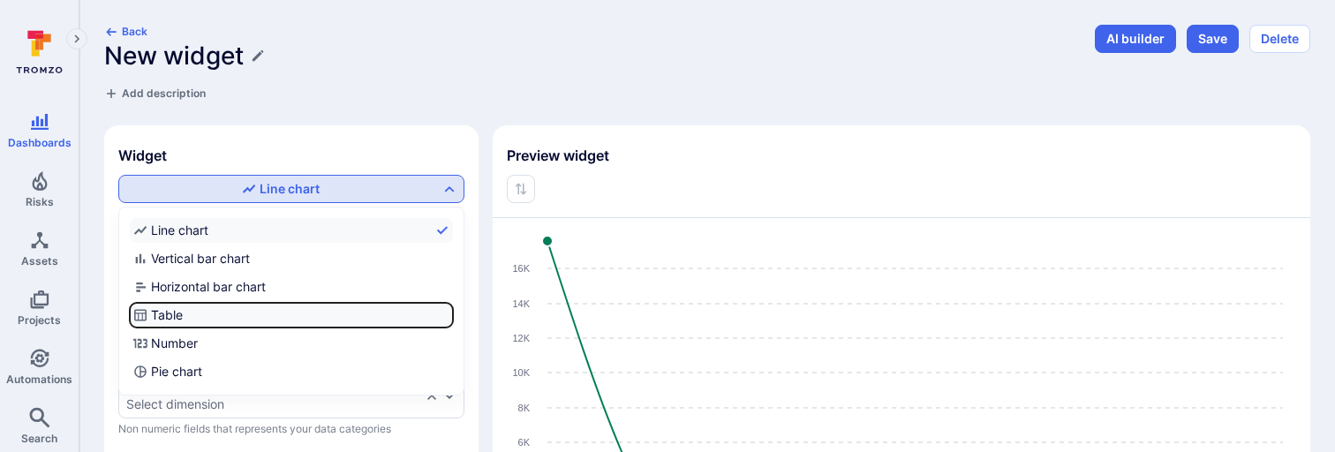
click at [449, 257] on input "Table" at bounding box center [449, 315] width 0 height 0
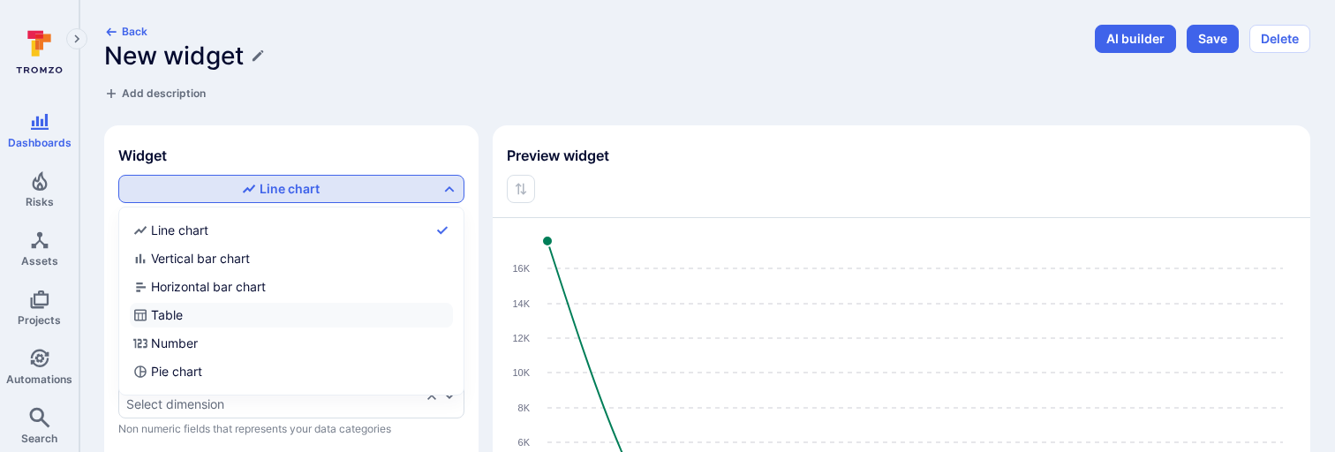
checkbox input "true"
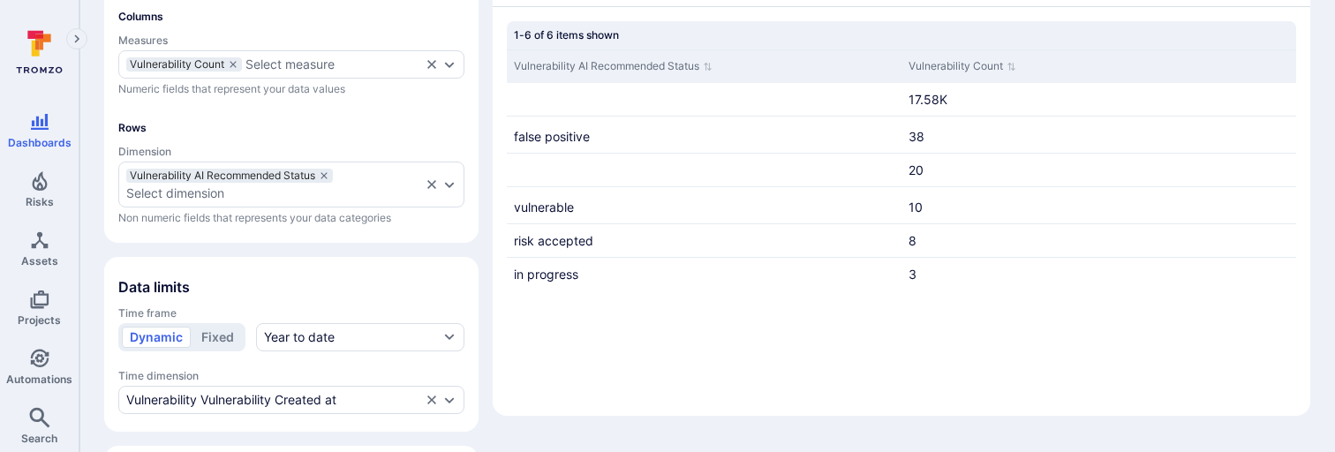
scroll to position [203, 0]
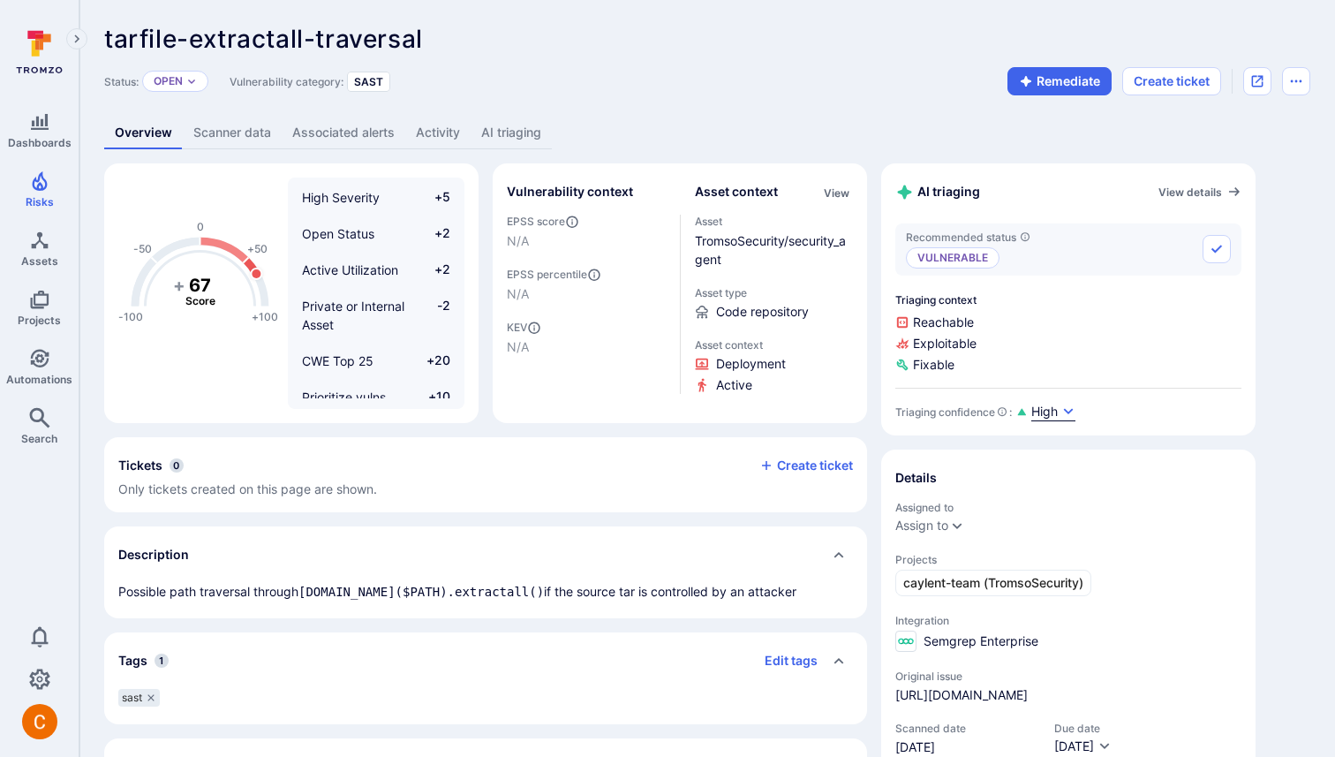
click at [1048, 412] on span "High" at bounding box center [1044, 412] width 26 height 18
click at [1075, 361] on div at bounding box center [667, 378] width 1335 height 757
click at [1056, 416] on span "High" at bounding box center [1044, 412] width 26 height 18
click at [1080, 361] on div at bounding box center [667, 378] width 1335 height 757
click at [1047, 409] on span "High" at bounding box center [1044, 412] width 26 height 18
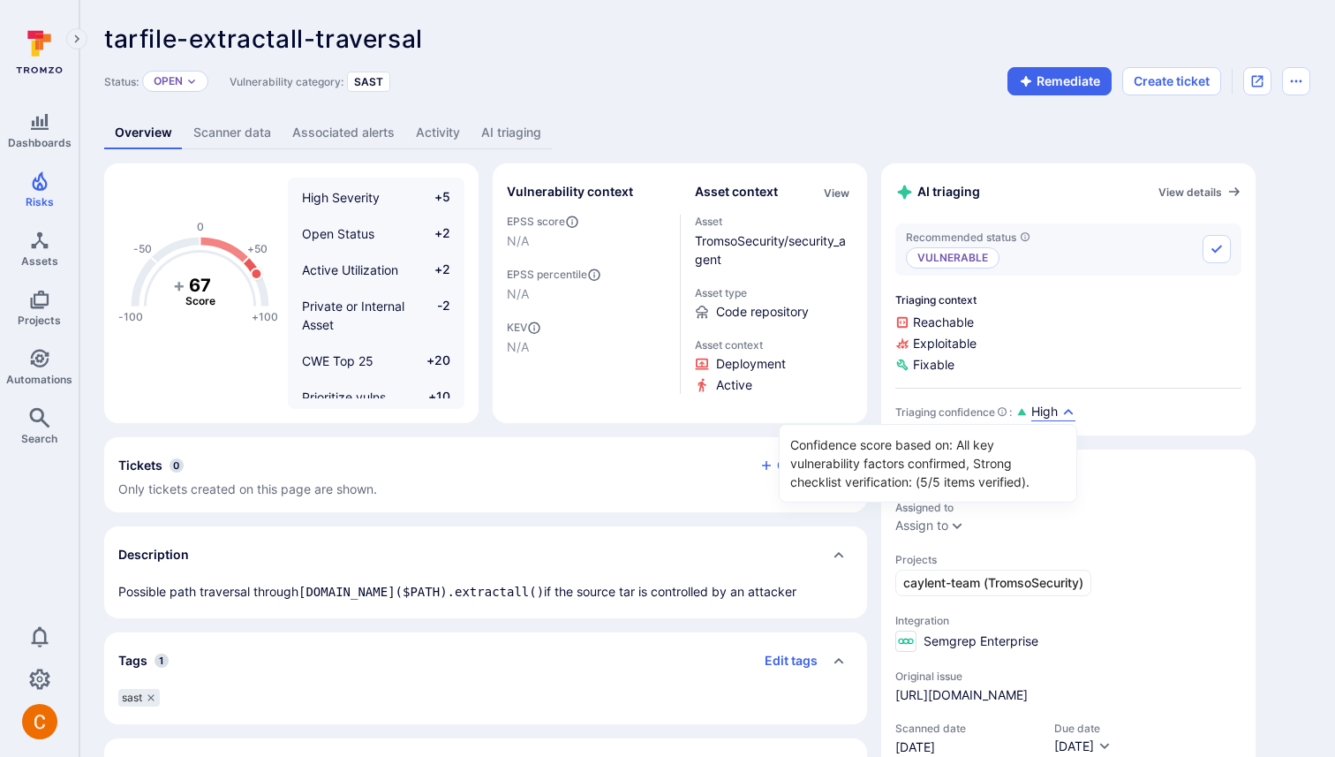
drag, startPoint x: 896, startPoint y: 412, endPoint x: 931, endPoint y: 412, distance: 34.4
click at [931, 412] on div at bounding box center [667, 378] width 1335 height 757
click at [931, 412] on div "Confidence score based on: All key vulnerability factors confirmed, Strong chec…" at bounding box center [667, 378] width 1335 height 757
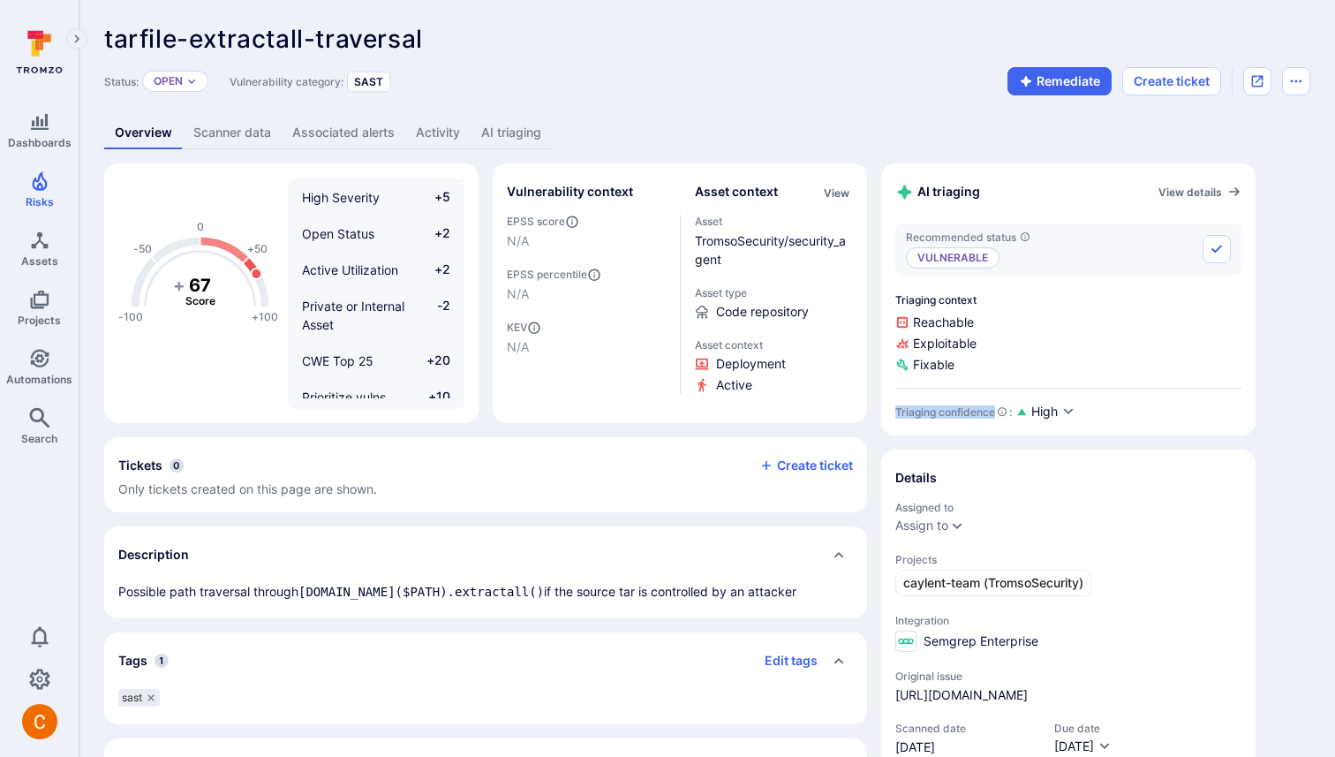
drag, startPoint x: 895, startPoint y: 414, endPoint x: 995, endPoint y: 414, distance: 100.7
click at [995, 414] on div "Triaging confidence :" at bounding box center [953, 411] width 117 height 13
copy div "Triaging confidence"
click at [1109, 375] on div "Recommended status Vulnerable Triaging context Reachable Exploitable Fixable Tr…" at bounding box center [1068, 322] width 346 height 198
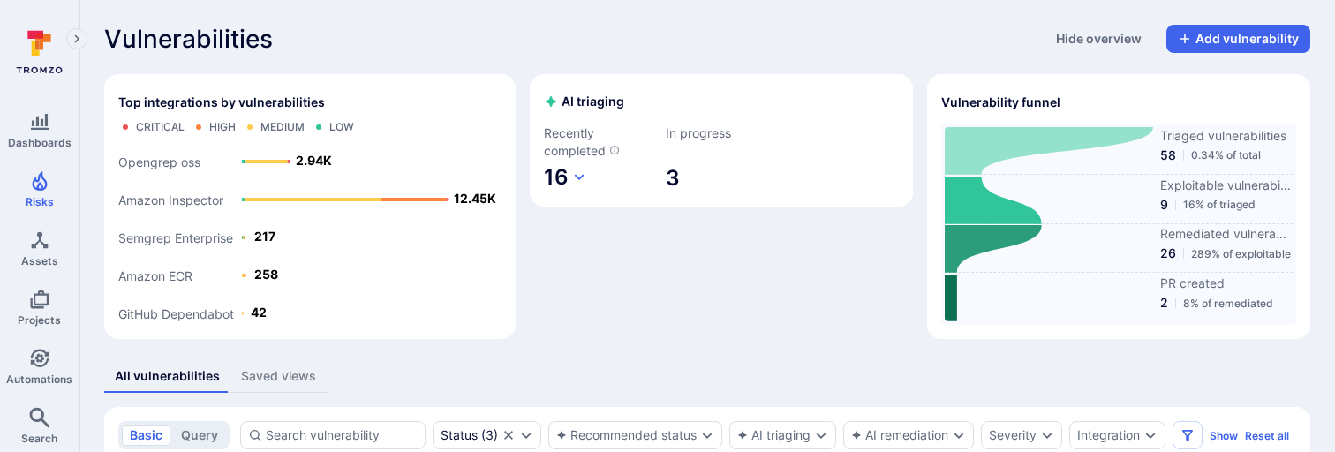
click at [563, 174] on span "16" at bounding box center [556, 177] width 25 height 26
click at [563, 174] on div at bounding box center [667, 226] width 1335 height 452
click at [567, 167] on span "16" at bounding box center [556, 177] width 25 height 26
click at [641, 203] on div at bounding box center [667, 226] width 1335 height 452
click at [638, 232] on div "AI triaging Recently completed 16 In progress 3" at bounding box center [721, 206] width 383 height 265
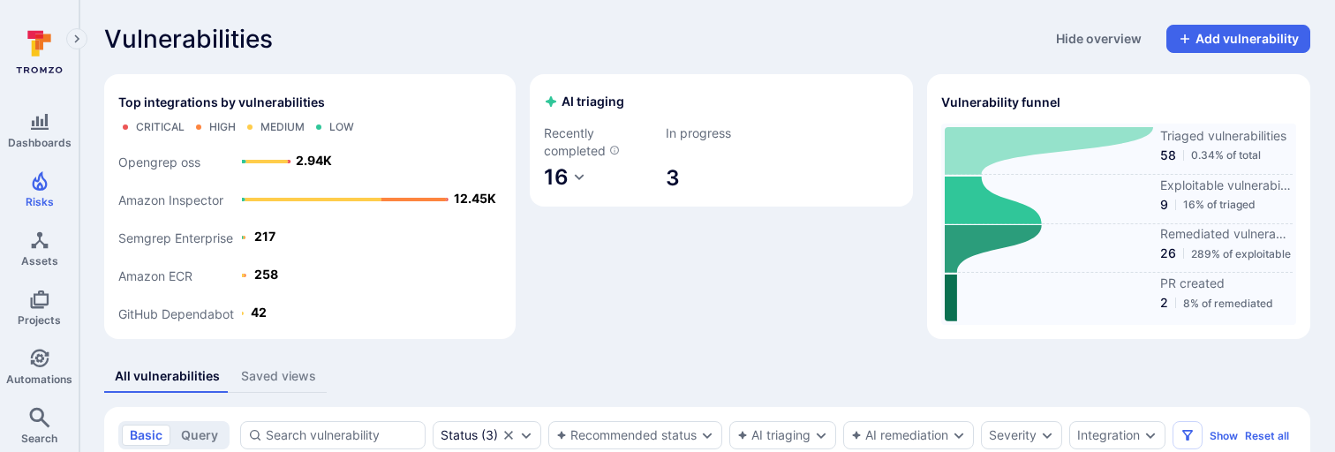
click at [541, 52] on div "Vulnerabilities Hide overview Add vulnerability" at bounding box center [707, 39] width 1206 height 28
click at [585, 248] on div "AI triaging Recently completed 16 In progress 3" at bounding box center [721, 206] width 383 height 265
click at [572, 179] on icon "button" at bounding box center [579, 177] width 14 height 14
click at [571, 179] on div at bounding box center [667, 226] width 1335 height 452
click at [576, 178] on icon "button" at bounding box center [579, 177] width 14 height 14
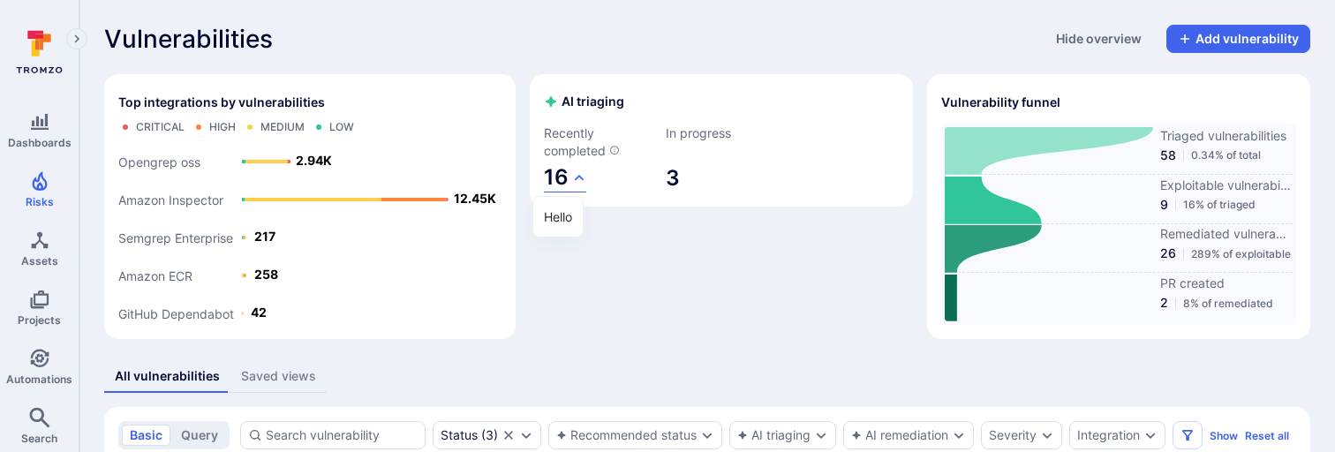
click at [575, 175] on div at bounding box center [667, 226] width 1335 height 452
